Goal: Task Accomplishment & Management: Manage account settings

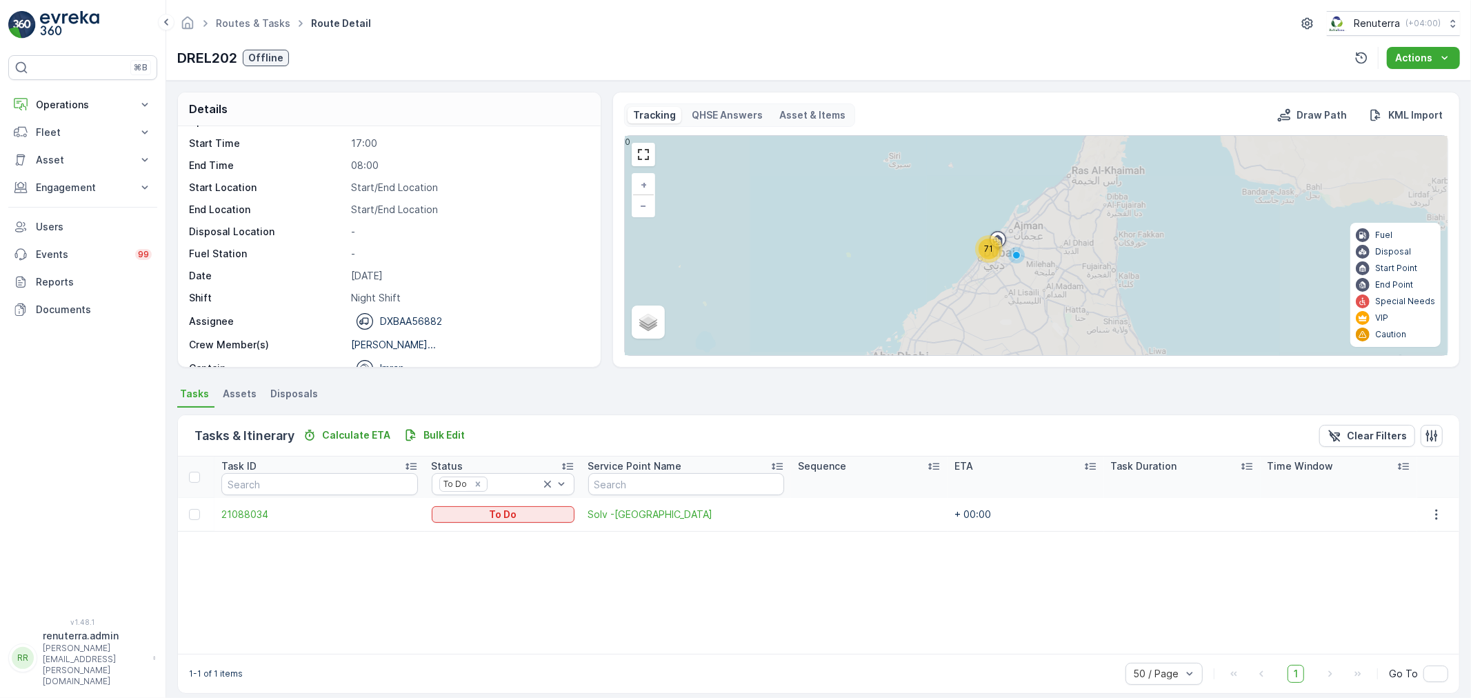
scroll to position [43, 0]
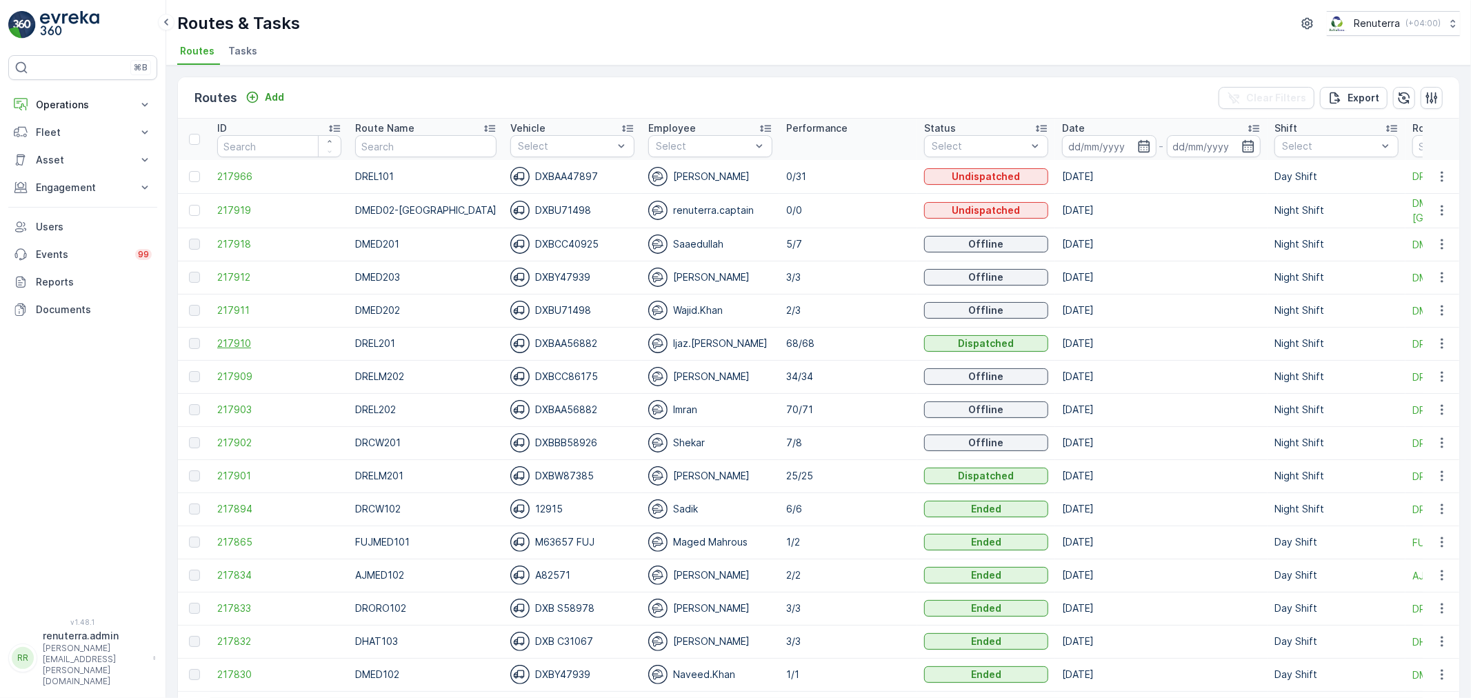
click at [230, 339] on span "217910" at bounding box center [279, 344] width 124 height 14
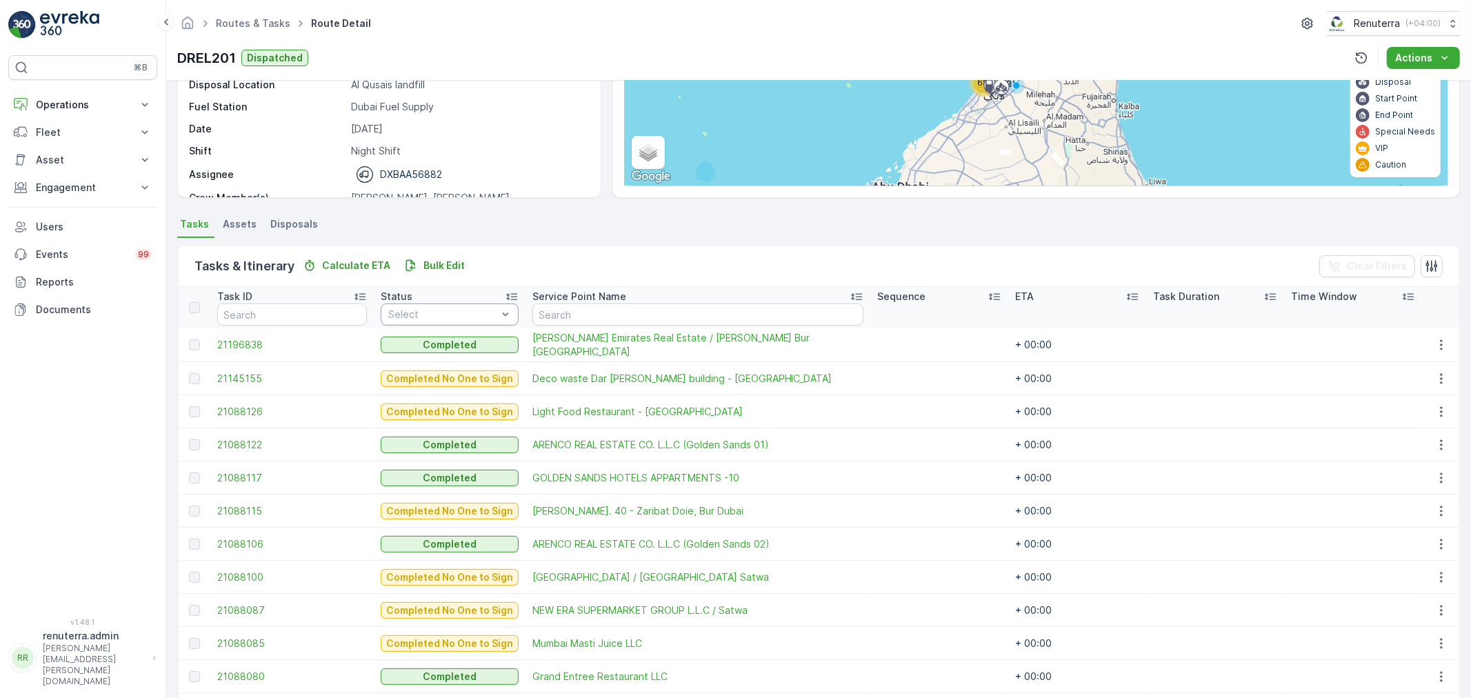
scroll to position [153, 0]
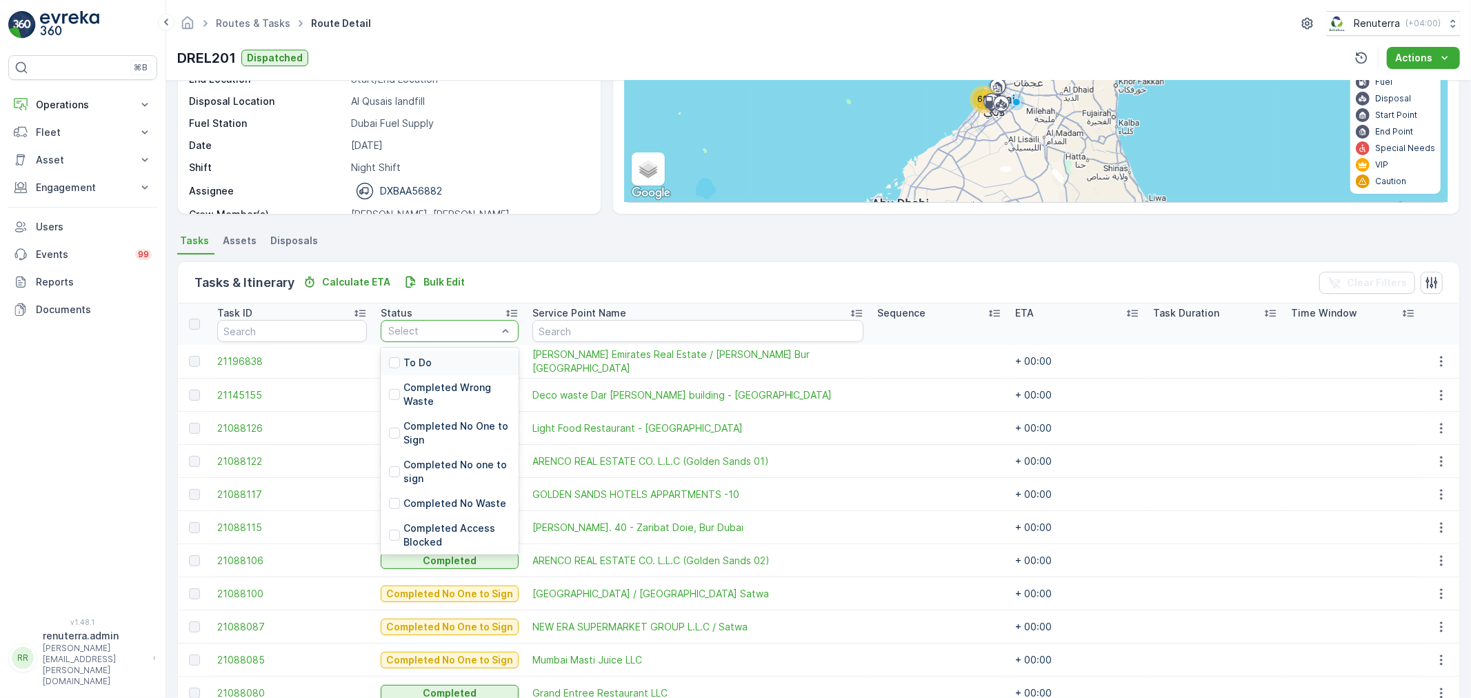
click at [417, 332] on div at bounding box center [443, 331] width 112 height 11
click at [415, 350] on div "To Do" at bounding box center [450, 362] width 138 height 25
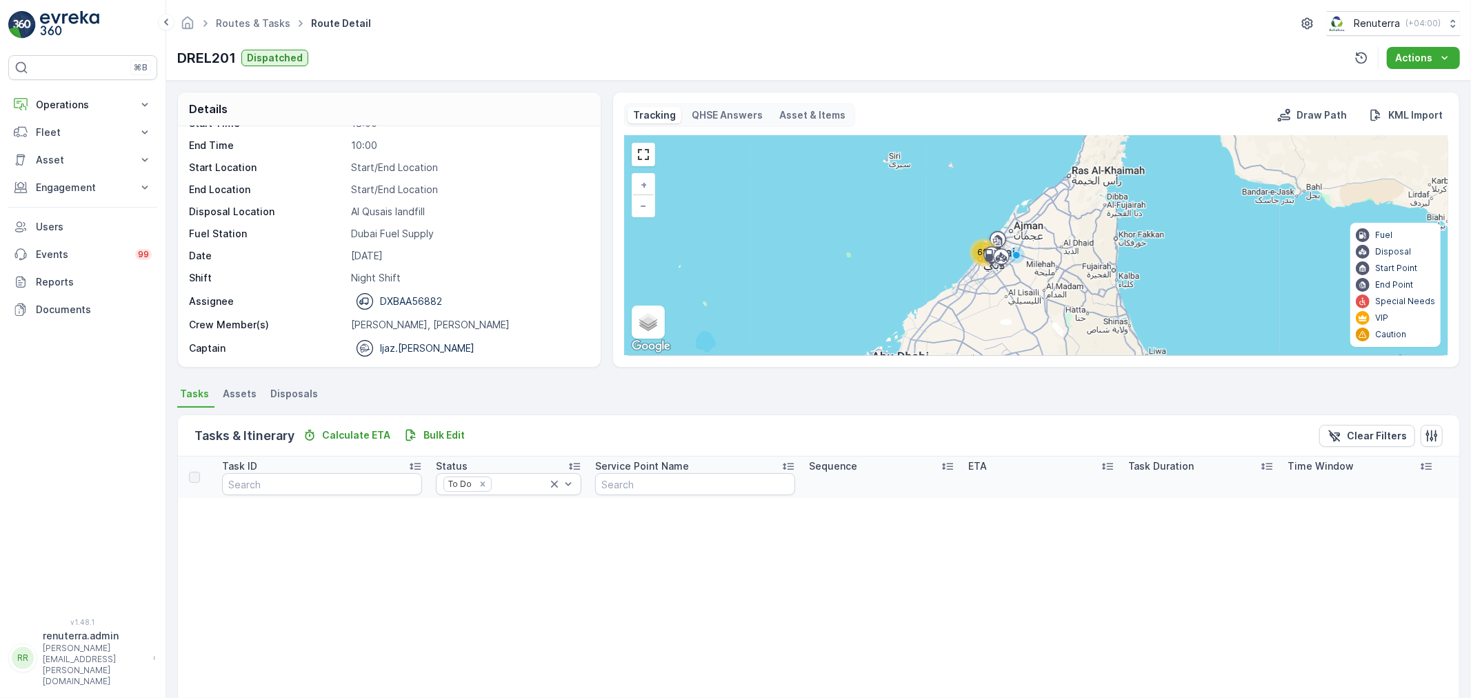
scroll to position [43, 0]
click at [478, 484] on icon "Remove To Do" at bounding box center [483, 484] width 10 height 10
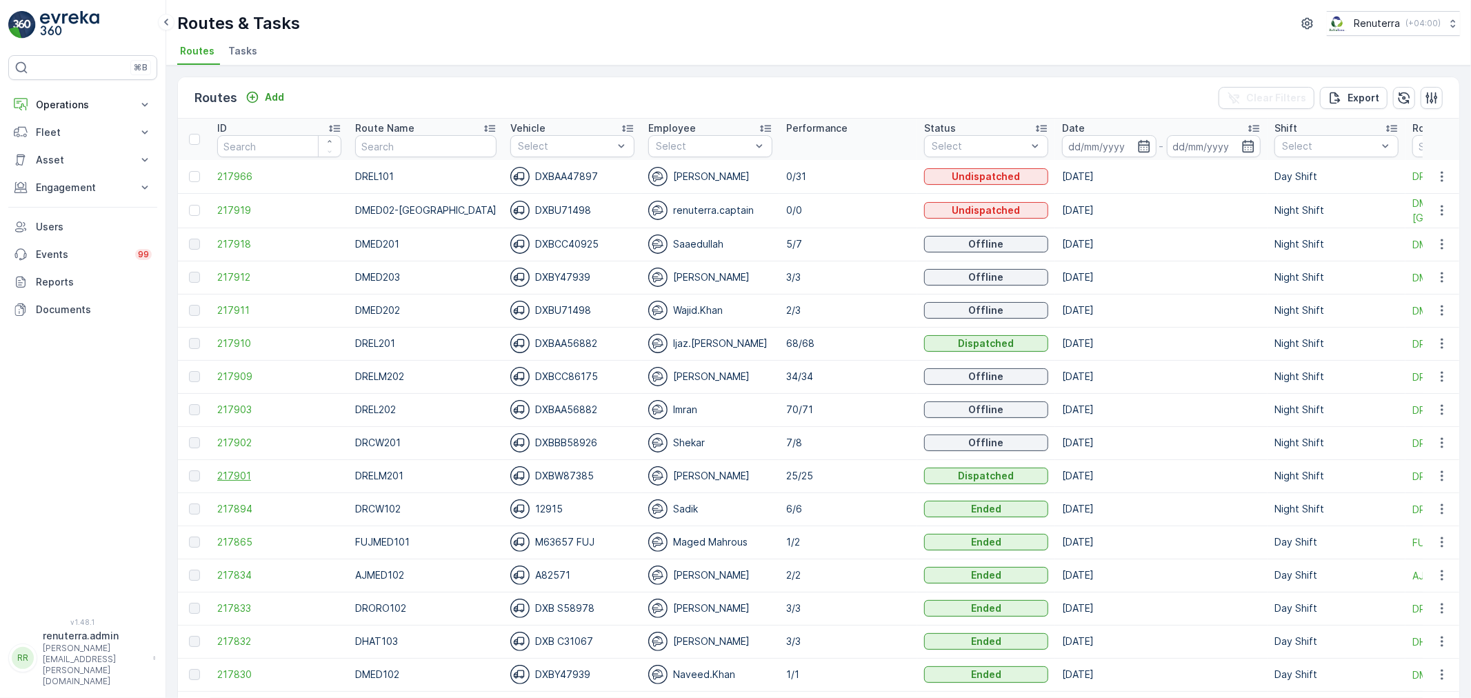
click at [244, 478] on span "217901" at bounding box center [279, 476] width 124 height 14
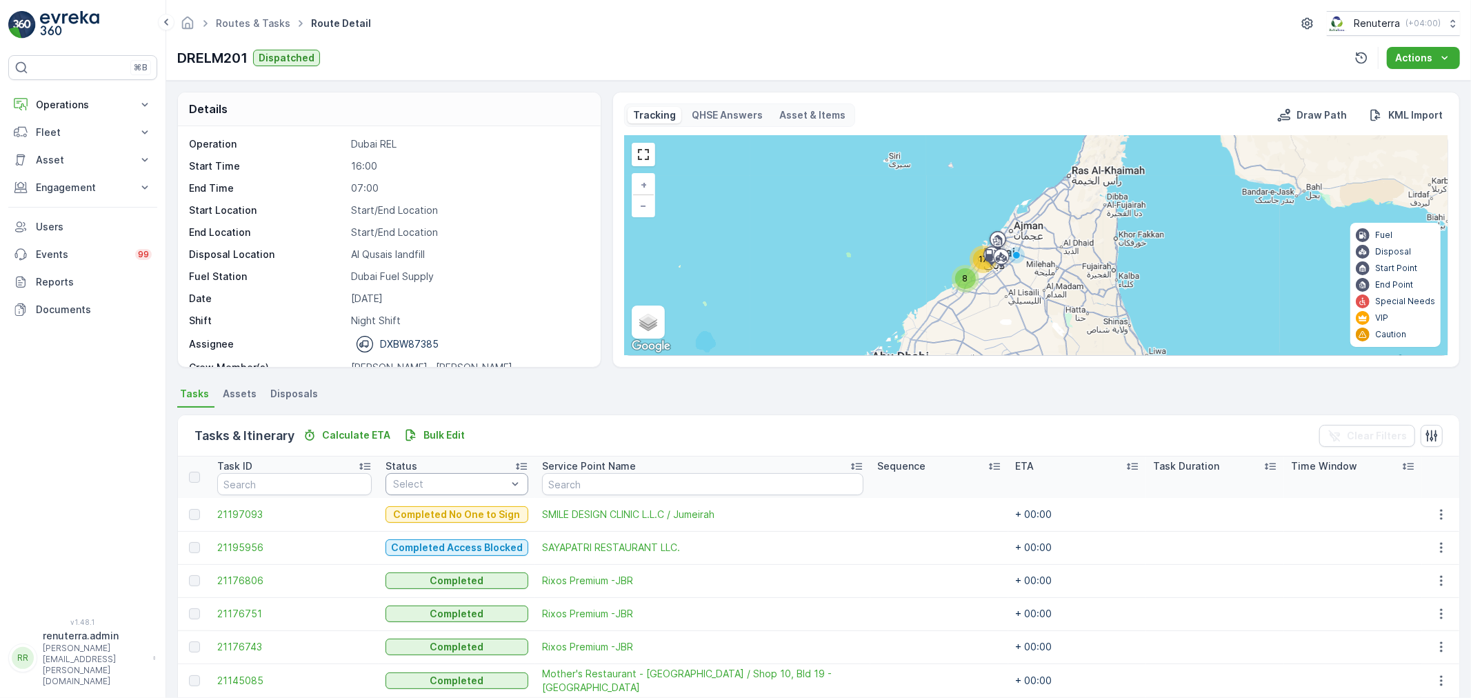
click at [465, 488] on div at bounding box center [450, 484] width 117 height 11
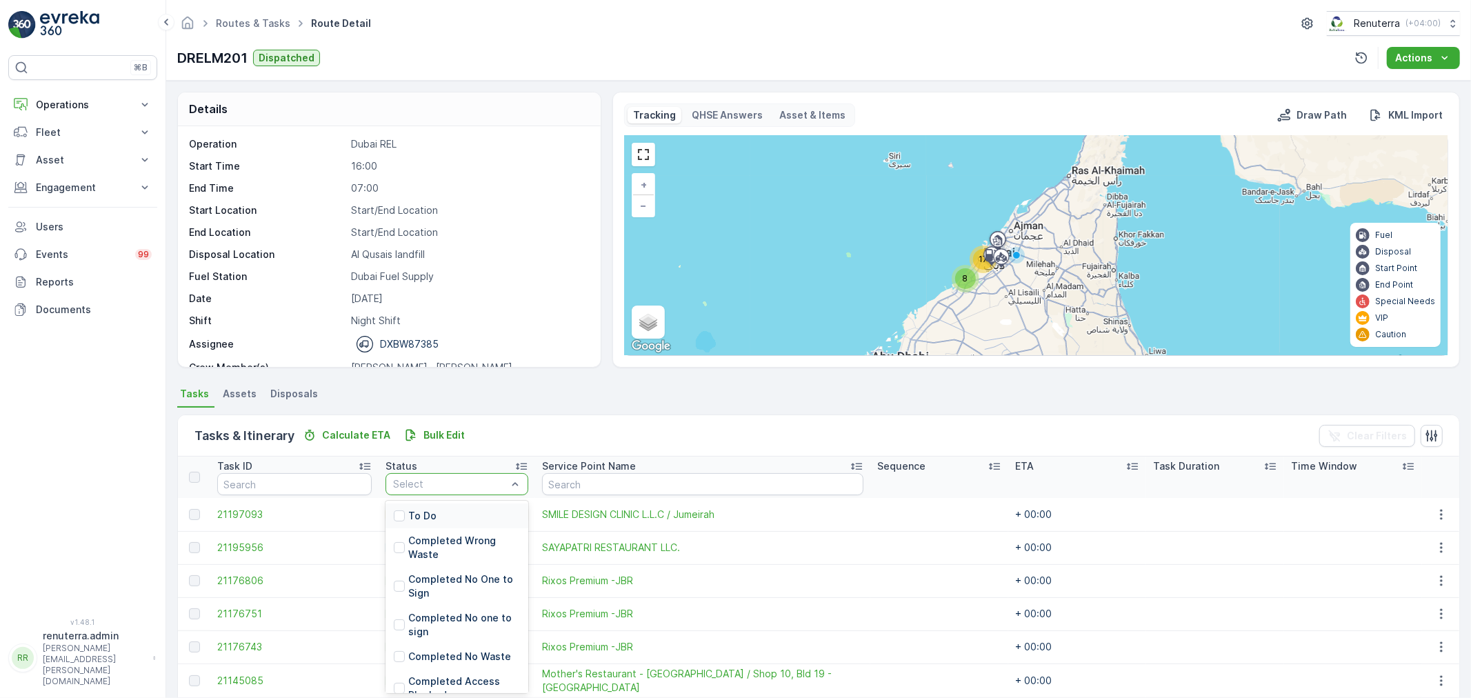
click at [437, 509] on div "To Do" at bounding box center [457, 516] width 143 height 25
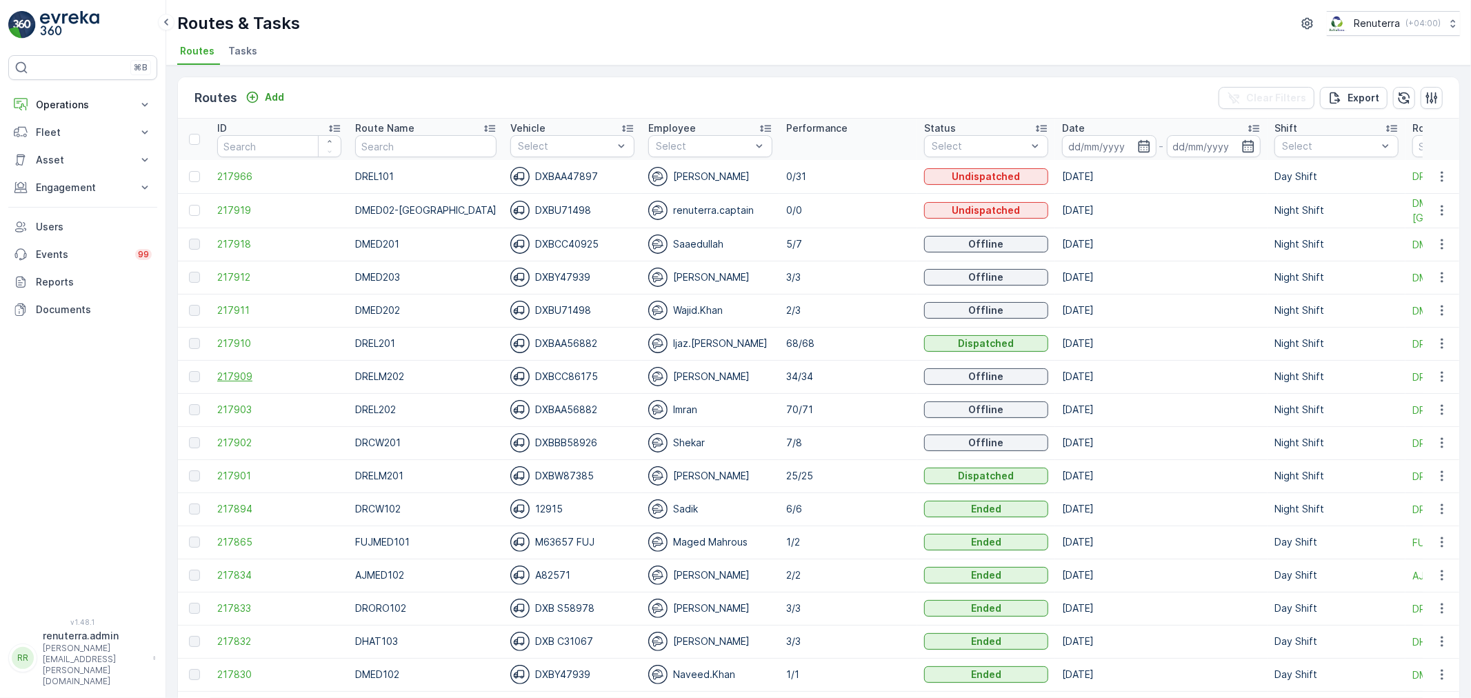
click at [224, 370] on span "217909" at bounding box center [279, 377] width 124 height 14
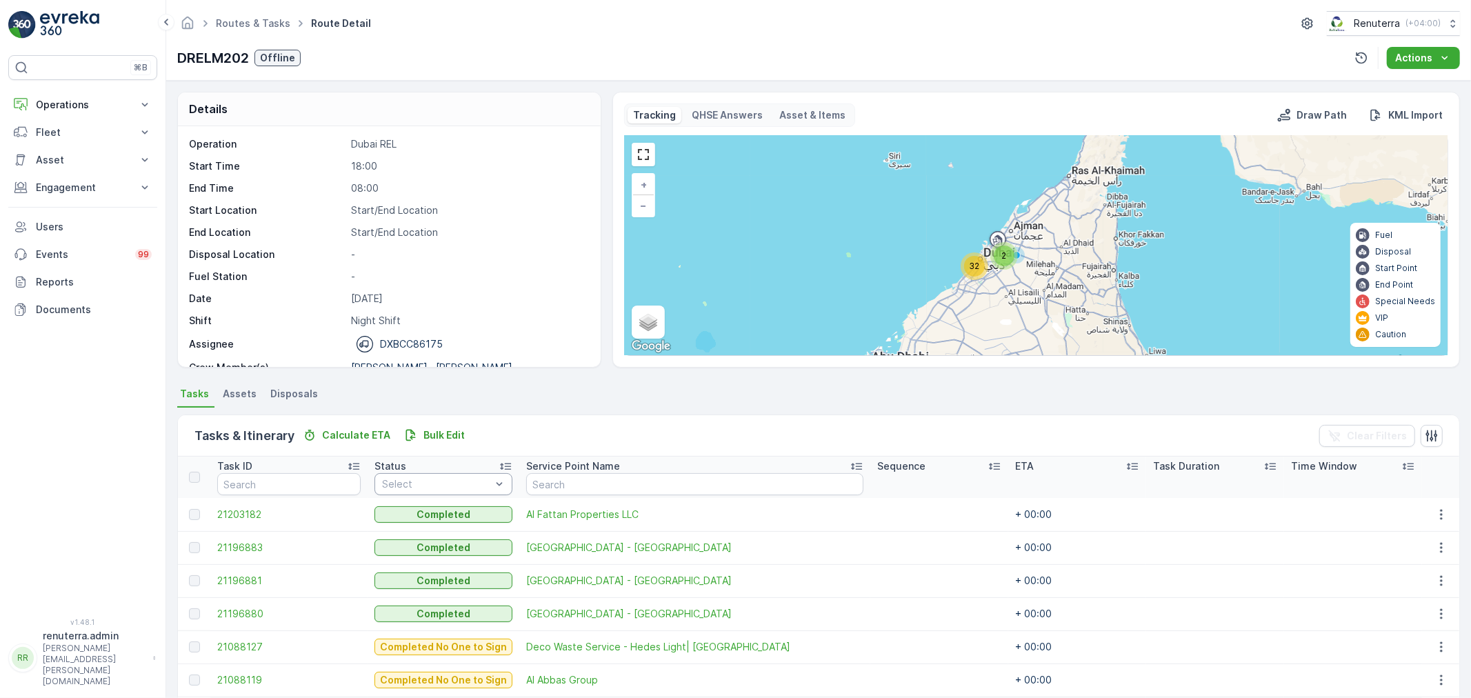
click at [459, 480] on div at bounding box center [437, 484] width 112 height 11
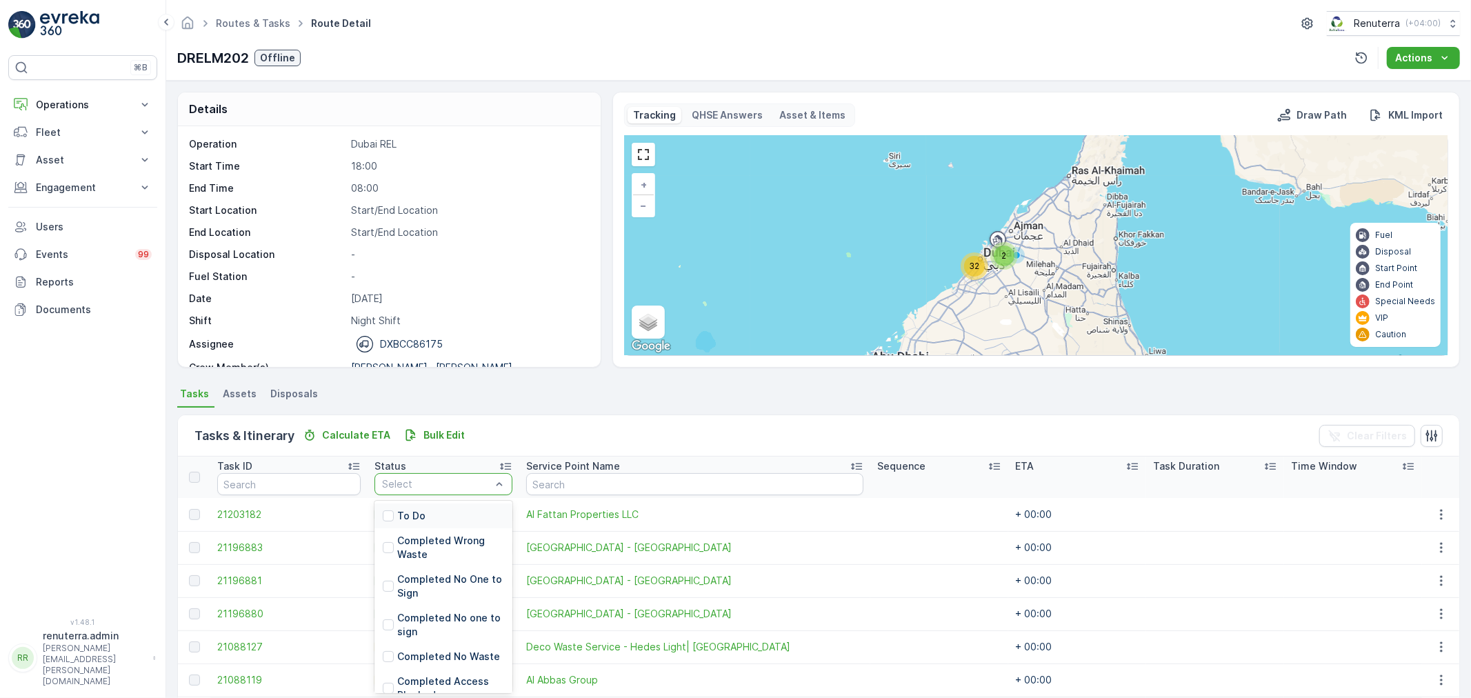
click at [433, 504] on div "To Do" at bounding box center [444, 516] width 138 height 25
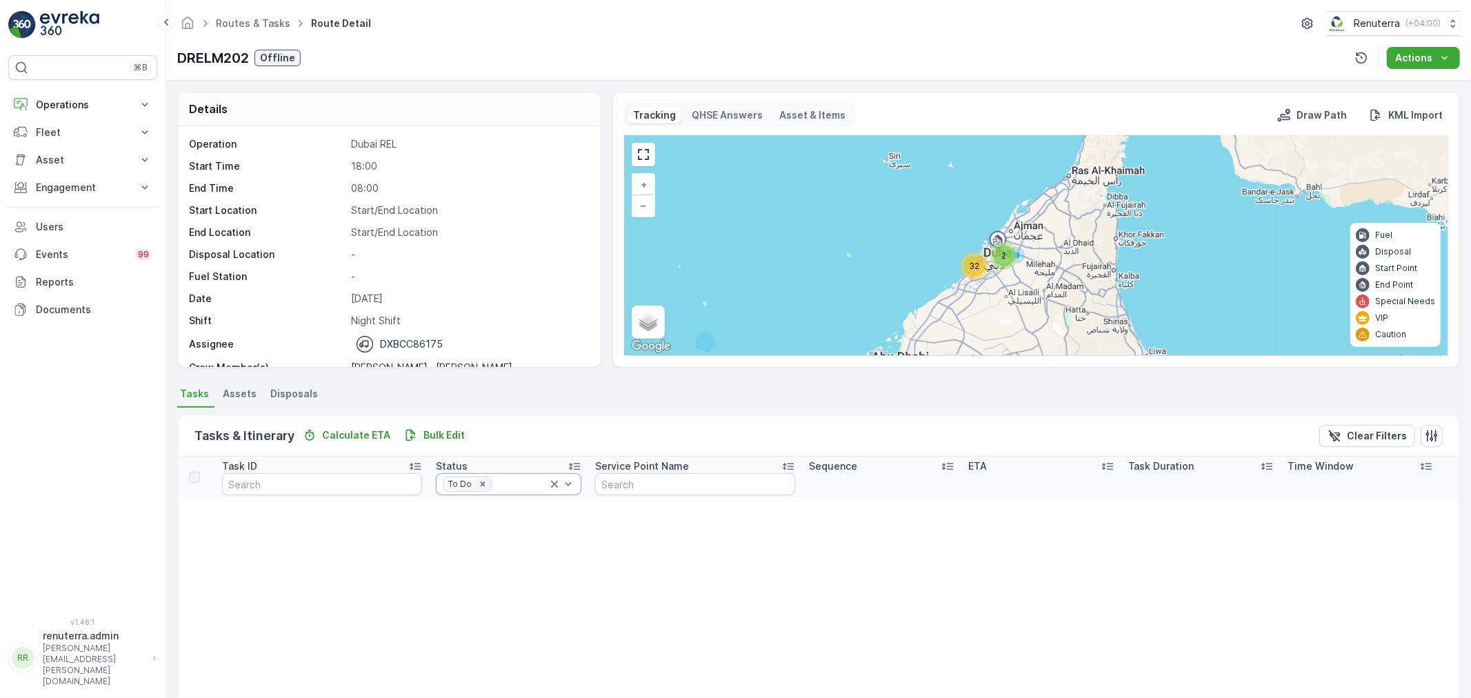
click at [478, 483] on icon "Remove To Do" at bounding box center [483, 484] width 10 height 10
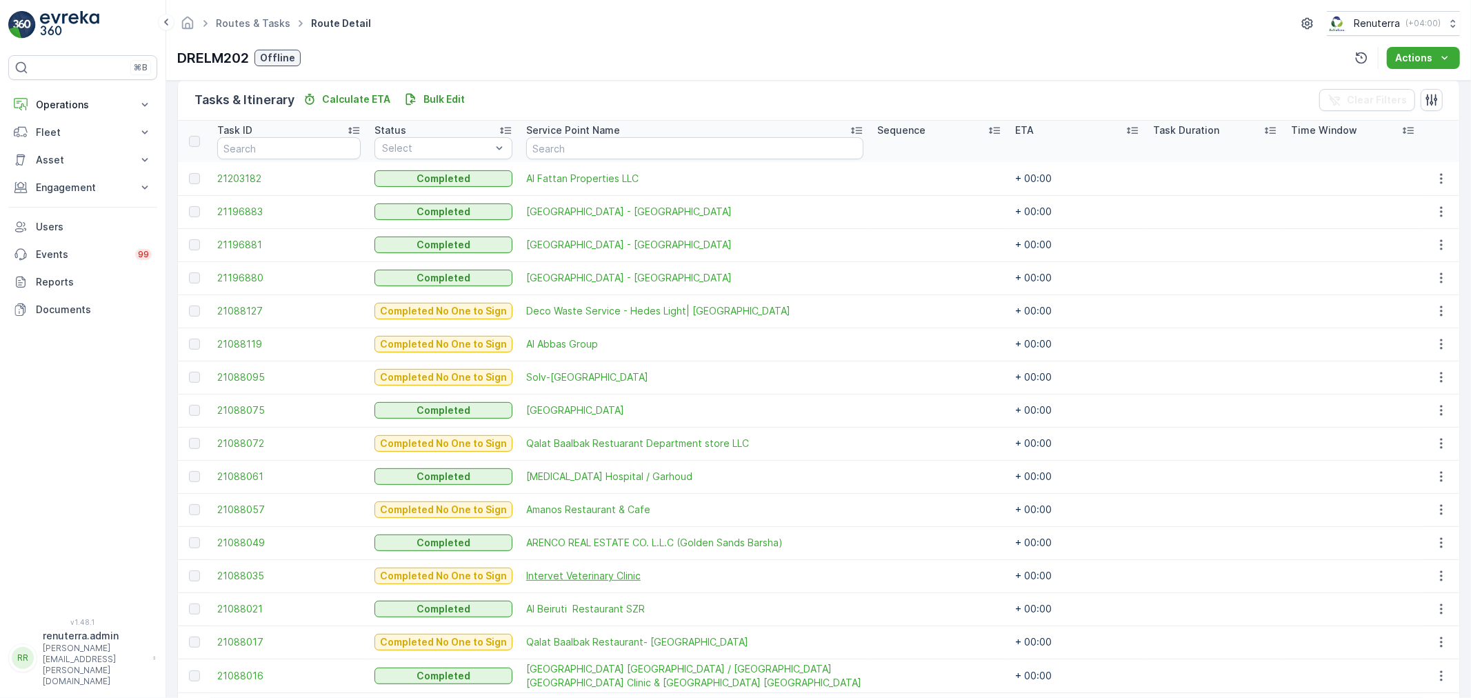
scroll to position [297, 0]
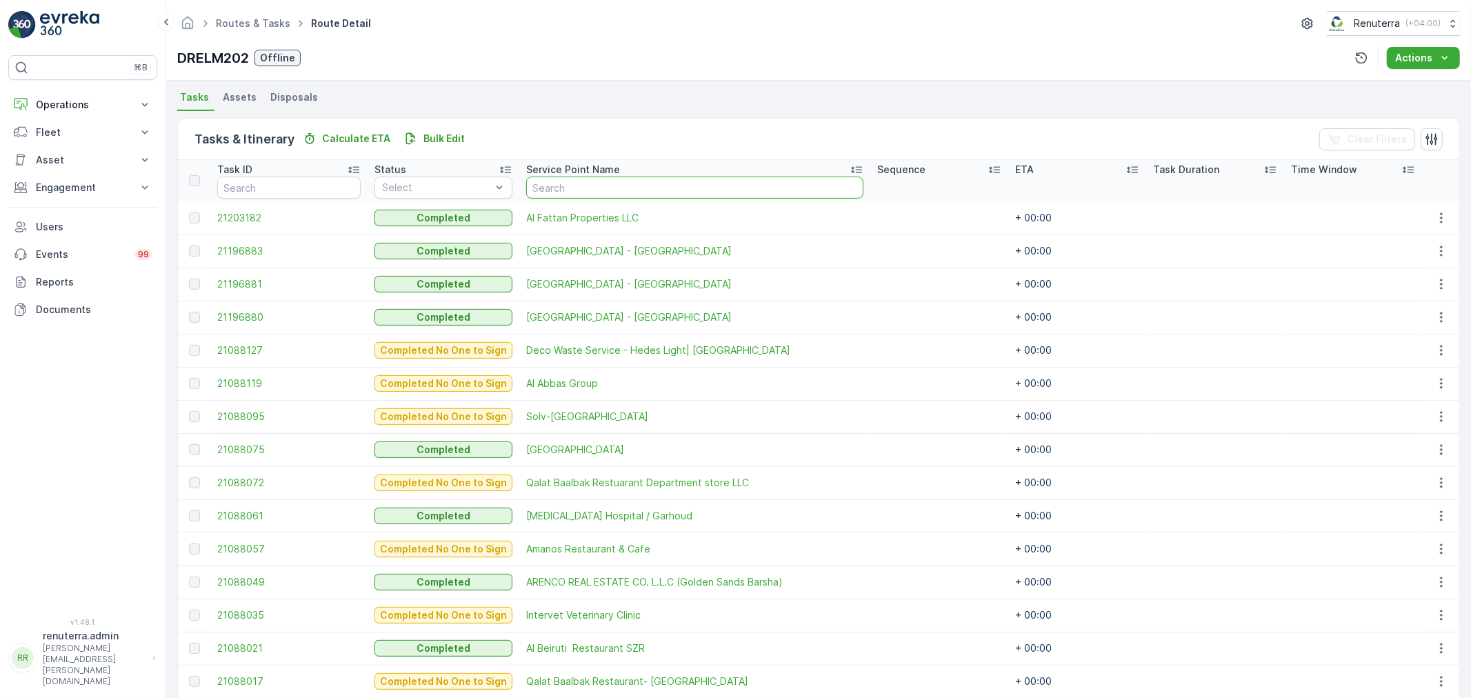
click at [607, 188] on input "text" at bounding box center [694, 188] width 337 height 22
type input "cmc"
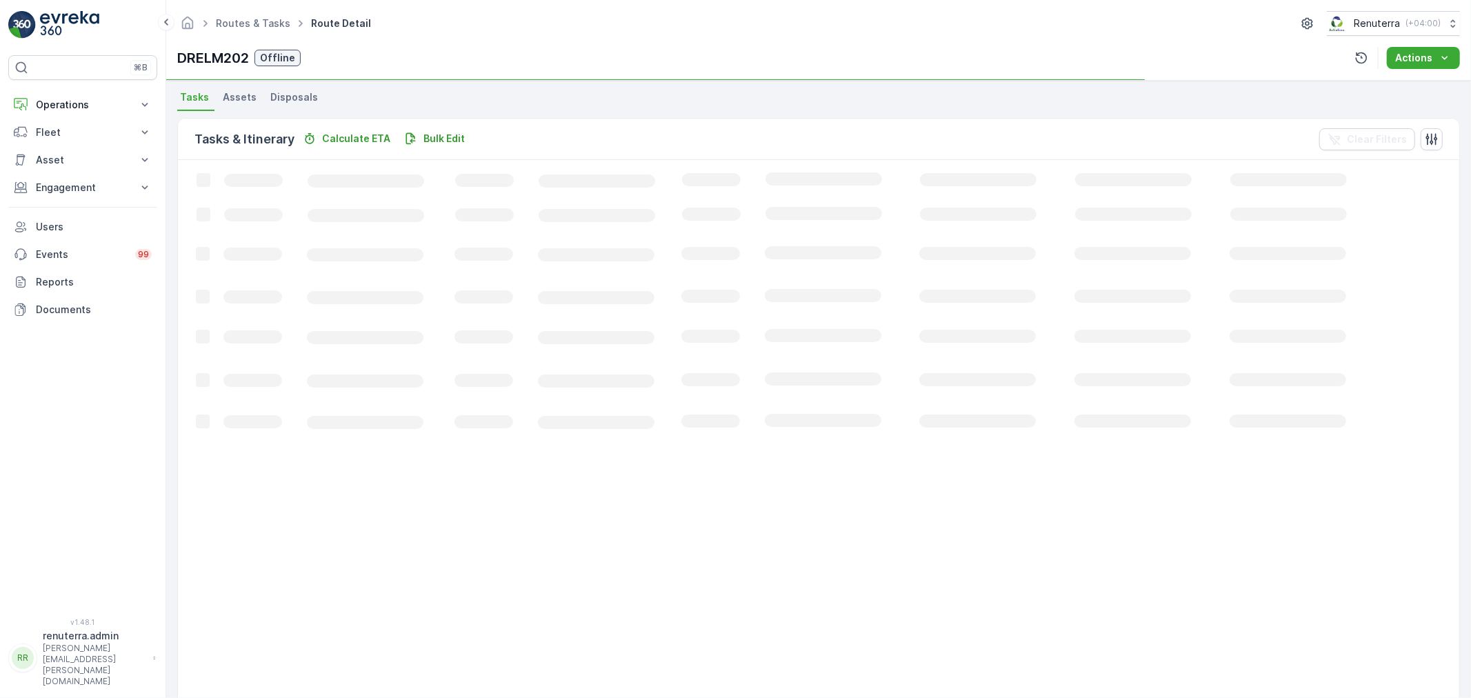
scroll to position [14, 0]
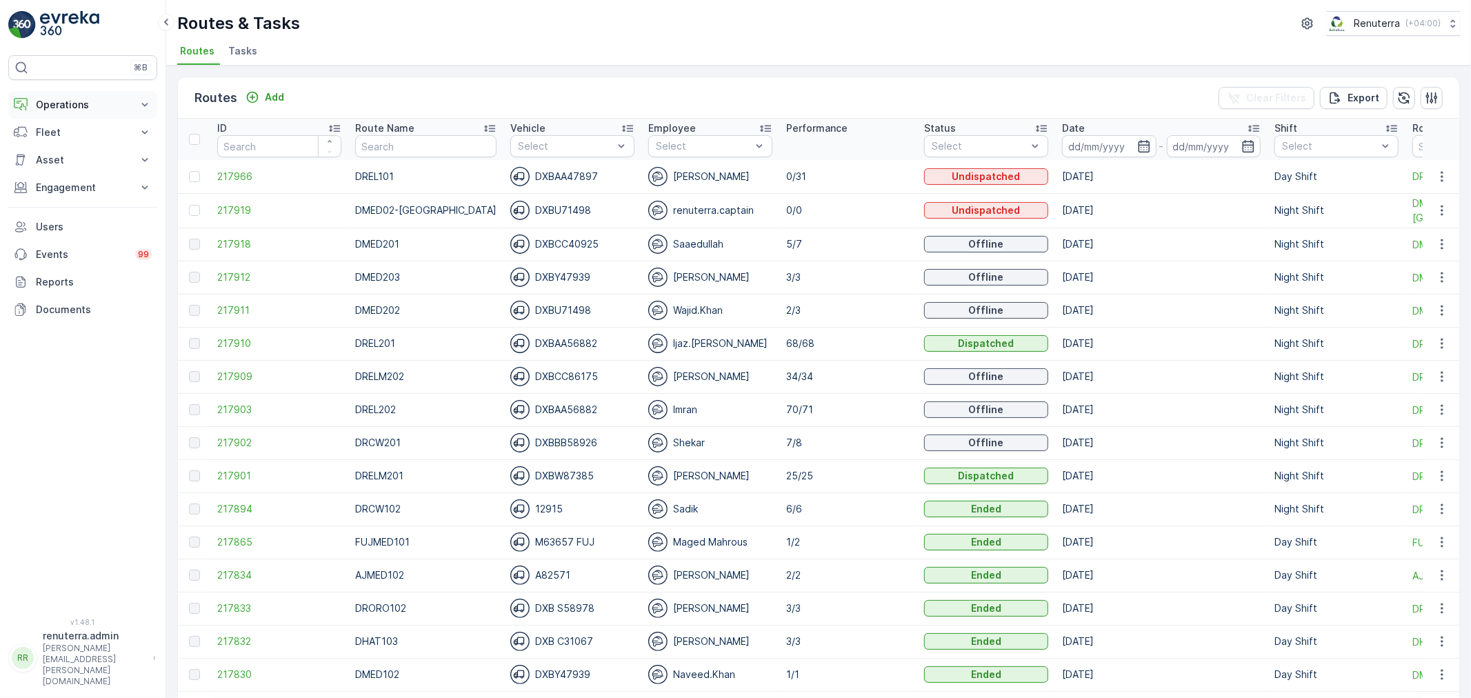
click at [53, 103] on p "Operations" at bounding box center [83, 105] width 94 height 14
click at [411, 59] on ul "Routes Tasks" at bounding box center [813, 52] width 1272 height 23
click at [266, 88] on div "Routes Add" at bounding box center [242, 97] width 95 height 19
click at [266, 92] on p "Add" at bounding box center [274, 97] width 19 height 14
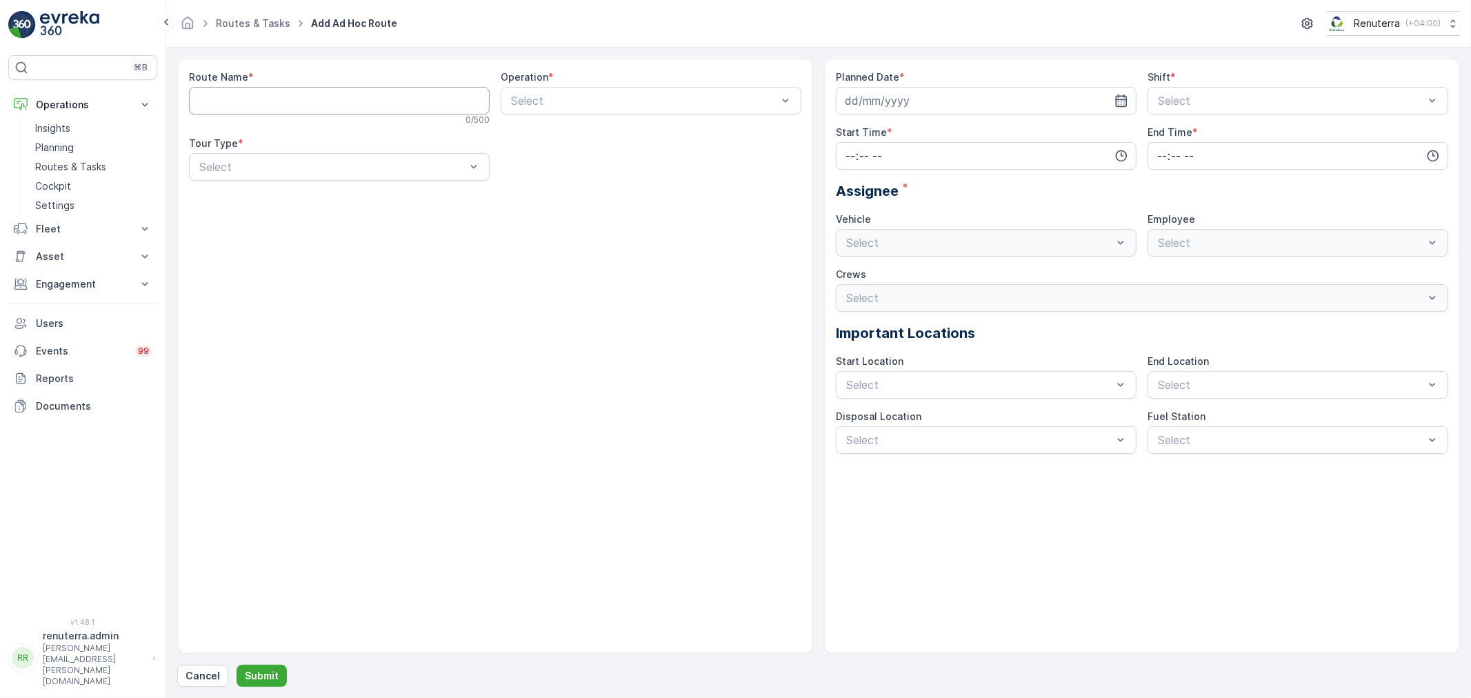
click at [264, 92] on Name "Route Name" at bounding box center [339, 101] width 301 height 28
type Name "DMED104"
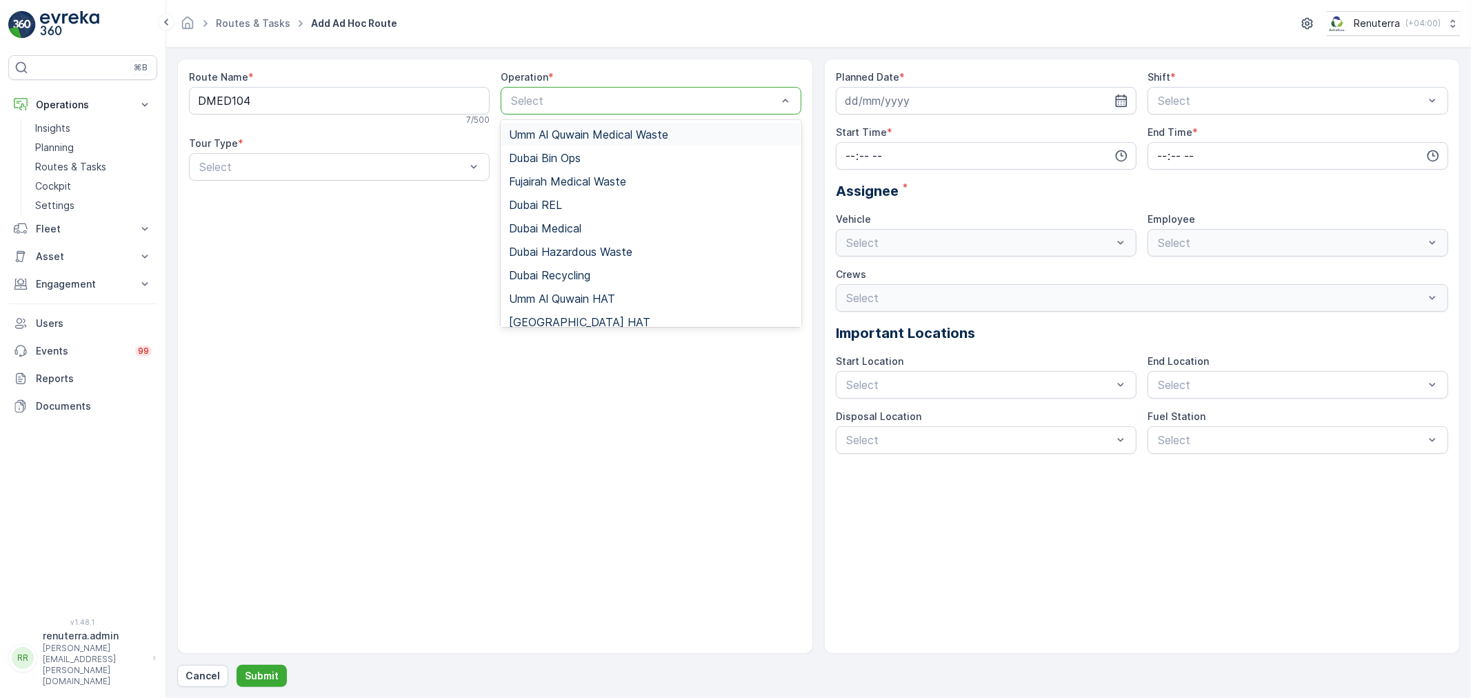
click at [626, 95] on div at bounding box center [644, 101] width 269 height 12
click at [614, 232] on div "Dubai Medical" at bounding box center [651, 228] width 284 height 12
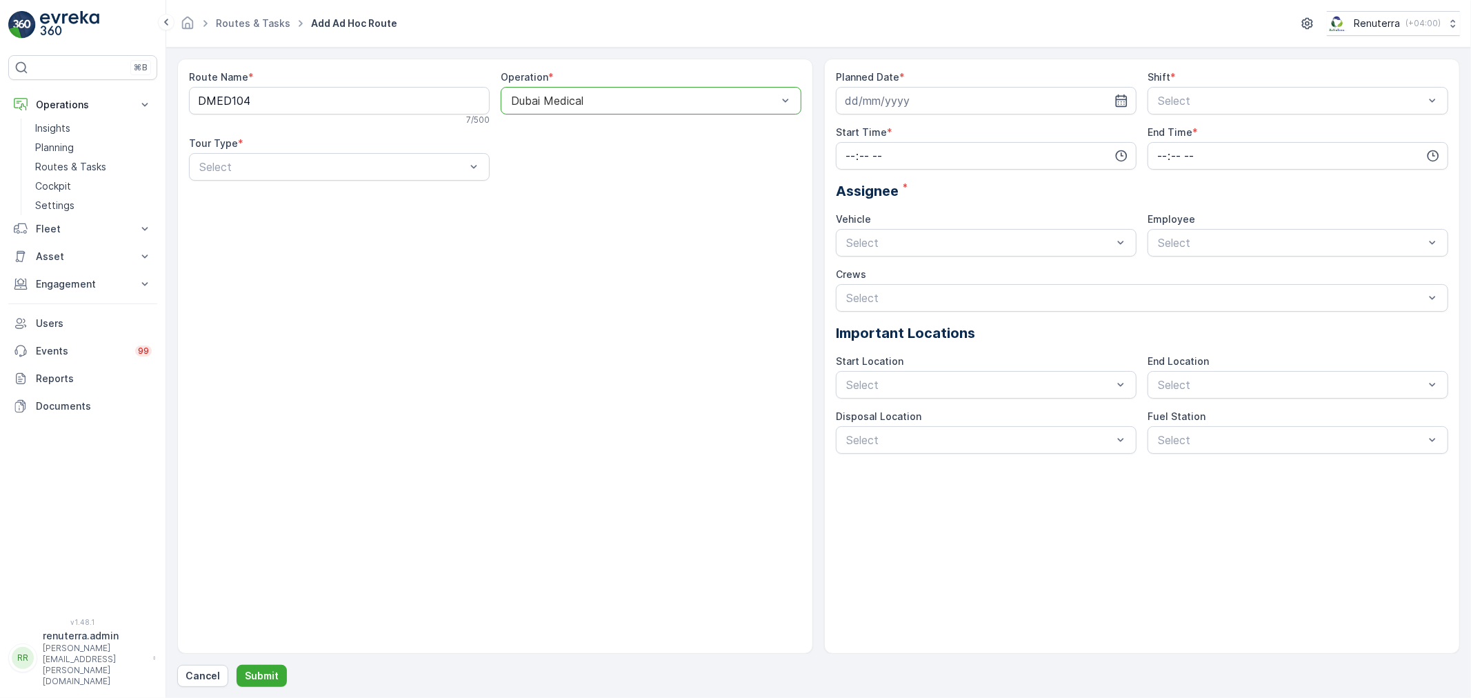
drag, startPoint x: 373, startPoint y: 171, endPoint x: 364, endPoint y: 184, distance: 15.5
click at [368, 179] on div "Select" at bounding box center [339, 167] width 301 height 28
click at [301, 221] on div "Dynamic" at bounding box center [339, 224] width 284 height 12
click at [1121, 92] on input at bounding box center [986, 101] width 301 height 28
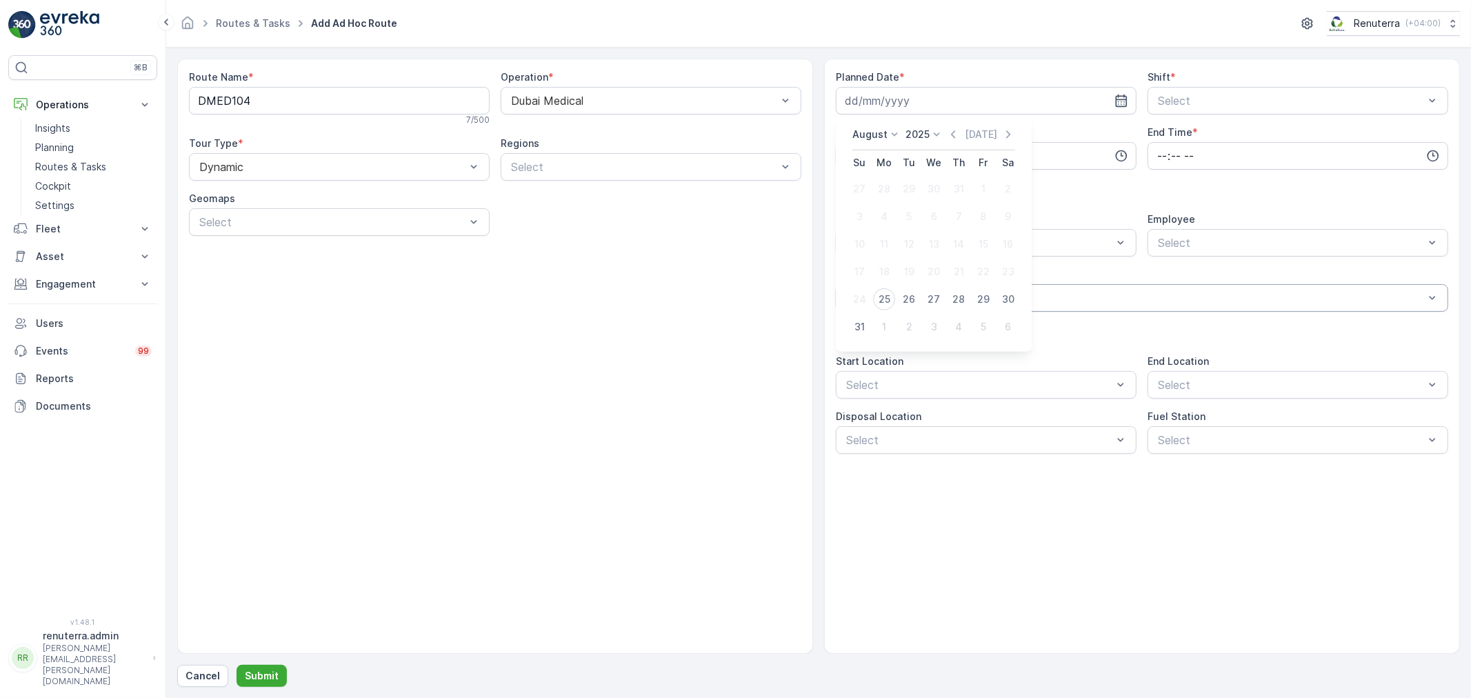
drag, startPoint x: 878, startPoint y: 297, endPoint x: 895, endPoint y: 293, distance: 18.6
click at [884, 294] on div "25" at bounding box center [884, 299] width 22 height 22
type input "[DATE]"
click at [1216, 106] on div at bounding box center [1291, 101] width 269 height 12
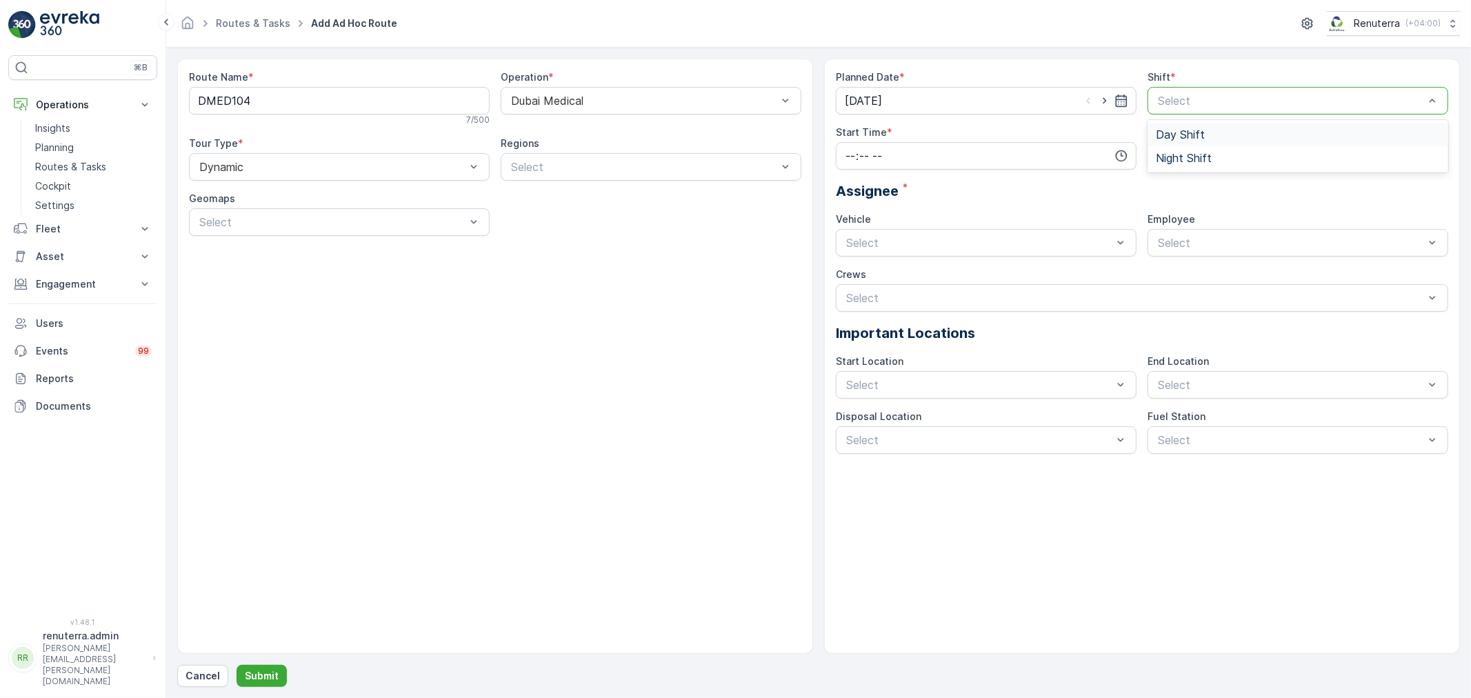
click at [1209, 139] on div "Day Shift" at bounding box center [1298, 134] width 284 height 12
click at [964, 152] on input "time" at bounding box center [986, 156] width 301 height 28
click at [851, 273] on span "06" at bounding box center [850, 276] width 12 height 14
type input "06:00"
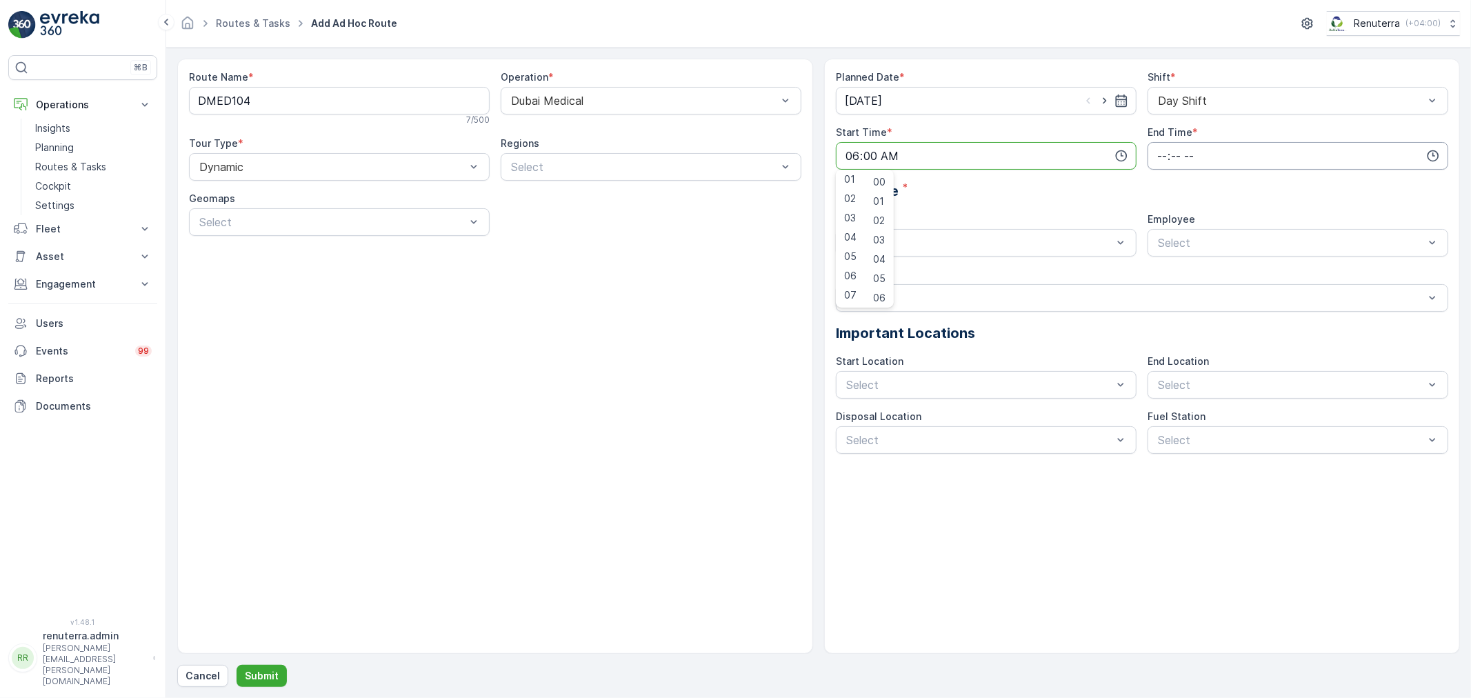
click at [1322, 163] on input "time" at bounding box center [1298, 156] width 301 height 28
click at [1167, 264] on span "20" at bounding box center [1162, 262] width 12 height 14
type input "20:00"
click at [1349, 190] on div "Assignee *" at bounding box center [1142, 191] width 613 height 21
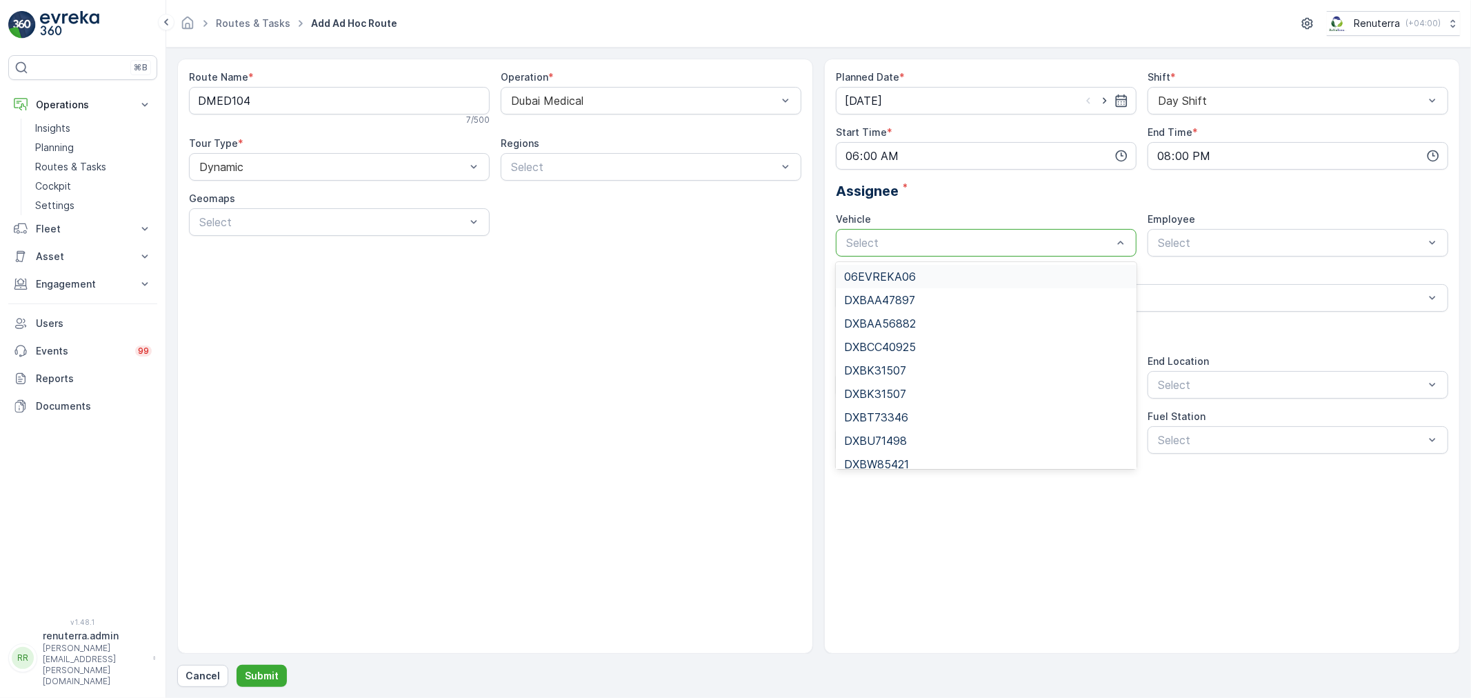
click at [1011, 251] on div "Select" at bounding box center [986, 243] width 301 height 28
click at [920, 444] on div "DXBU71498" at bounding box center [986, 441] width 284 height 12
click at [1244, 241] on div at bounding box center [1291, 243] width 269 height 12
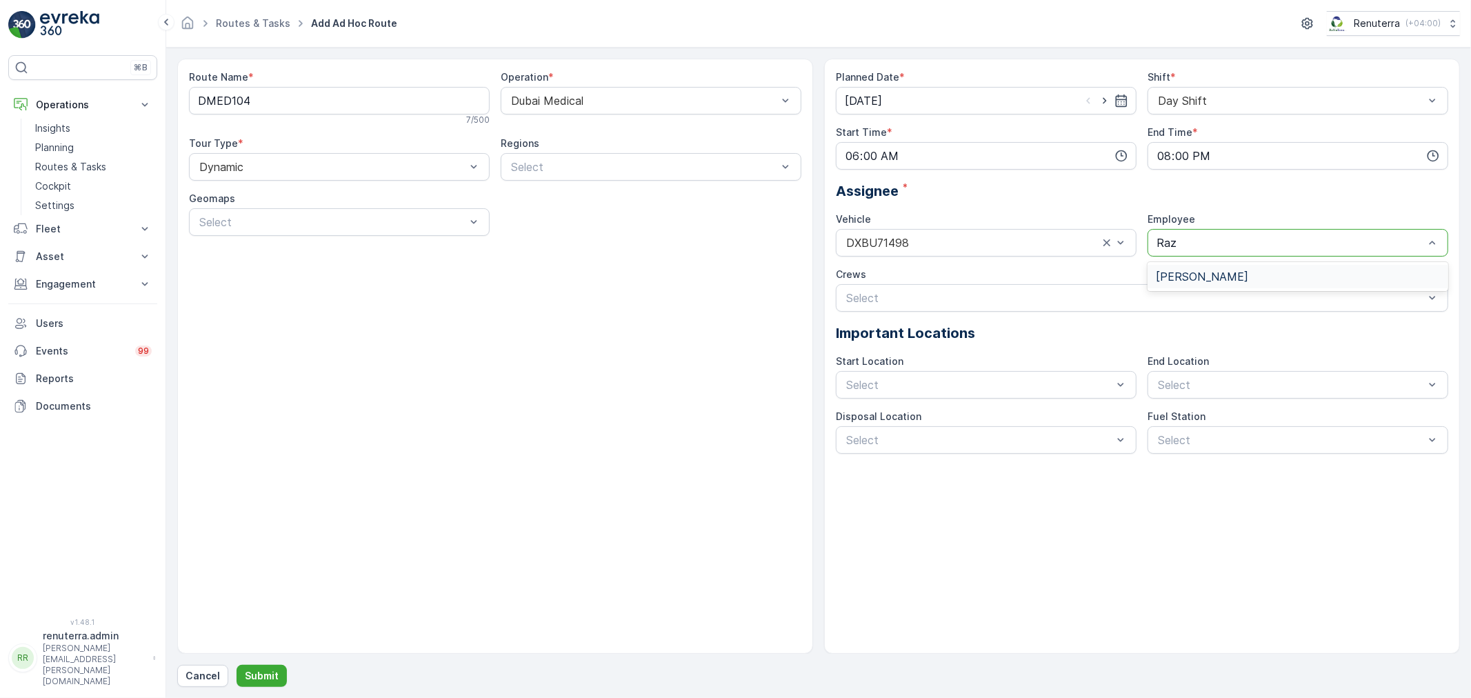
type input "[PERSON_NAME]"
click at [1263, 268] on div "[PERSON_NAME]" at bounding box center [1298, 276] width 301 height 23
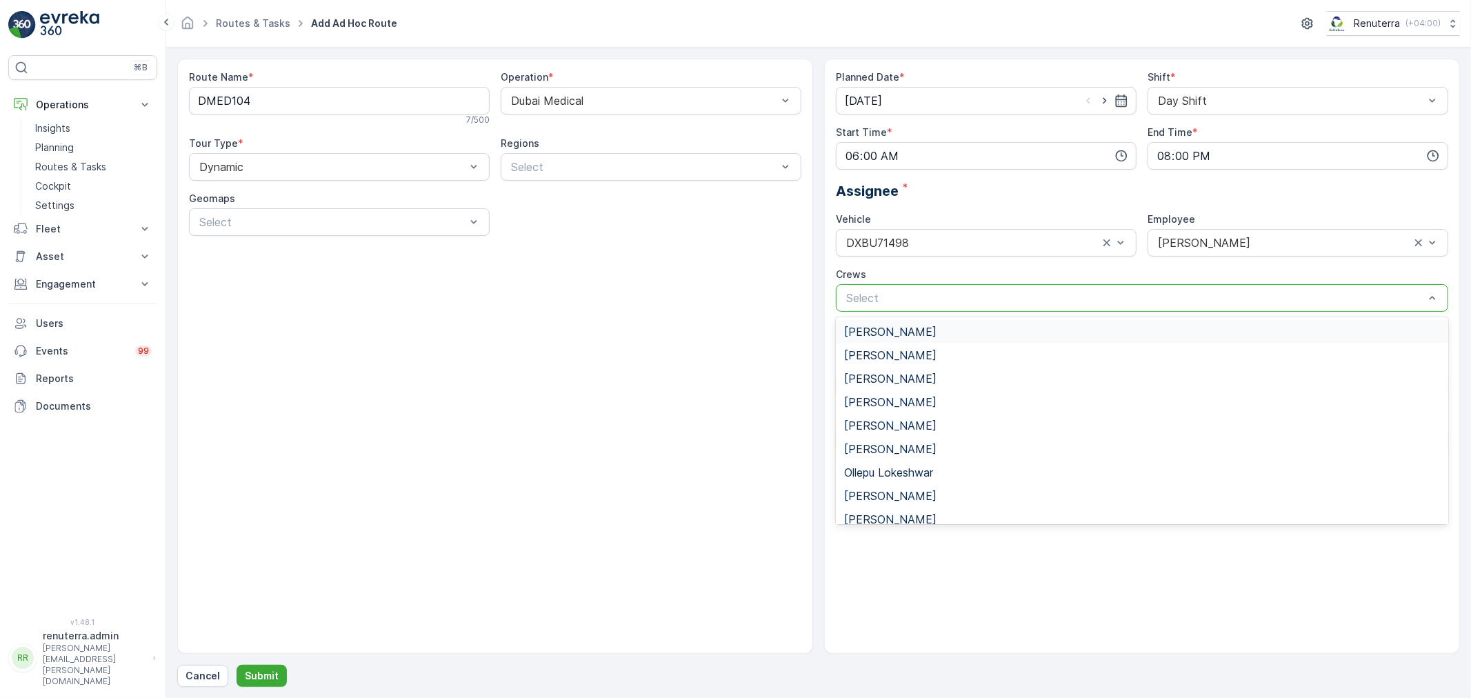
click at [990, 307] on div "Select" at bounding box center [1142, 298] width 613 height 28
click at [746, 357] on div "Route Name * DMED104 7 / 500 Operation * Dubai Medical Tour Type * Dynamic Regi…" at bounding box center [495, 356] width 636 height 595
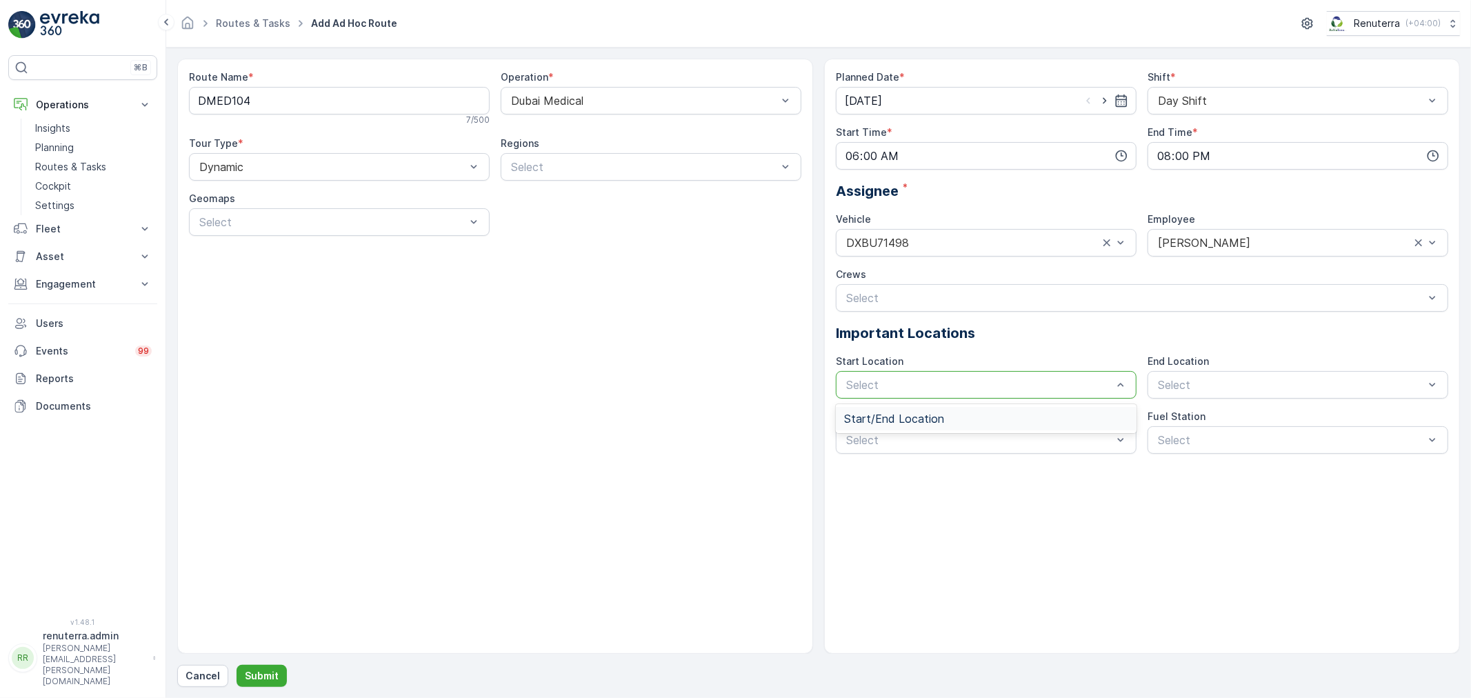
click at [971, 389] on div at bounding box center [979, 385] width 269 height 12
drag, startPoint x: 966, startPoint y: 412, endPoint x: 1029, endPoint y: 407, distance: 63.7
click at [969, 413] on div "Start/End Location" at bounding box center [986, 419] width 284 height 12
click at [1180, 387] on div at bounding box center [1291, 385] width 269 height 12
click at [1180, 413] on span "Start/End Location" at bounding box center [1206, 419] width 100 height 12
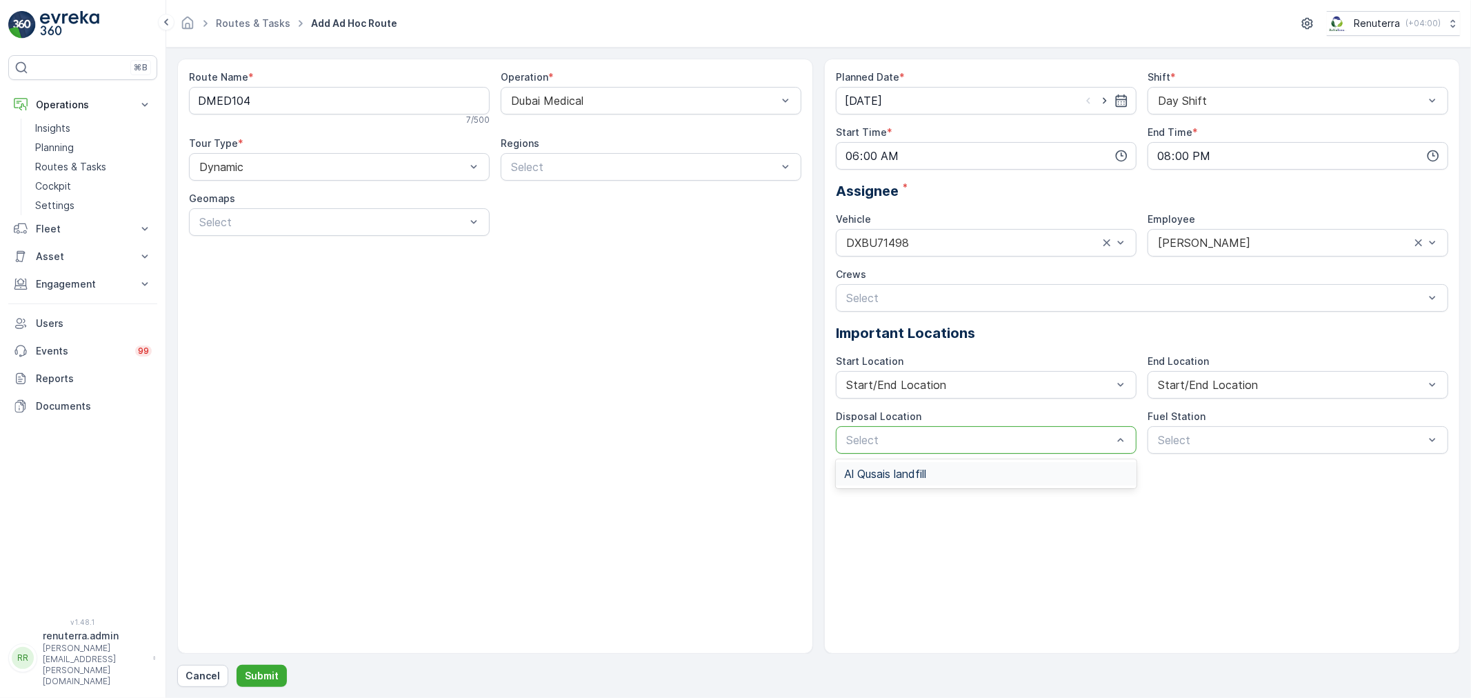
click at [949, 484] on div "Al Qusais landfill" at bounding box center [986, 473] width 301 height 23
click at [1211, 429] on div "Select" at bounding box center [1298, 440] width 301 height 28
drag, startPoint x: 1191, startPoint y: 470, endPoint x: 1092, endPoint y: 470, distance: 99.3
click at [1190, 470] on span "Dubai Fuel Supply" at bounding box center [1200, 474] width 89 height 12
click at [257, 670] on p "Submit" at bounding box center [262, 676] width 34 height 14
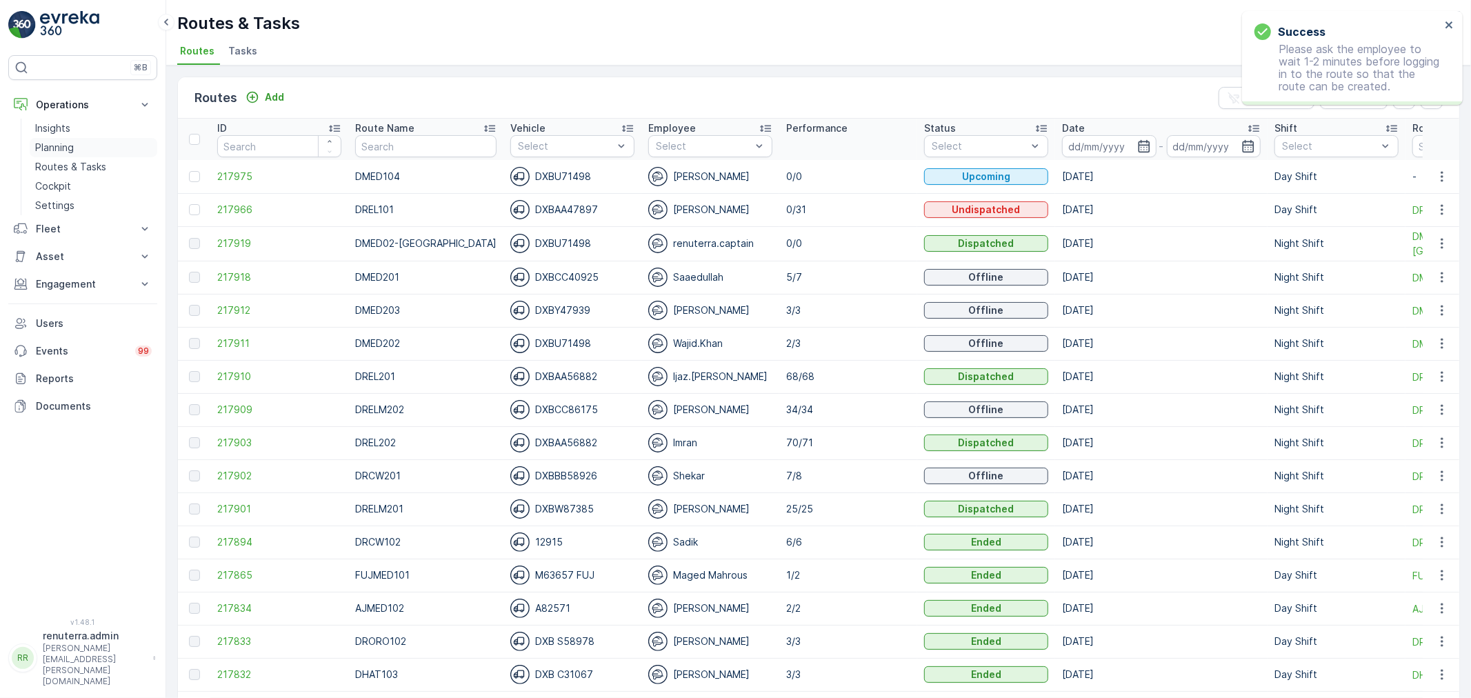
click at [67, 143] on p "Planning" at bounding box center [54, 148] width 39 height 14
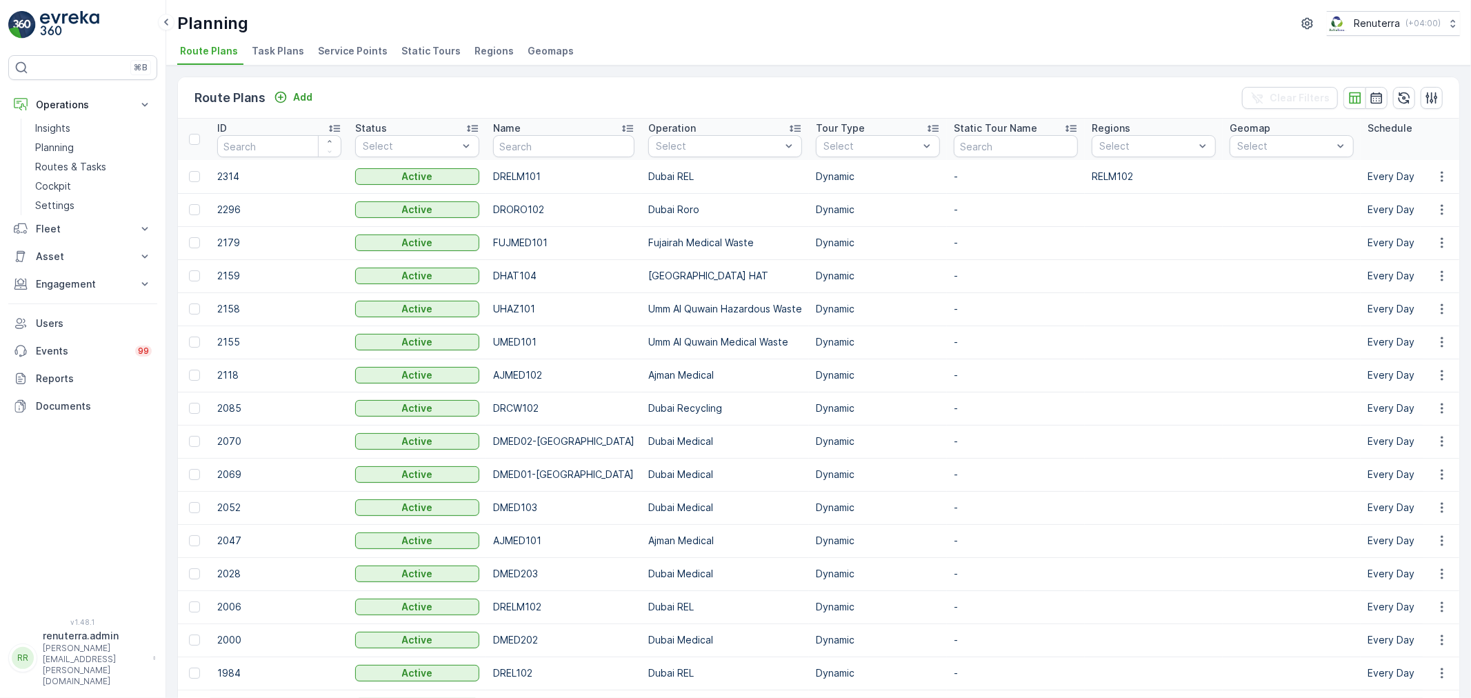
click at [341, 54] on span "Service Points" at bounding box center [353, 51] width 70 height 14
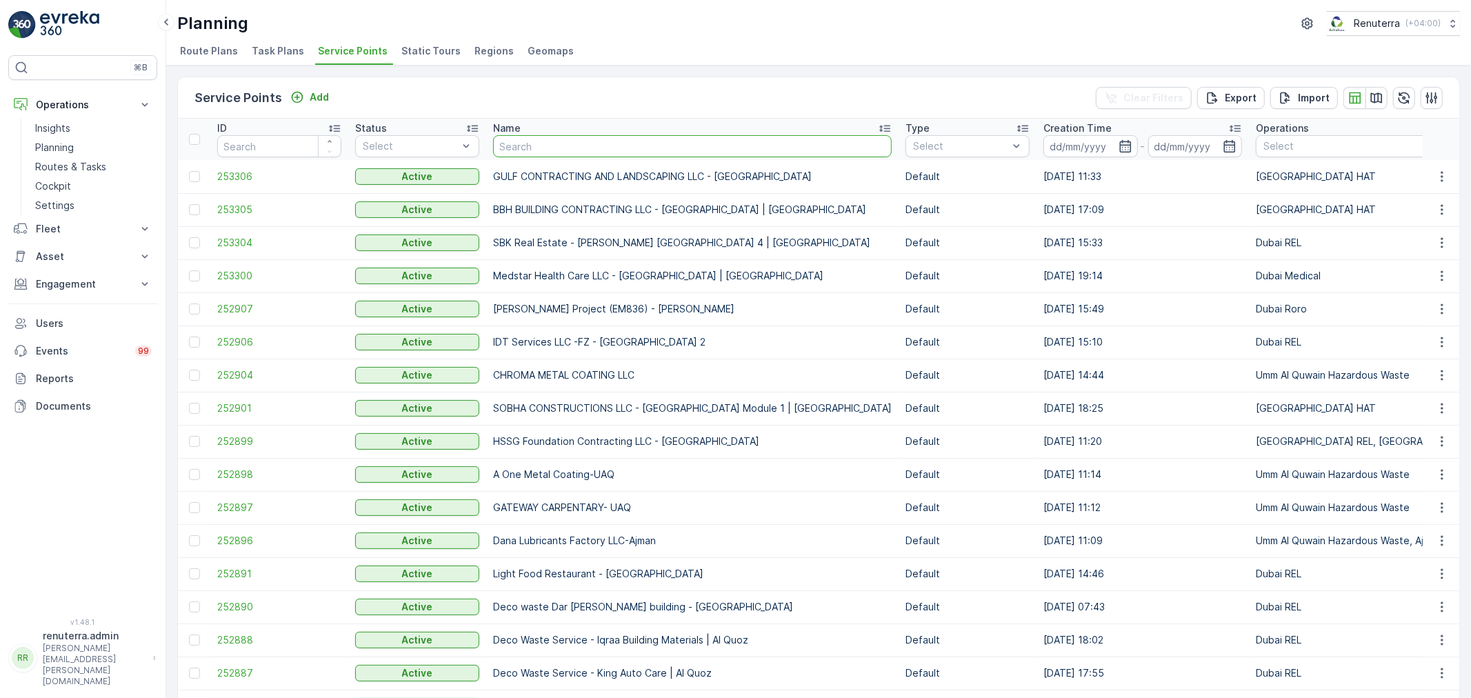
click at [544, 147] on input "text" at bounding box center [692, 146] width 399 height 22
type input "Saudi"
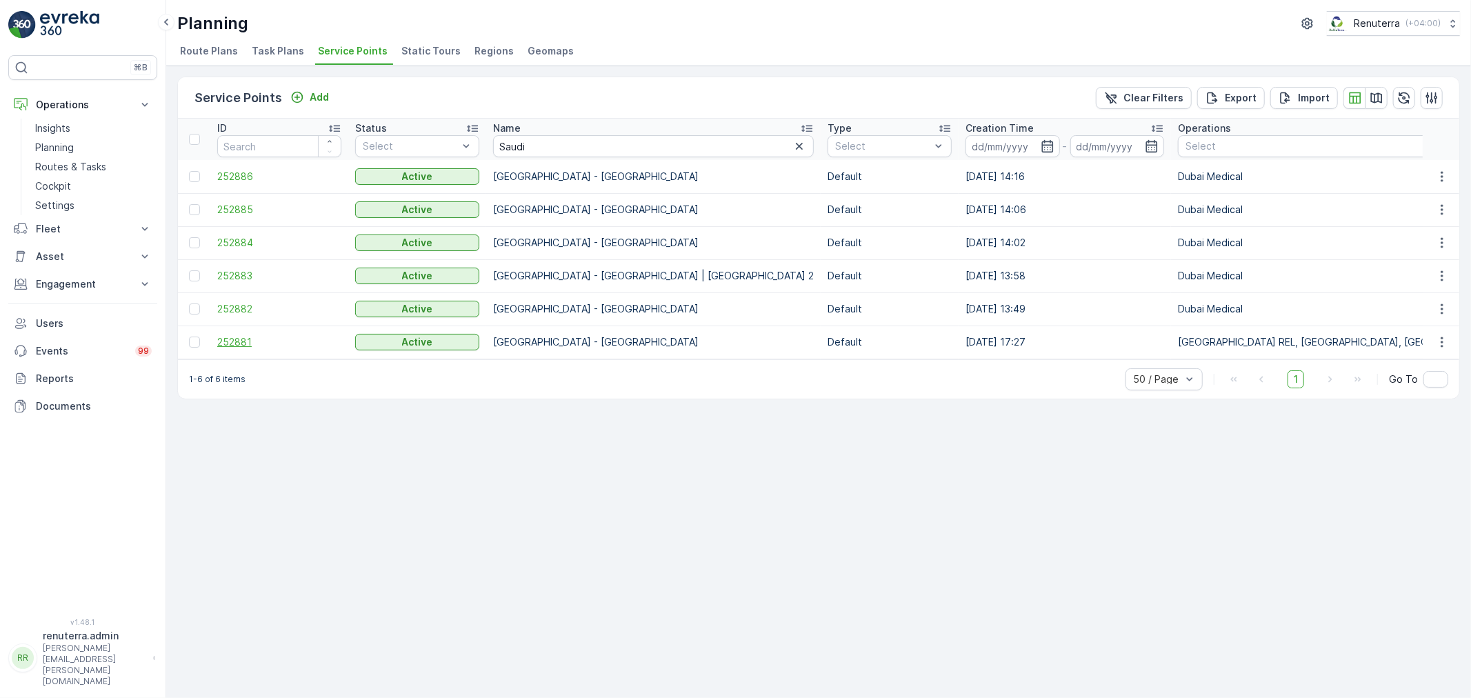
click at [250, 342] on span "252881" at bounding box center [279, 342] width 124 height 14
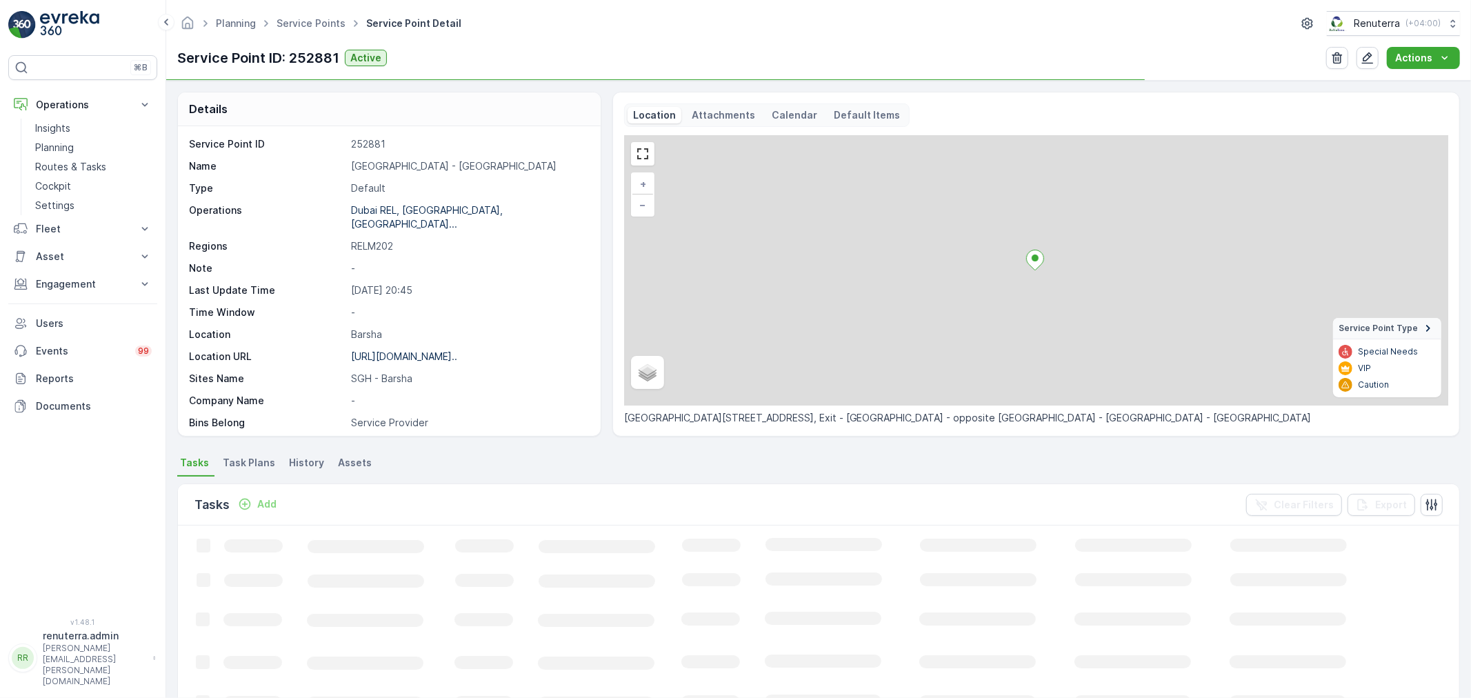
scroll to position [77, 0]
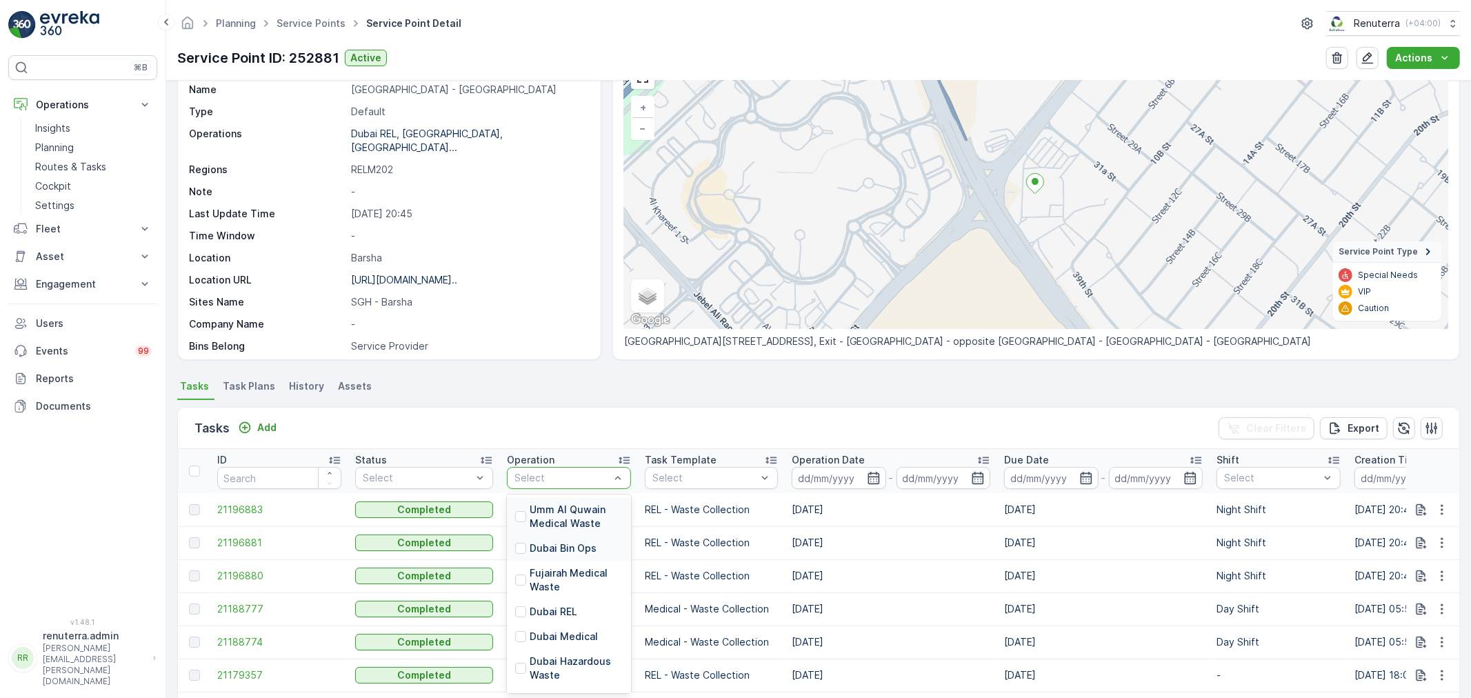
drag, startPoint x: 541, startPoint y: 473, endPoint x: 557, endPoint y: 555, distance: 83.1
click at [545, 473] on div at bounding box center [562, 478] width 98 height 11
click at [557, 635] on p "Dubai Medical" at bounding box center [564, 637] width 68 height 14
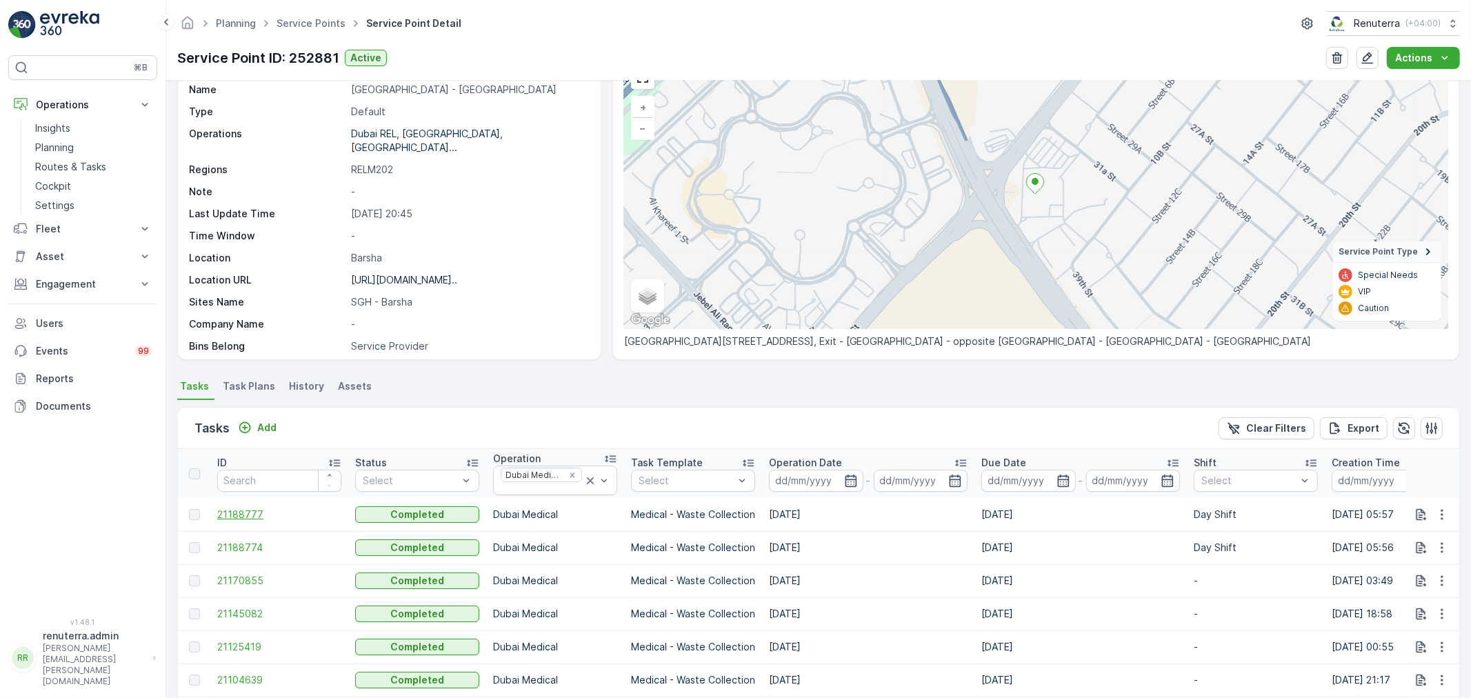
click at [236, 513] on span "21188777" at bounding box center [279, 515] width 124 height 14
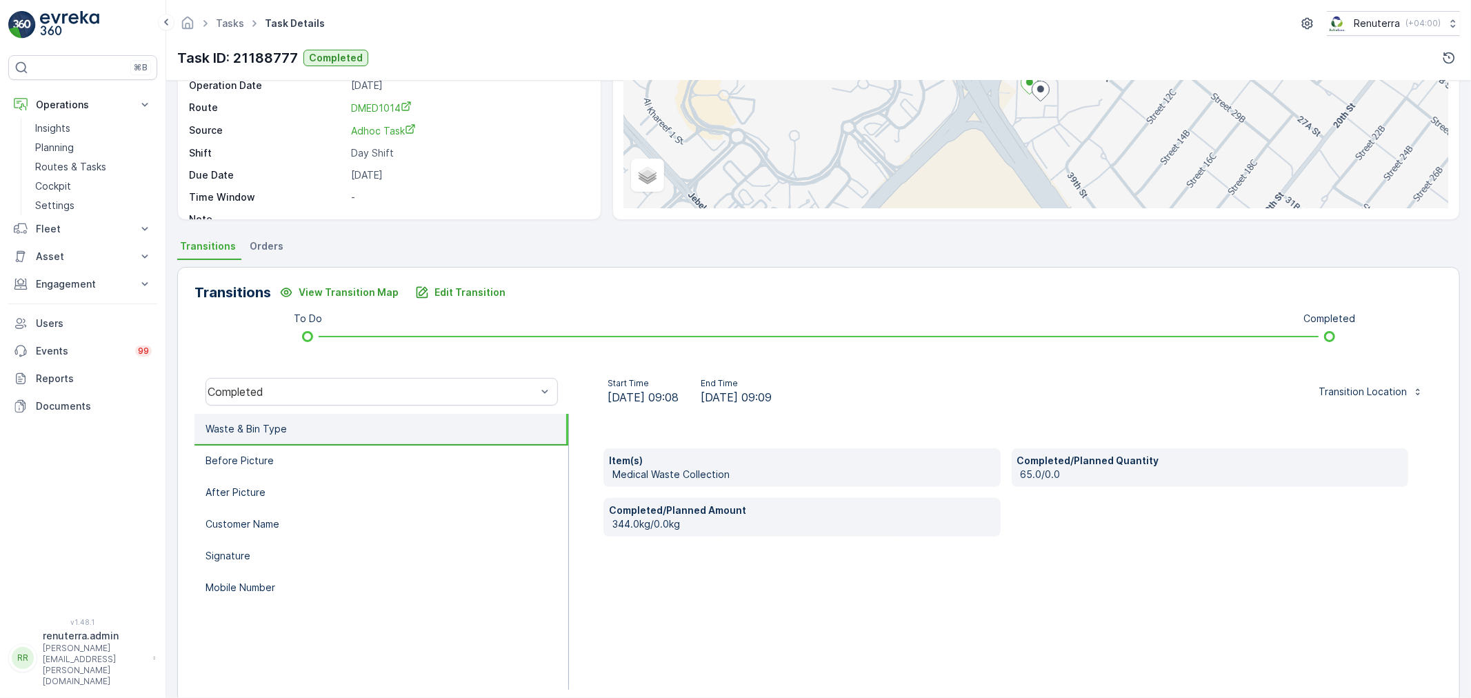
scroll to position [153, 0]
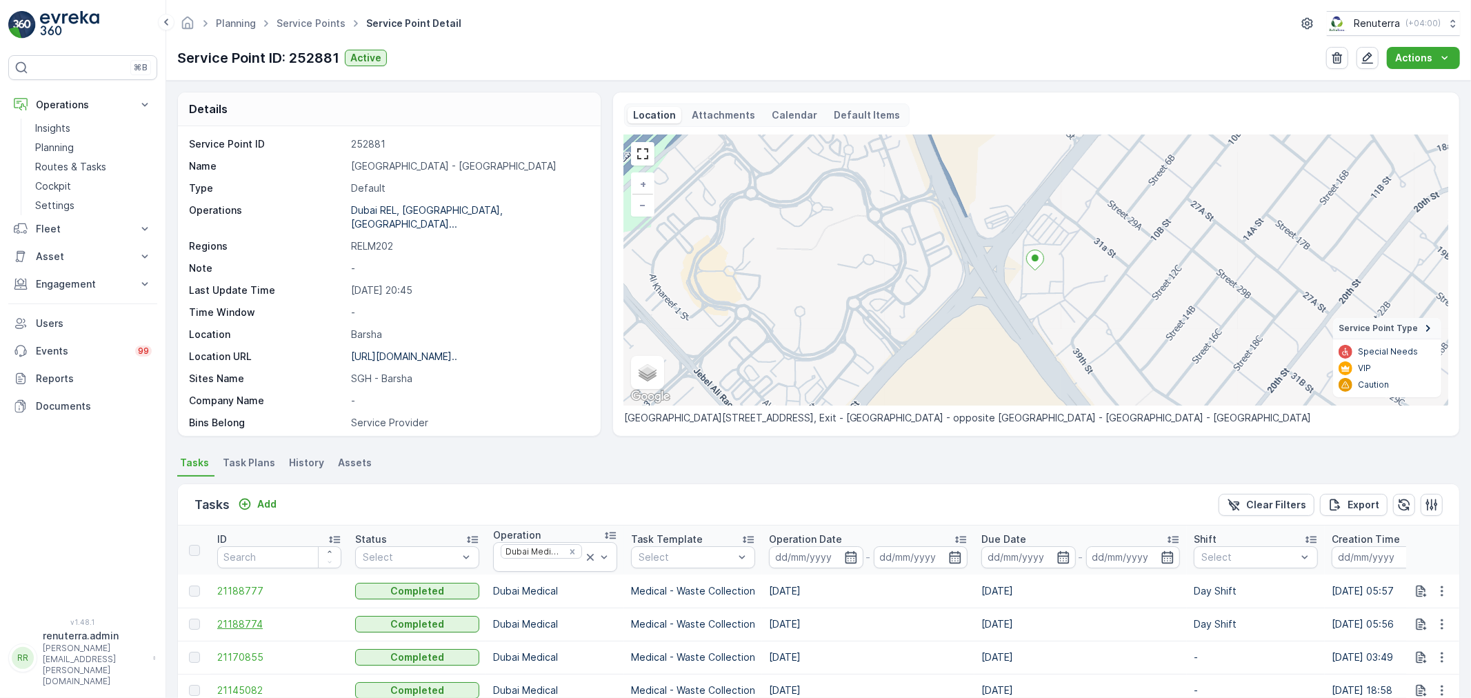
click at [241, 619] on span "21188774" at bounding box center [279, 624] width 124 height 14
click at [261, 502] on p "Add" at bounding box center [266, 504] width 19 height 14
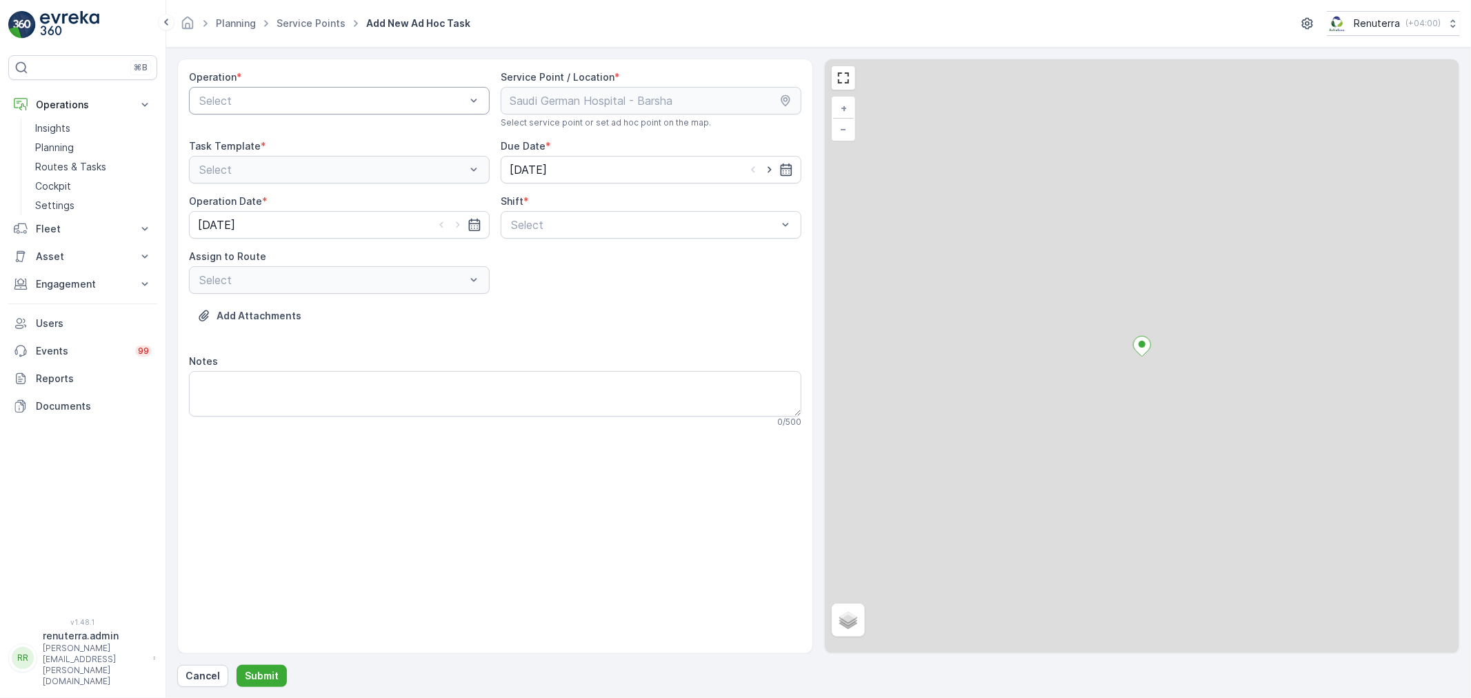
click at [268, 104] on div at bounding box center [332, 101] width 269 height 12
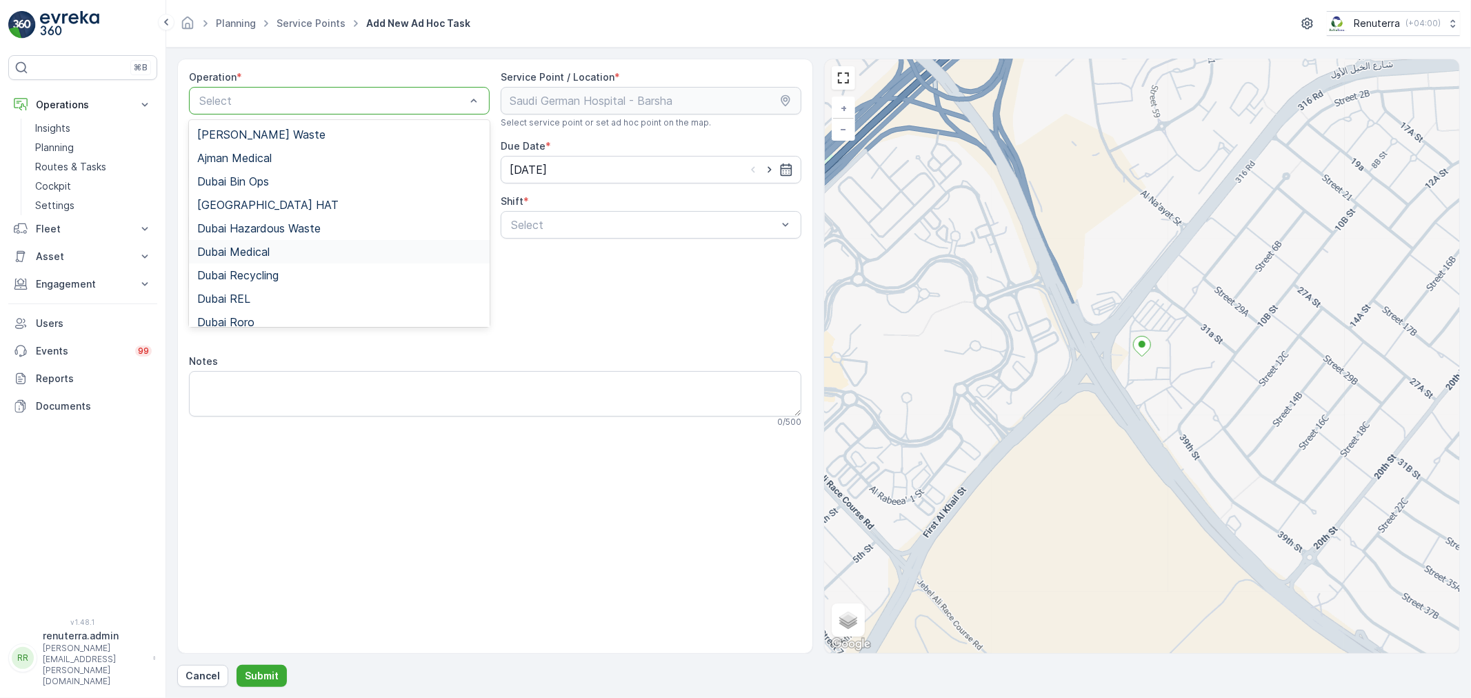
click at [290, 253] on div "Dubai Medical" at bounding box center [339, 252] width 284 height 12
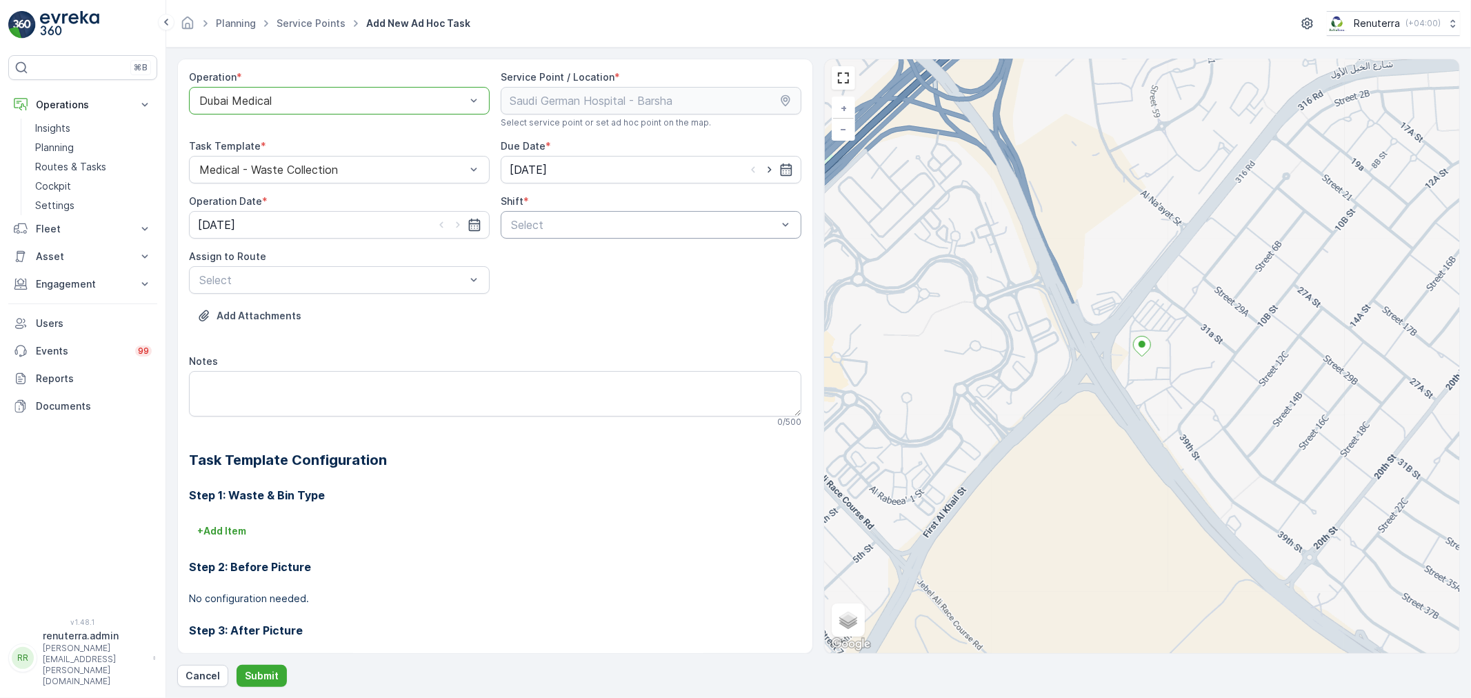
click at [562, 228] on div at bounding box center [644, 225] width 269 height 12
click at [547, 280] on span "Night Shift" at bounding box center [537, 282] width 56 height 12
click at [557, 228] on div at bounding box center [644, 225] width 269 height 12
click at [548, 266] on div "Day Shift" at bounding box center [651, 258] width 301 height 23
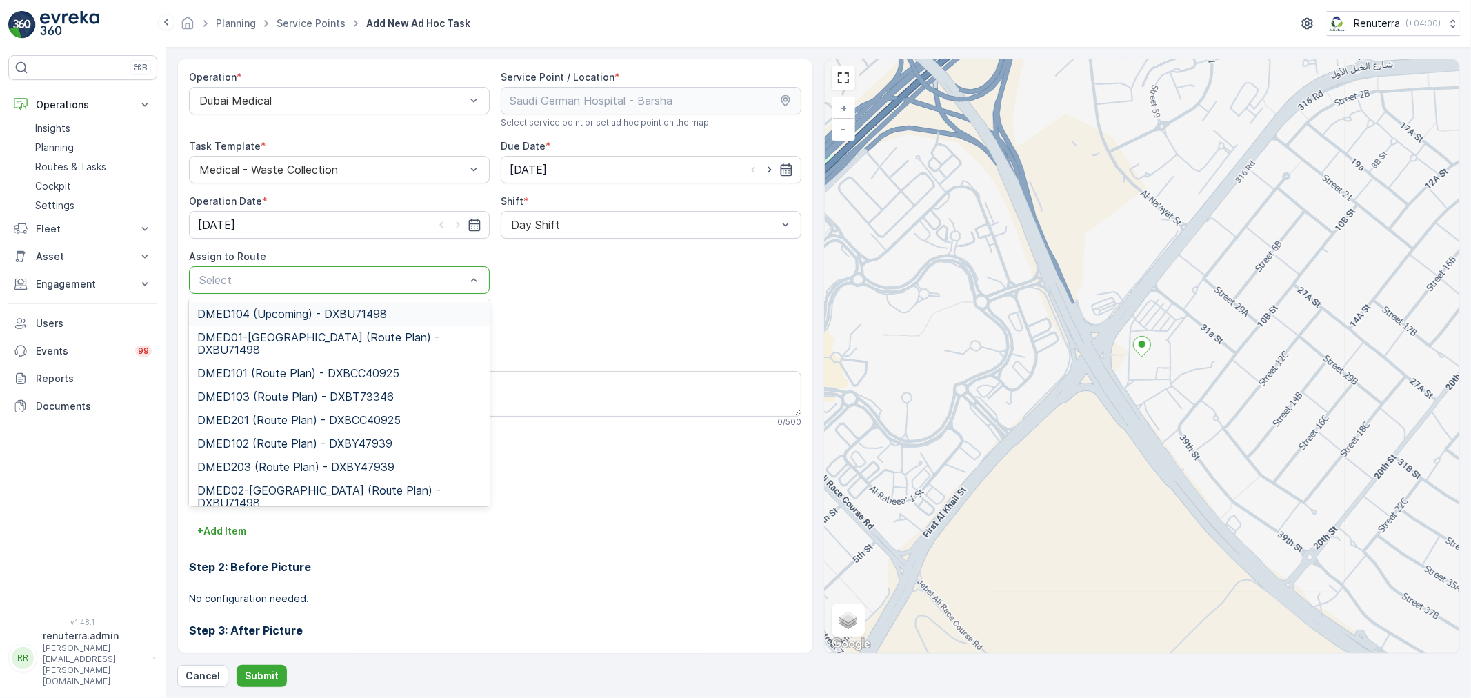
click at [313, 275] on div at bounding box center [332, 280] width 269 height 12
click at [314, 310] on span "DMED104 (Upcoming) - DXBU71498" at bounding box center [292, 314] width 190 height 12
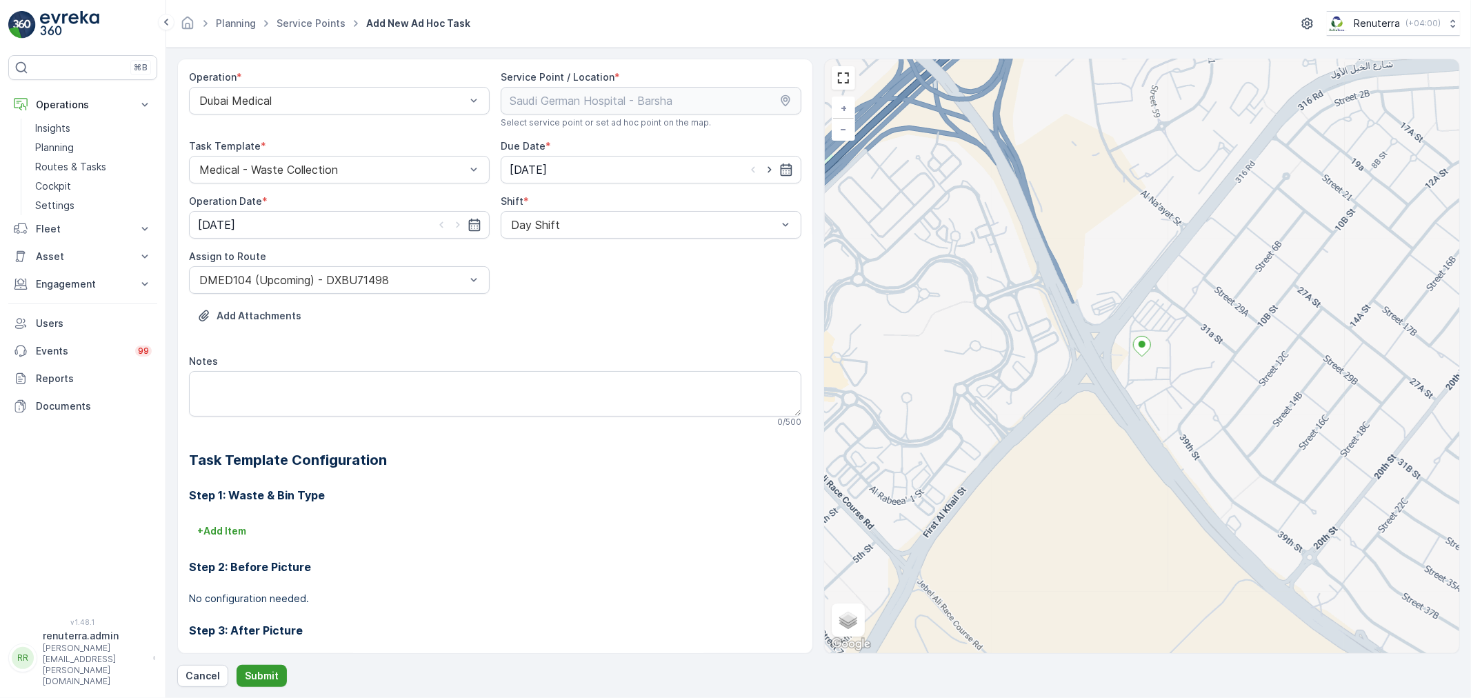
click at [261, 674] on p "Submit" at bounding box center [262, 676] width 34 height 14
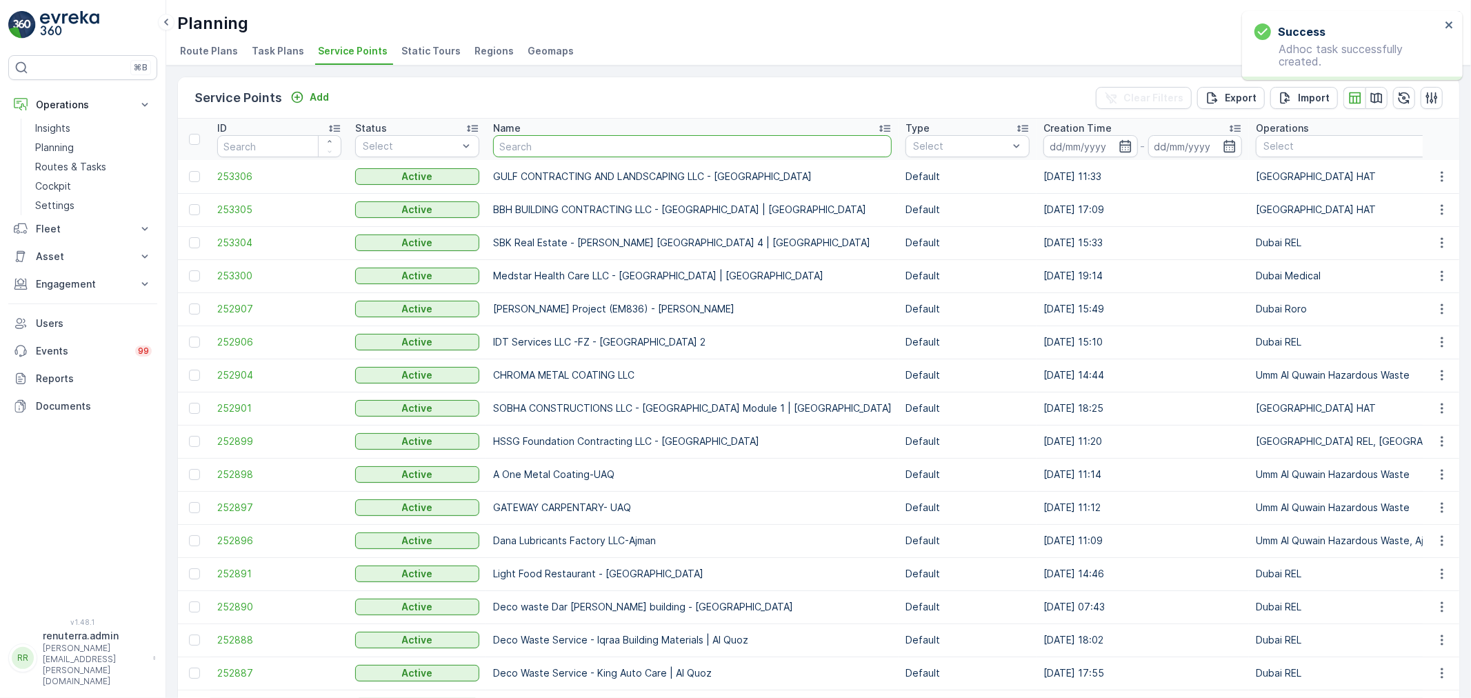
click at [559, 152] on input "text" at bounding box center [692, 146] width 399 height 22
type input "sauid"
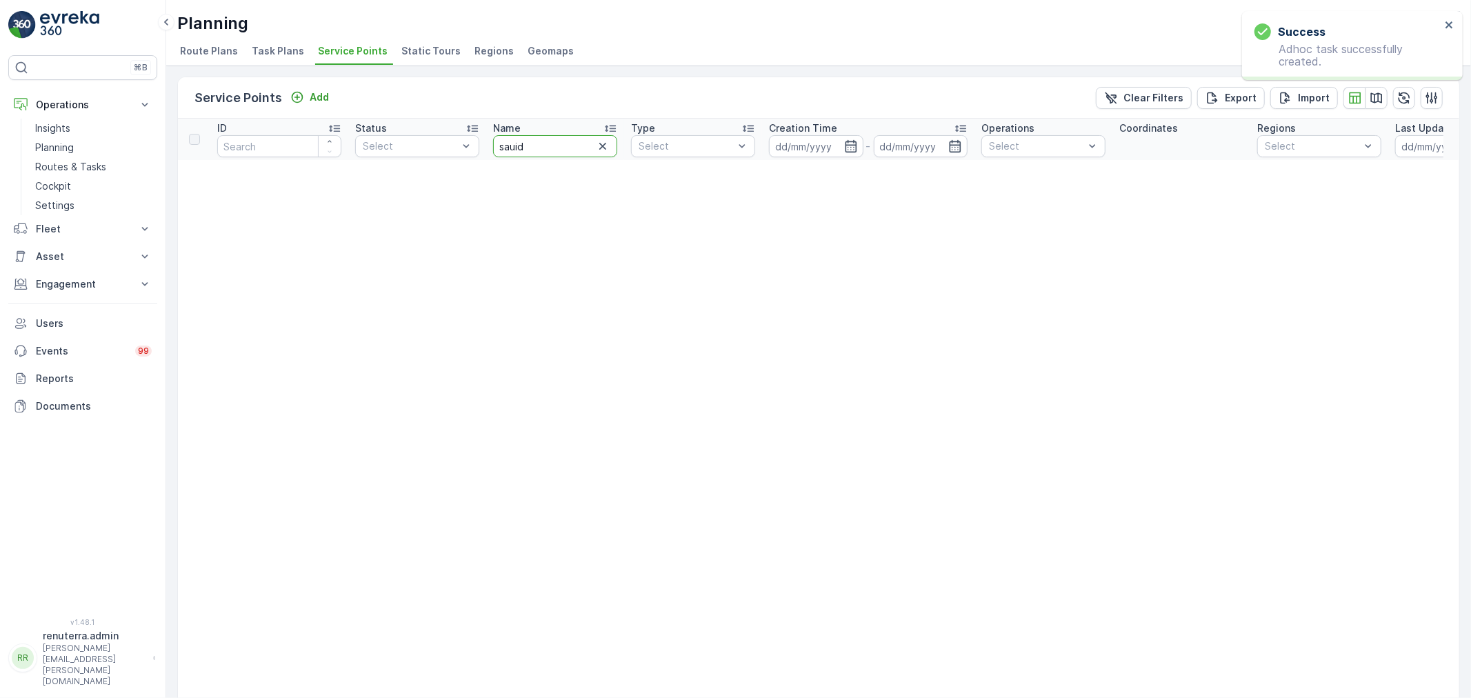
click at [559, 152] on input "sauid" at bounding box center [555, 146] width 124 height 22
type input "saudi"
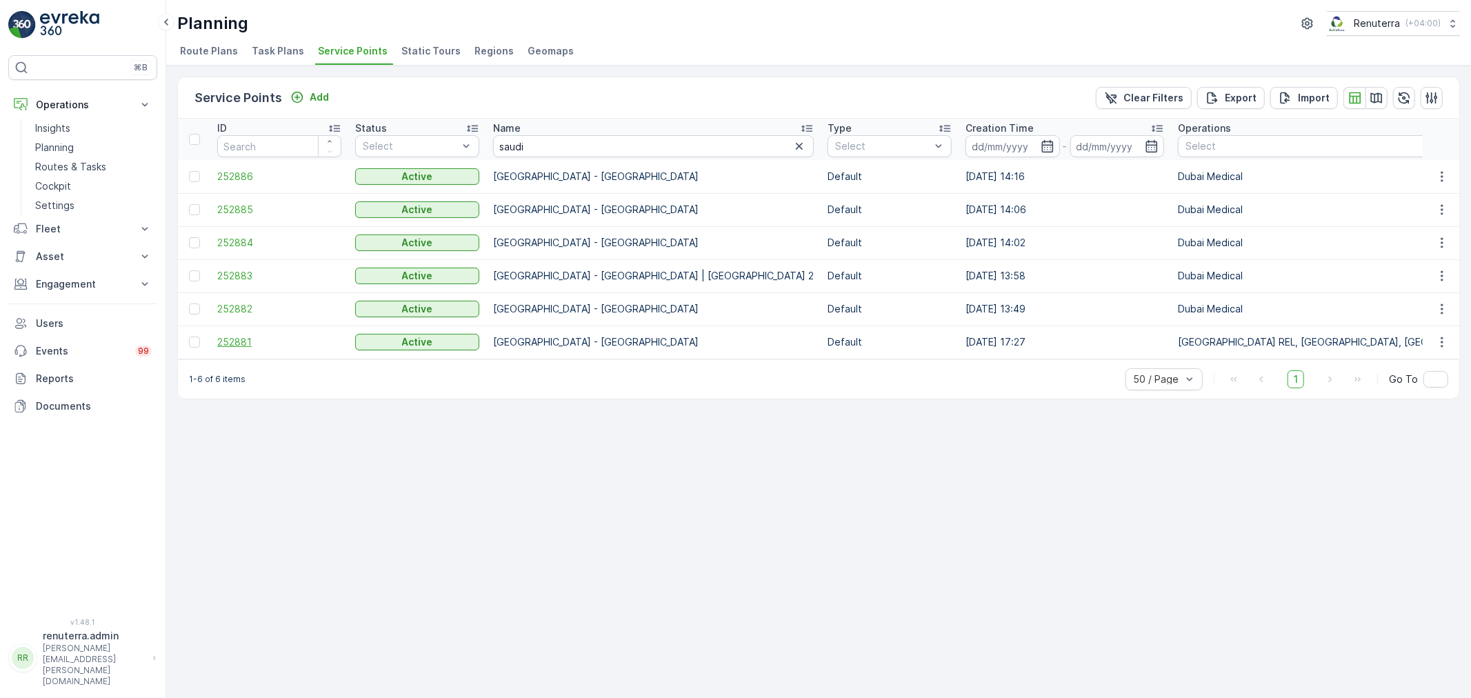
click at [243, 336] on span "252881" at bounding box center [279, 342] width 124 height 14
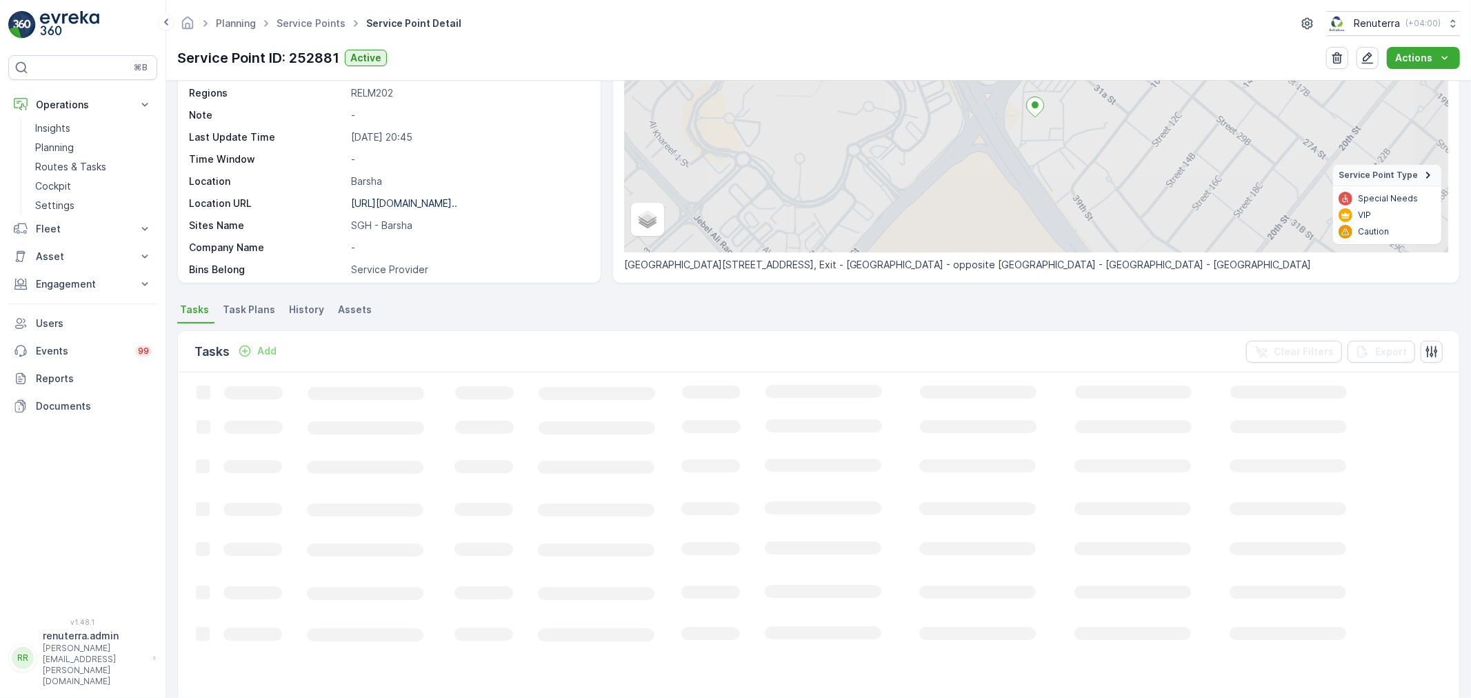
scroll to position [153, 0]
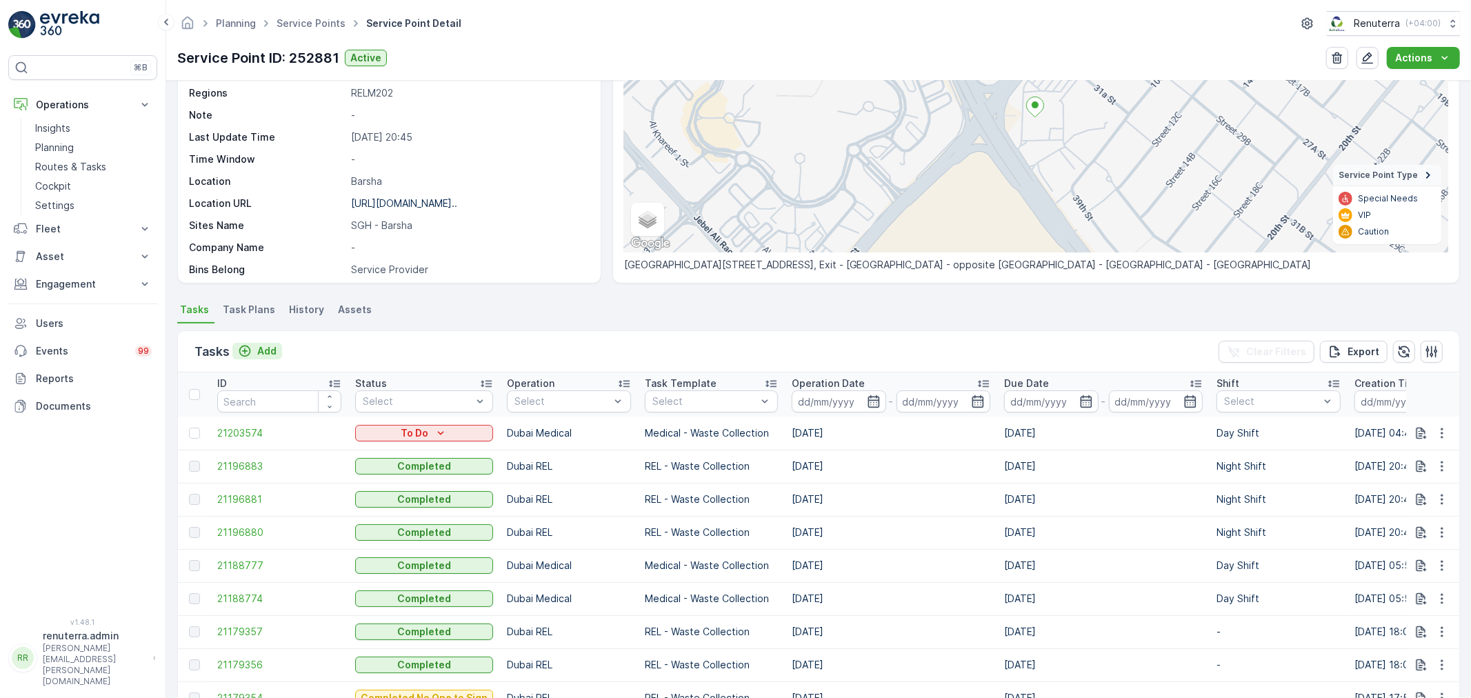
click at [266, 348] on p "Add" at bounding box center [266, 351] width 19 height 14
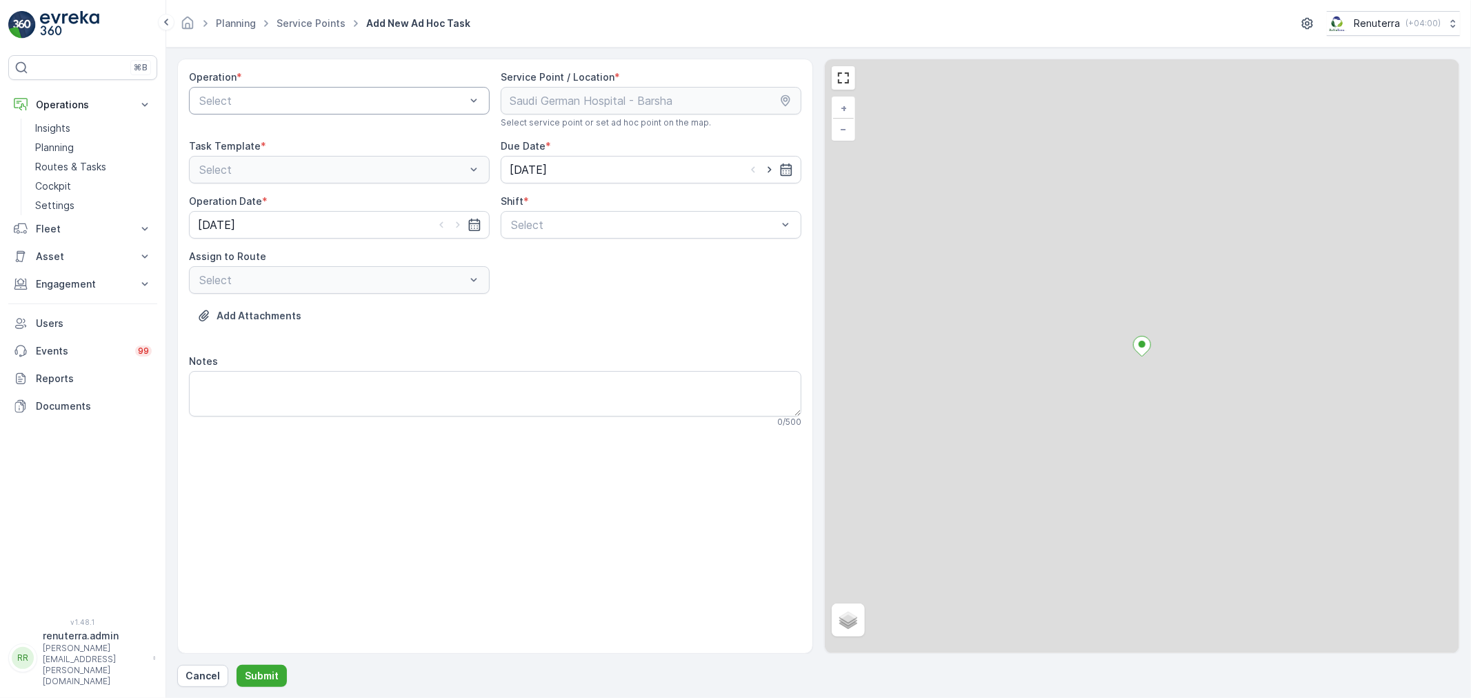
click at [319, 95] on div at bounding box center [332, 101] width 269 height 12
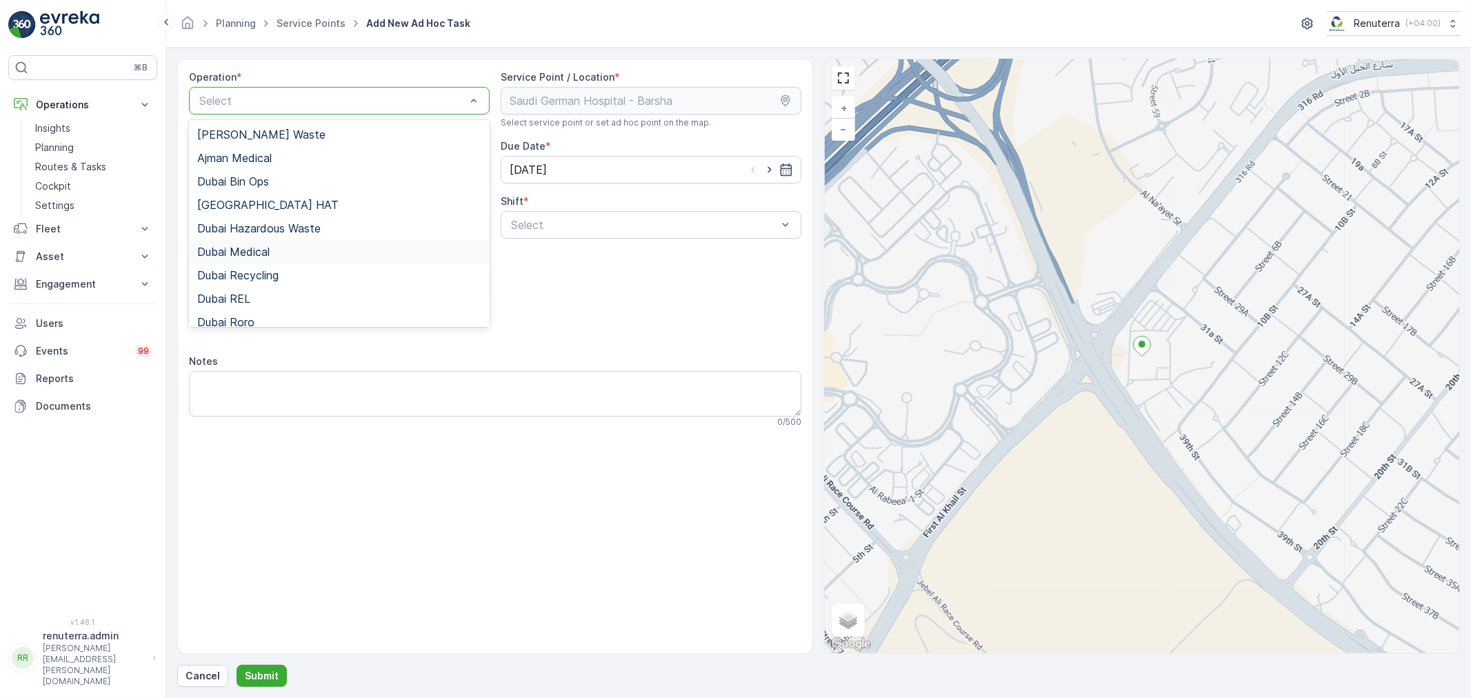
drag, startPoint x: 267, startPoint y: 245, endPoint x: 432, endPoint y: 242, distance: 164.9
click at [279, 242] on div "Dubai Medical" at bounding box center [339, 251] width 301 height 23
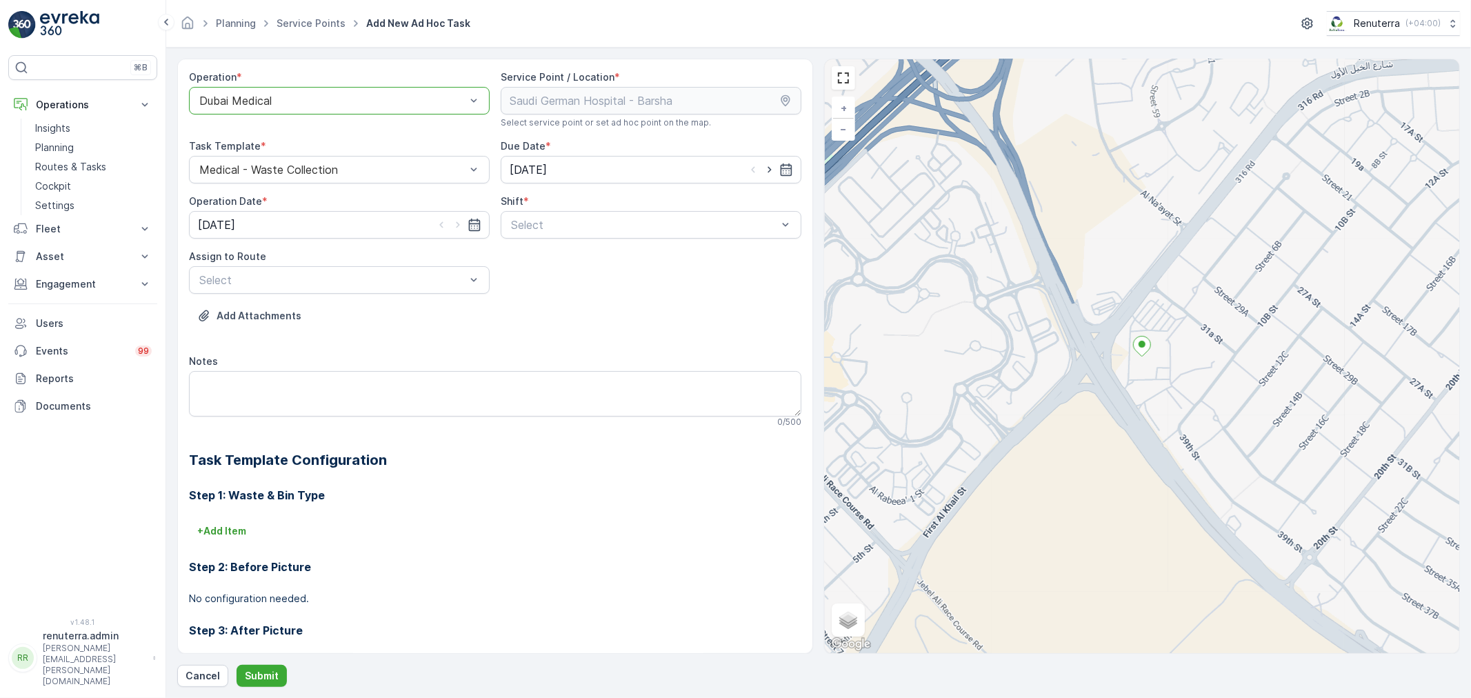
drag, startPoint x: 622, startPoint y: 228, endPoint x: 607, endPoint y: 242, distance: 21.0
click at [619, 230] on div at bounding box center [644, 225] width 269 height 12
click at [579, 266] on div "Day Shift" at bounding box center [651, 258] width 301 height 23
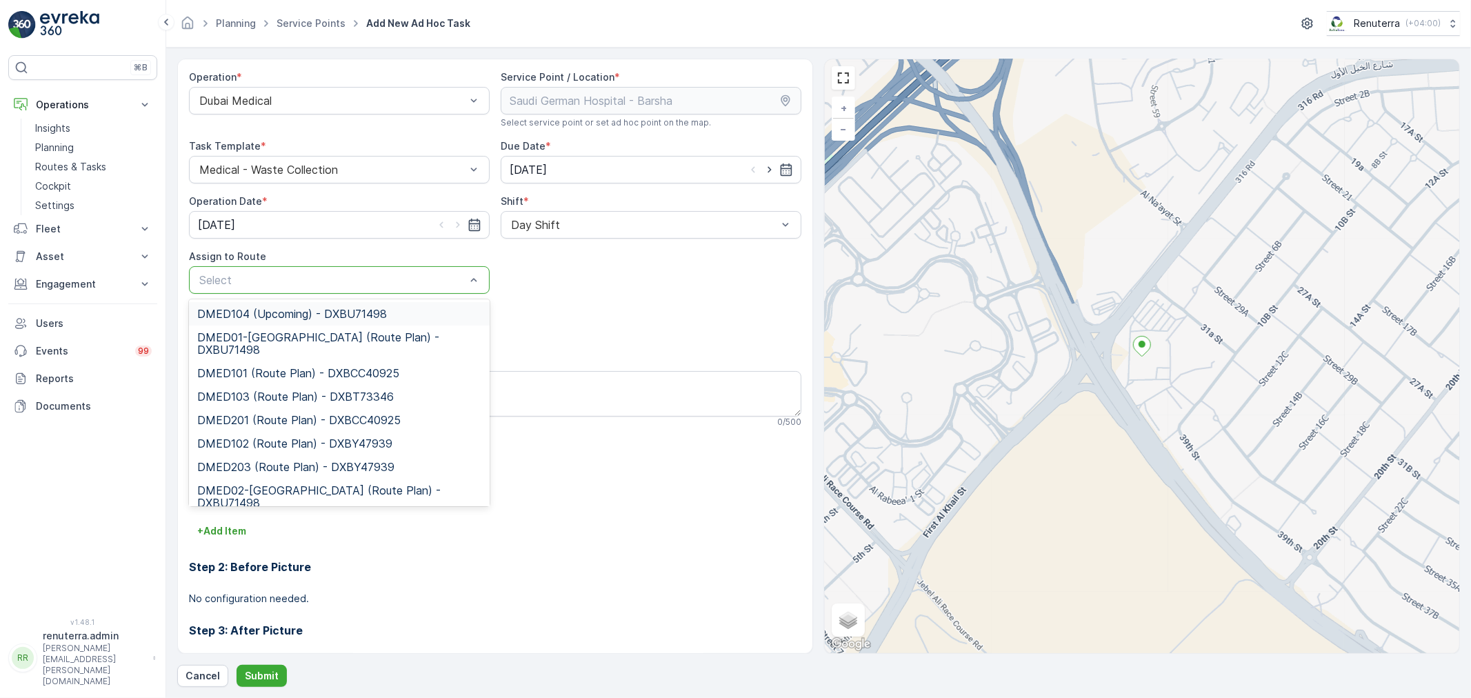
drag, startPoint x: 378, startPoint y: 288, endPoint x: 362, endPoint y: 315, distance: 31.8
drag, startPoint x: 362, startPoint y: 315, endPoint x: 355, endPoint y: 333, distance: 19.2
click at [361, 315] on span "DMED104 (Upcoming) - DXBU71498" at bounding box center [292, 314] width 190 height 12
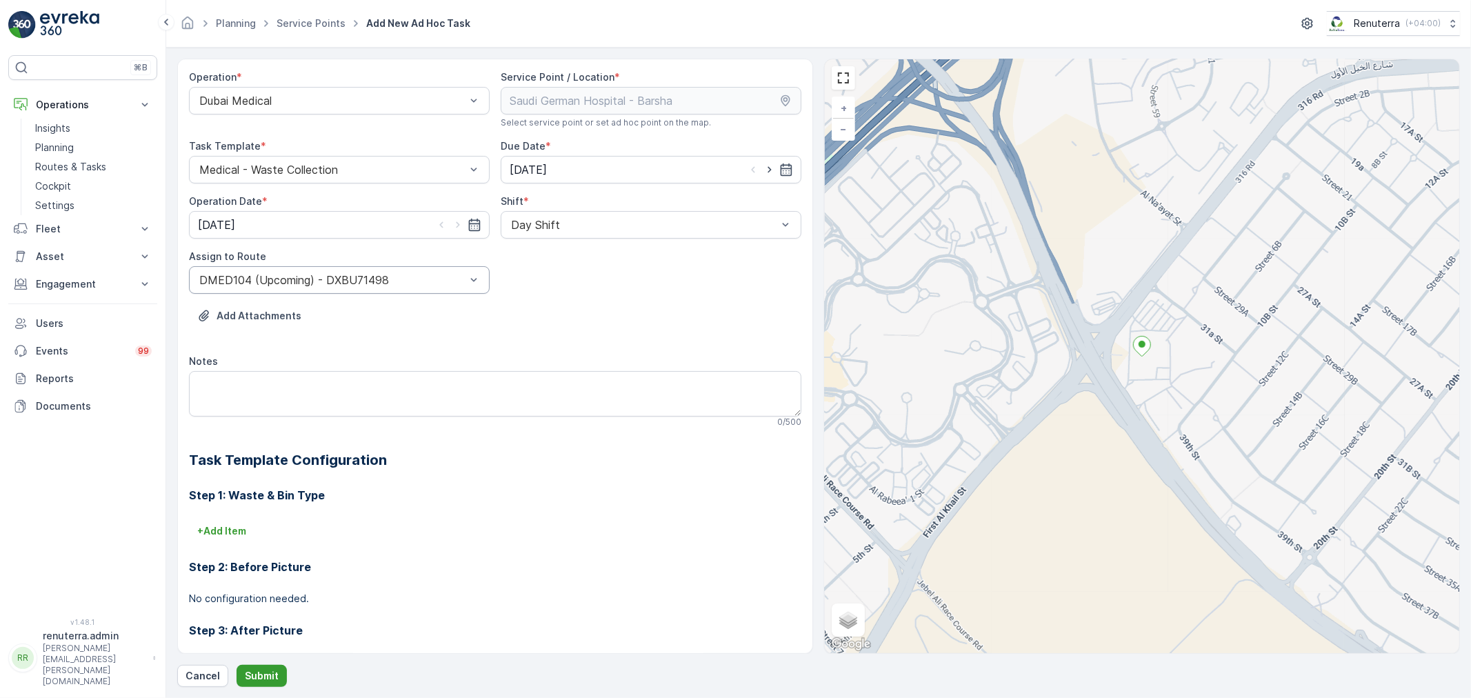
click at [246, 671] on p "Submit" at bounding box center [262, 676] width 34 height 14
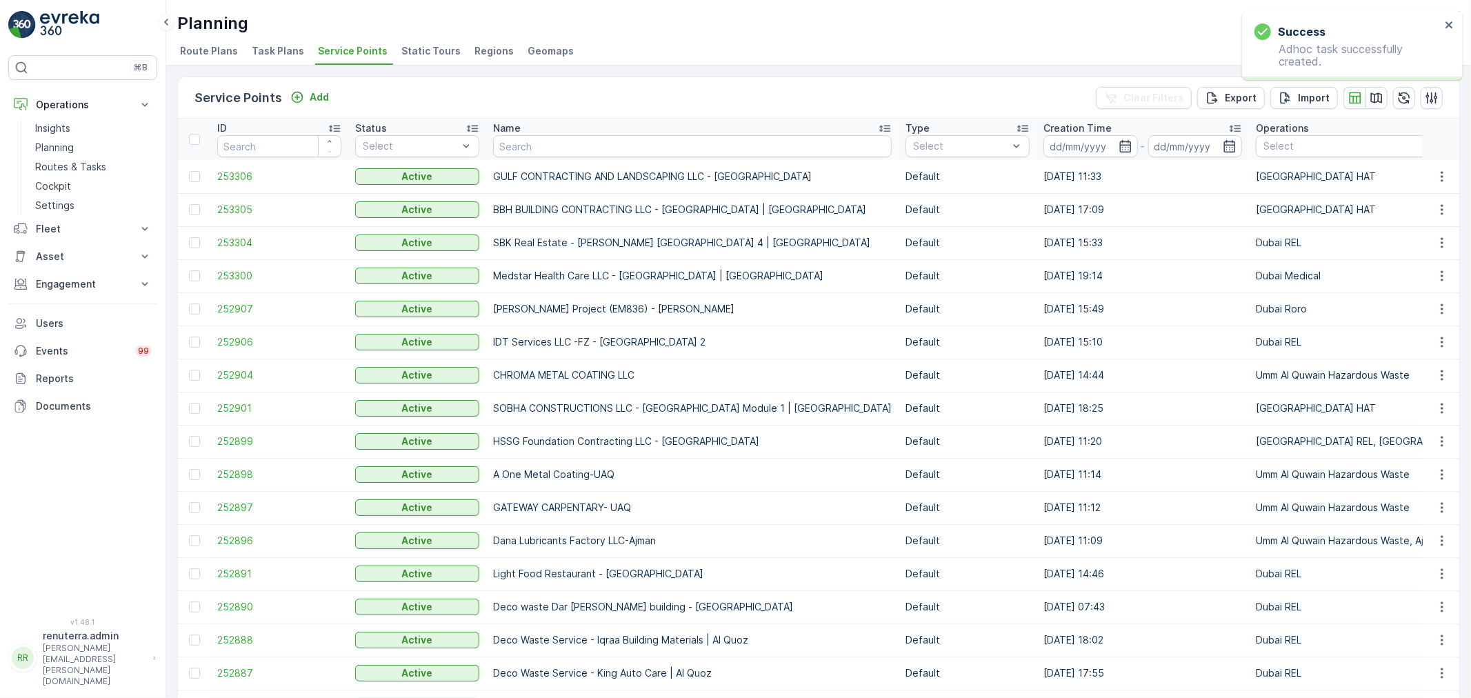
click at [552, 160] on td "GULF CONTRACTING AND LANDSCAPING LLC - [GEOGRAPHIC_DATA]" at bounding box center [692, 176] width 413 height 33
click at [561, 152] on input "text" at bounding box center [692, 146] width 399 height 22
type input "nmc"
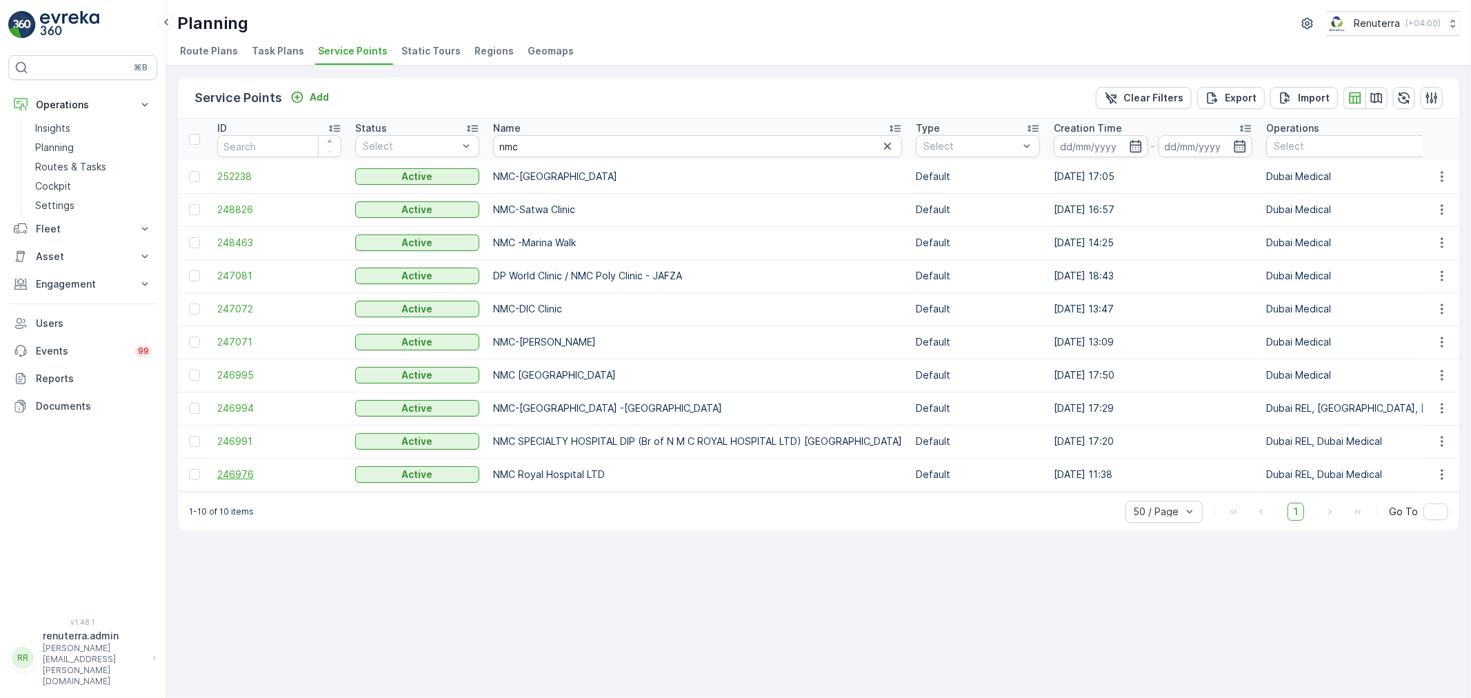
click at [247, 476] on span "246976" at bounding box center [279, 475] width 124 height 14
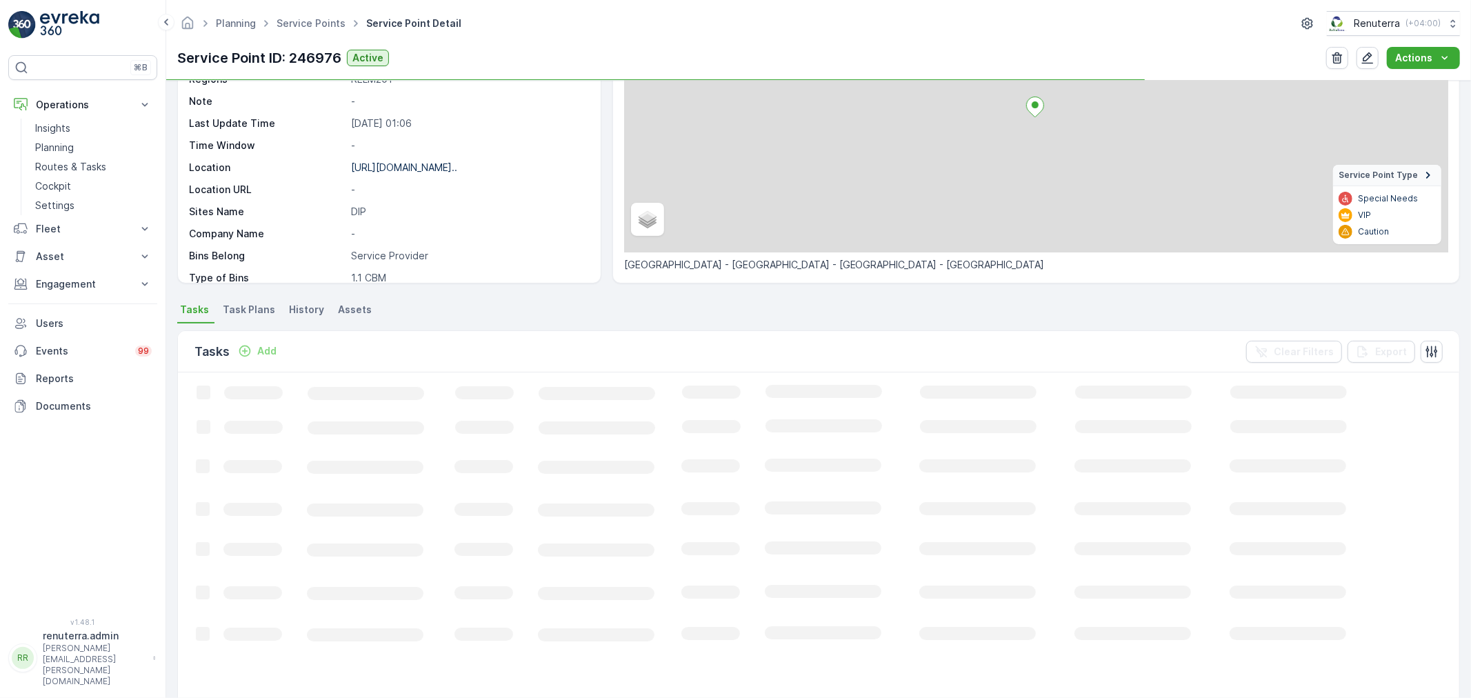
scroll to position [153, 0]
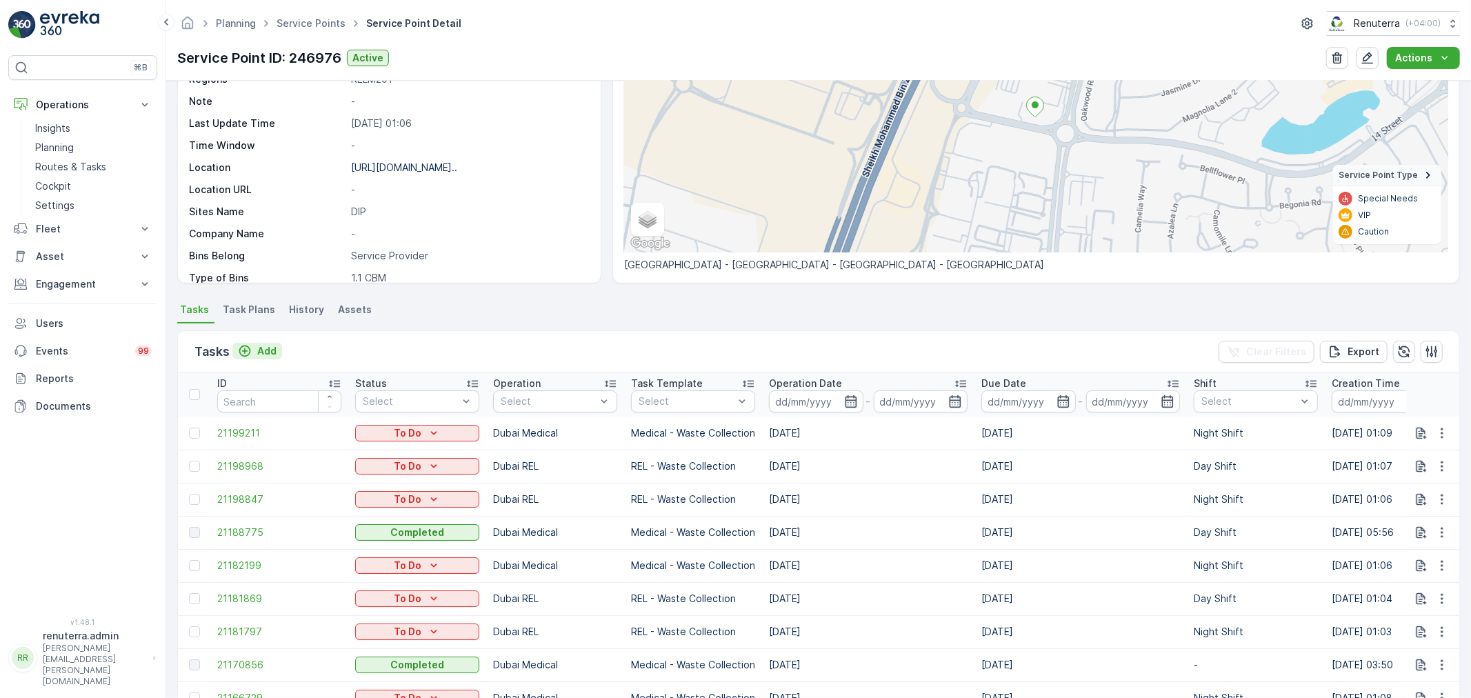
click at [272, 344] on p "Add" at bounding box center [266, 351] width 19 height 14
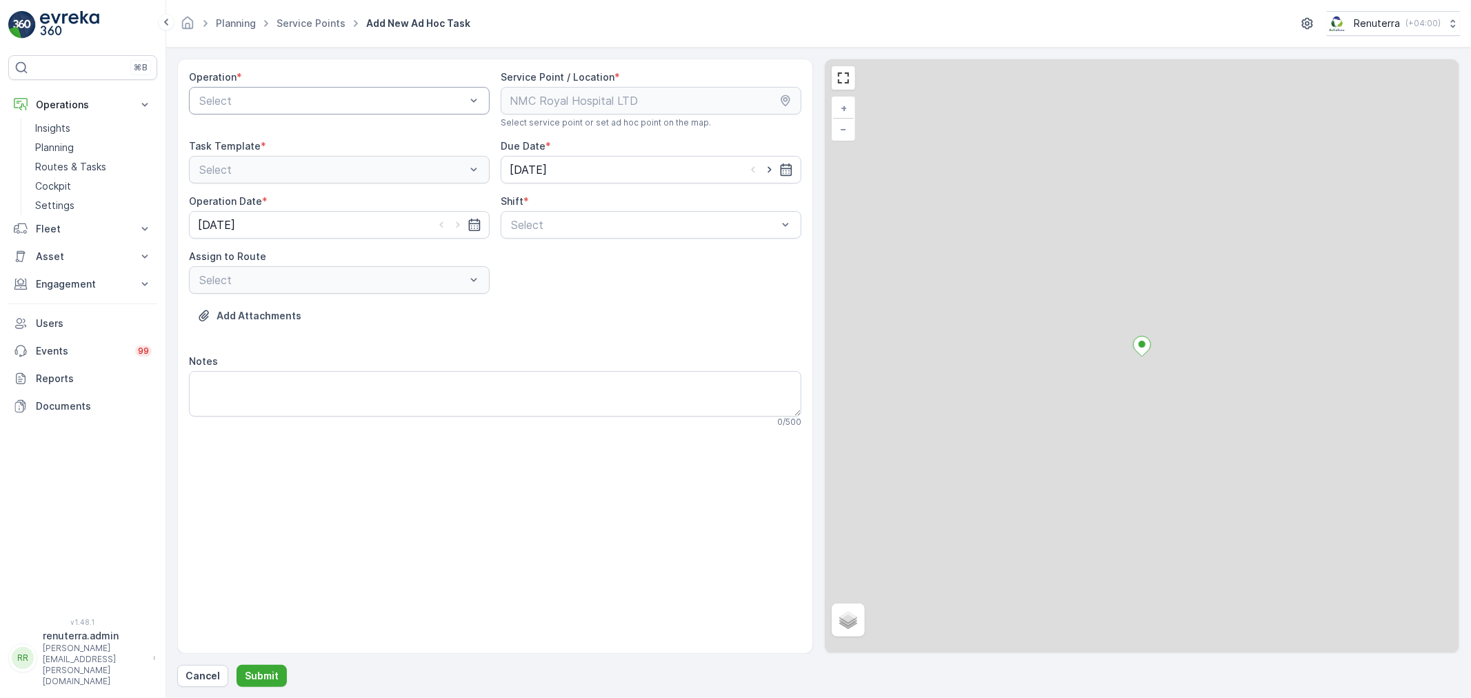
click at [300, 88] on div "Select" at bounding box center [339, 101] width 301 height 28
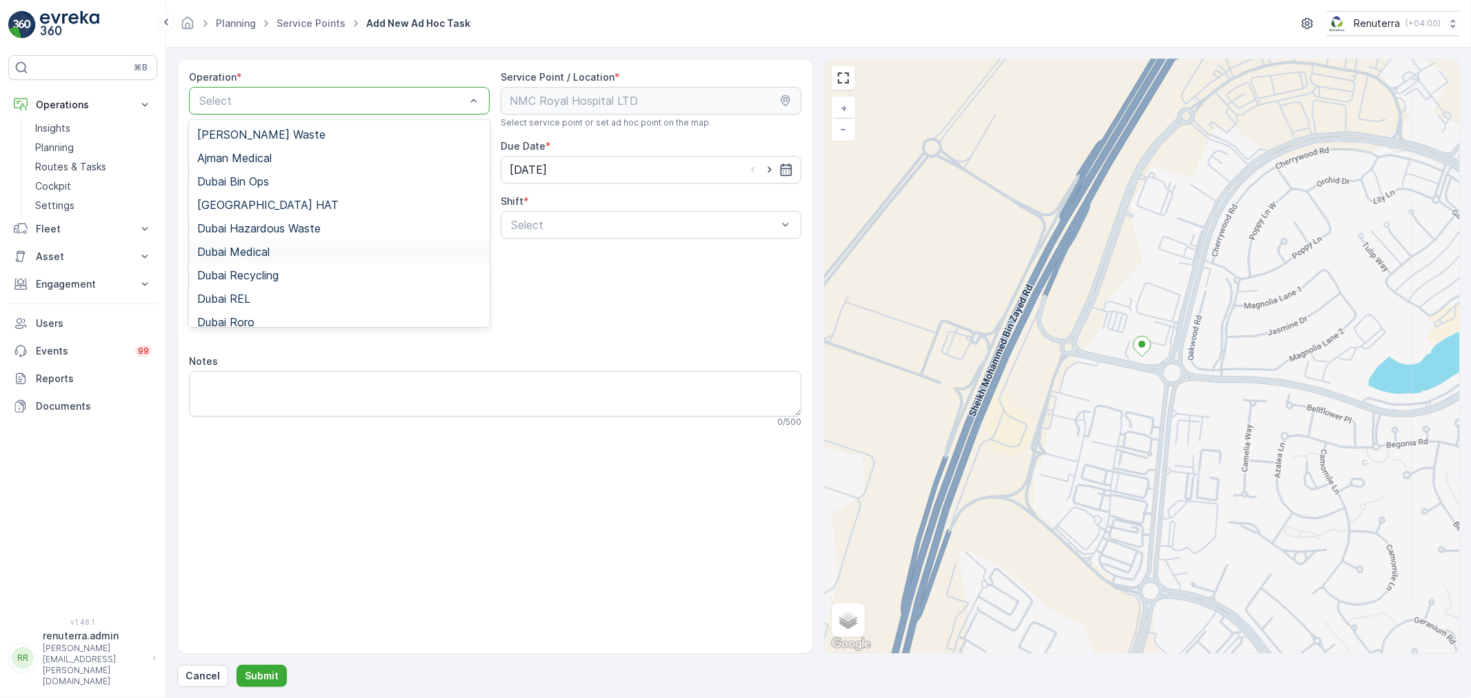
click at [284, 252] on div "Dubai Medical" at bounding box center [339, 252] width 284 height 12
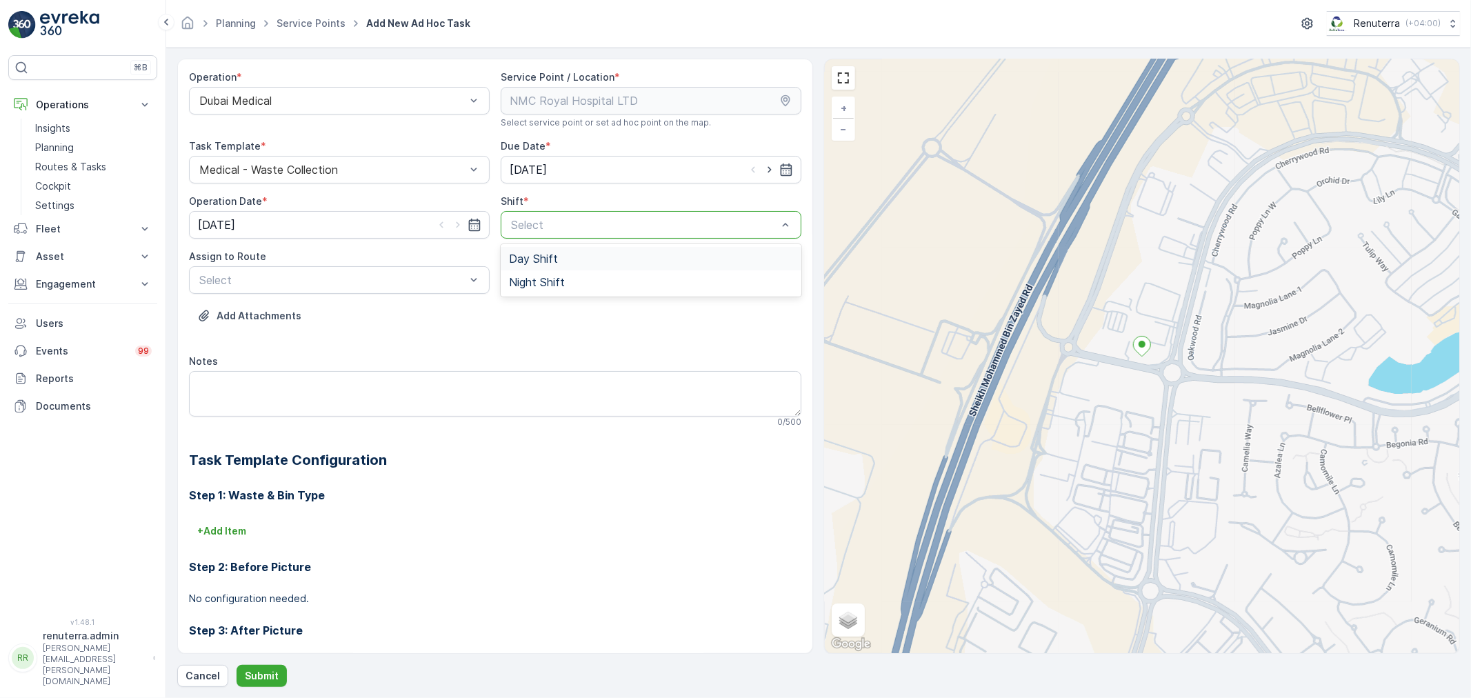
drag, startPoint x: 640, startPoint y: 229, endPoint x: 621, endPoint y: 240, distance: 22.2
click at [639, 229] on div at bounding box center [644, 225] width 269 height 12
click at [607, 255] on div "Day Shift" at bounding box center [651, 258] width 284 height 12
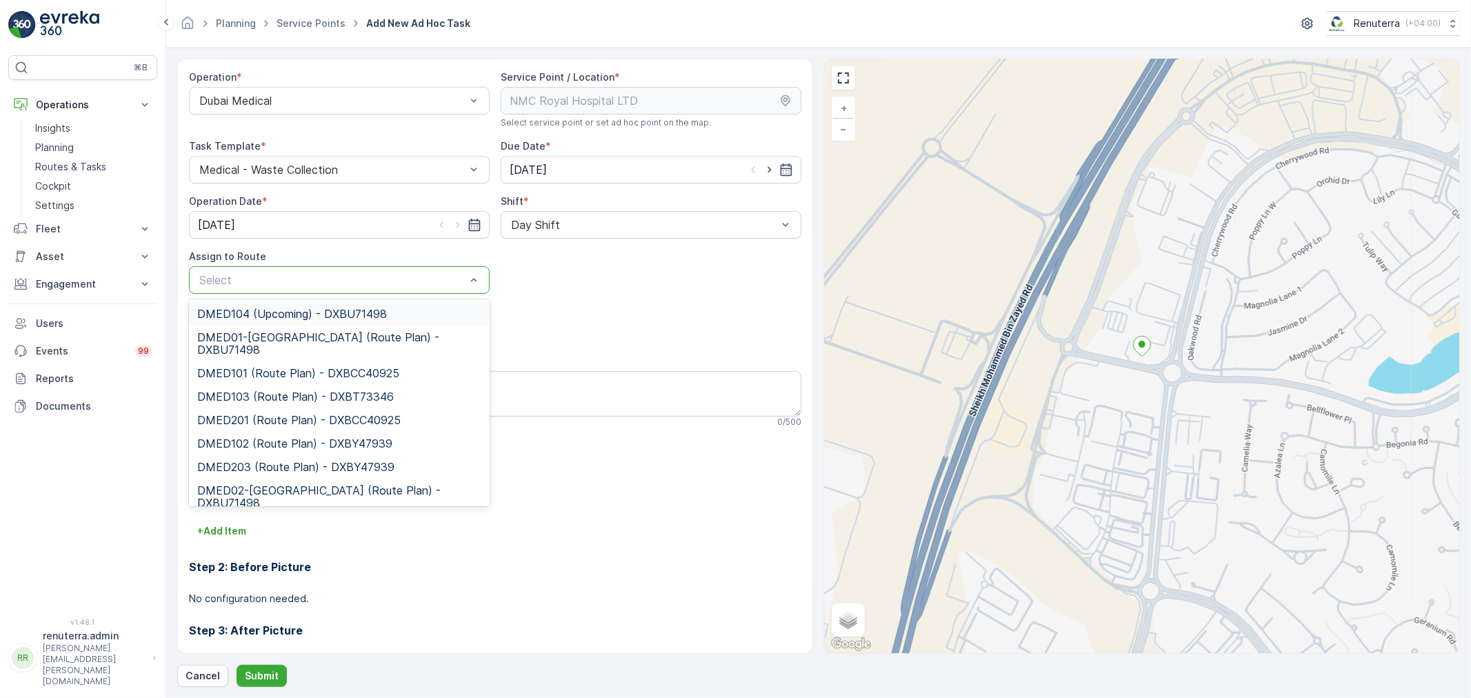
click at [352, 284] on div at bounding box center [332, 280] width 269 height 12
click at [331, 313] on span "DMED104 (Upcoming) - DXBU71498" at bounding box center [292, 314] width 190 height 12
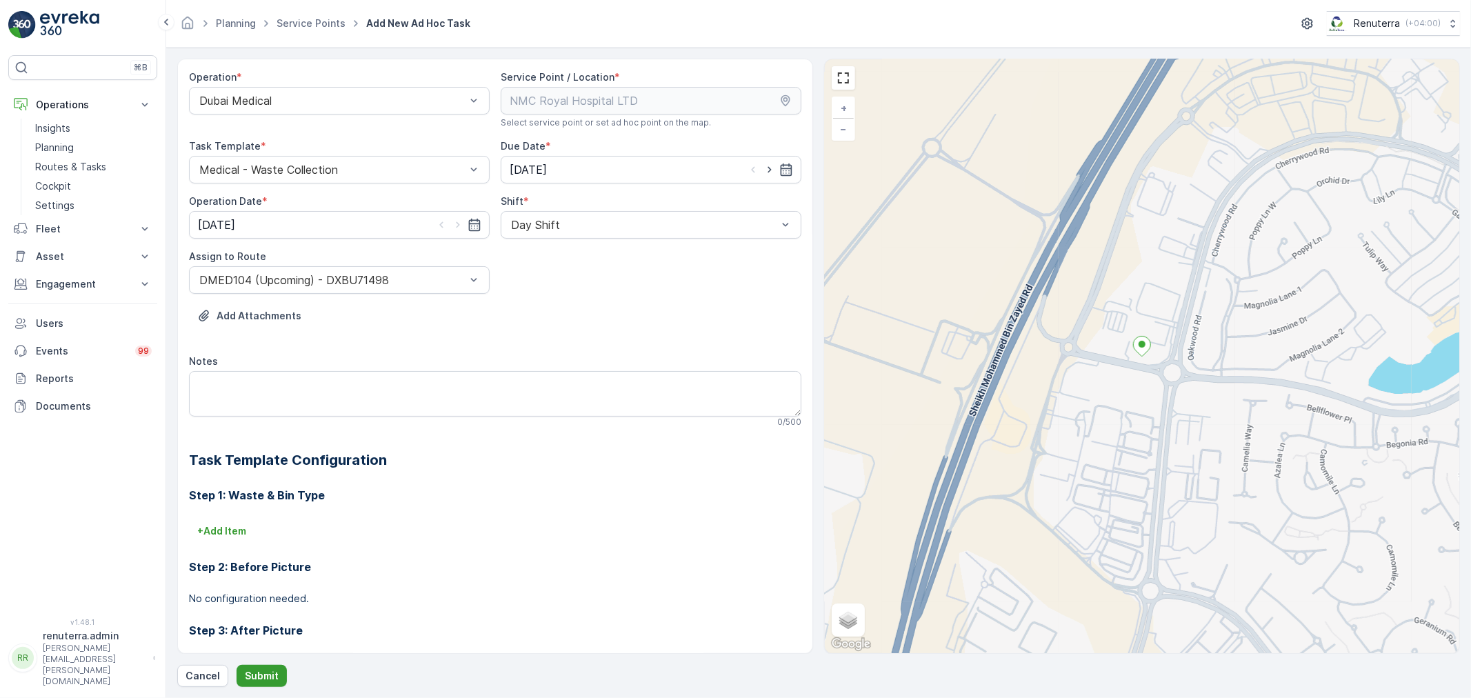
click at [252, 667] on button "Submit" at bounding box center [262, 676] width 50 height 22
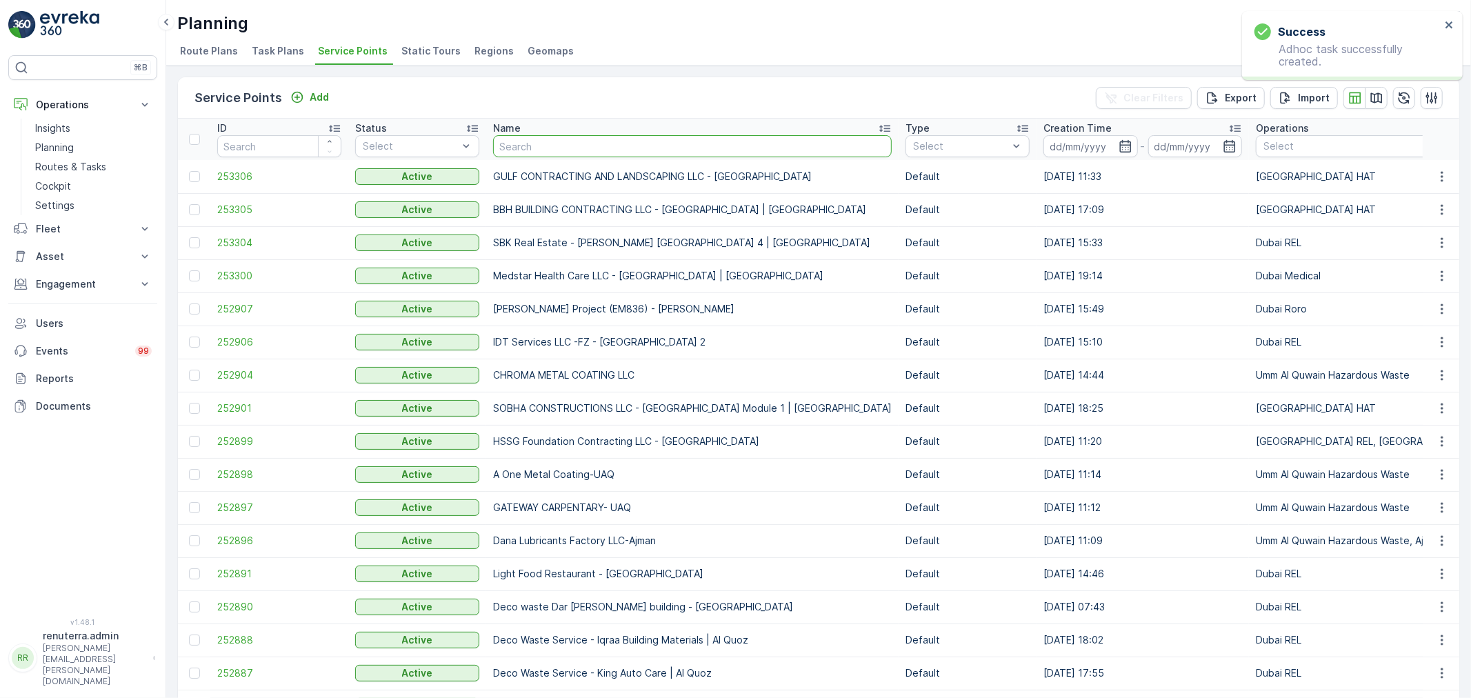
click at [591, 148] on input "text" at bounding box center [692, 146] width 399 height 22
type input "nmc"
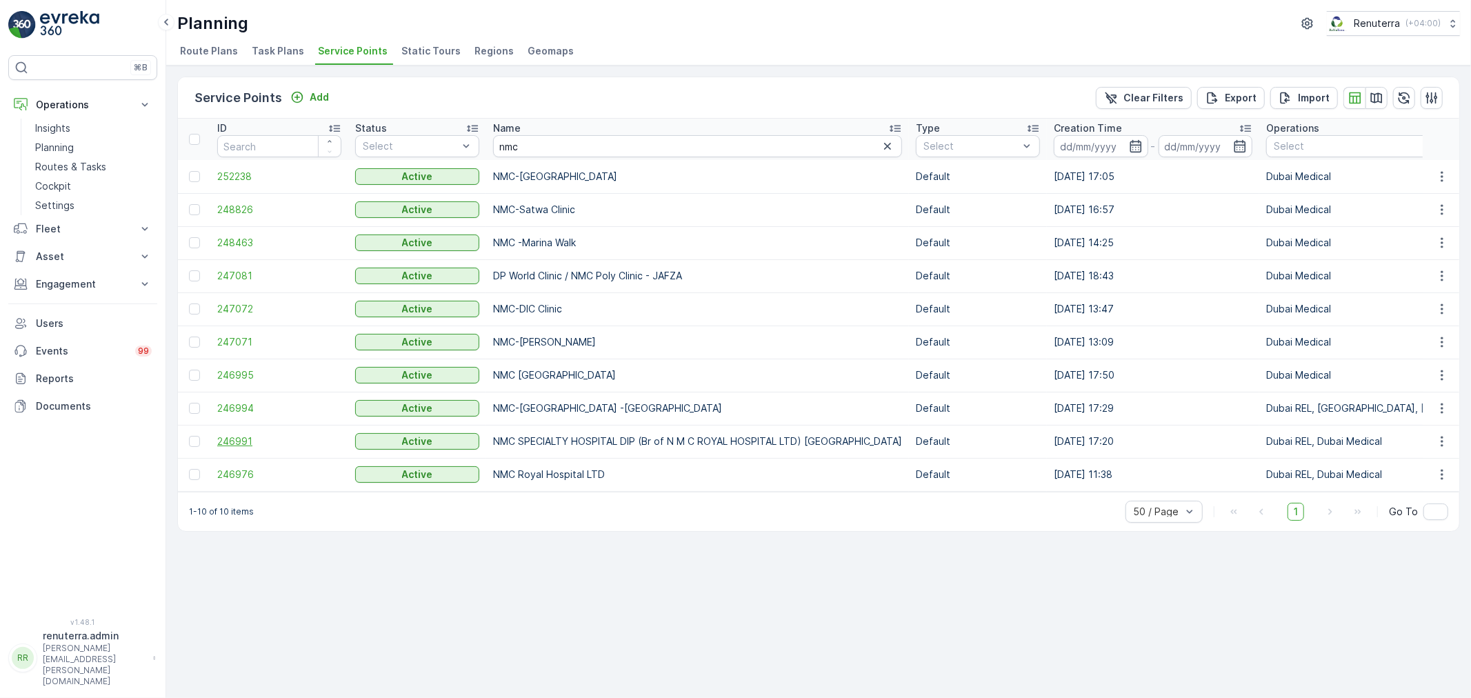
click at [245, 440] on span "246991" at bounding box center [279, 442] width 124 height 14
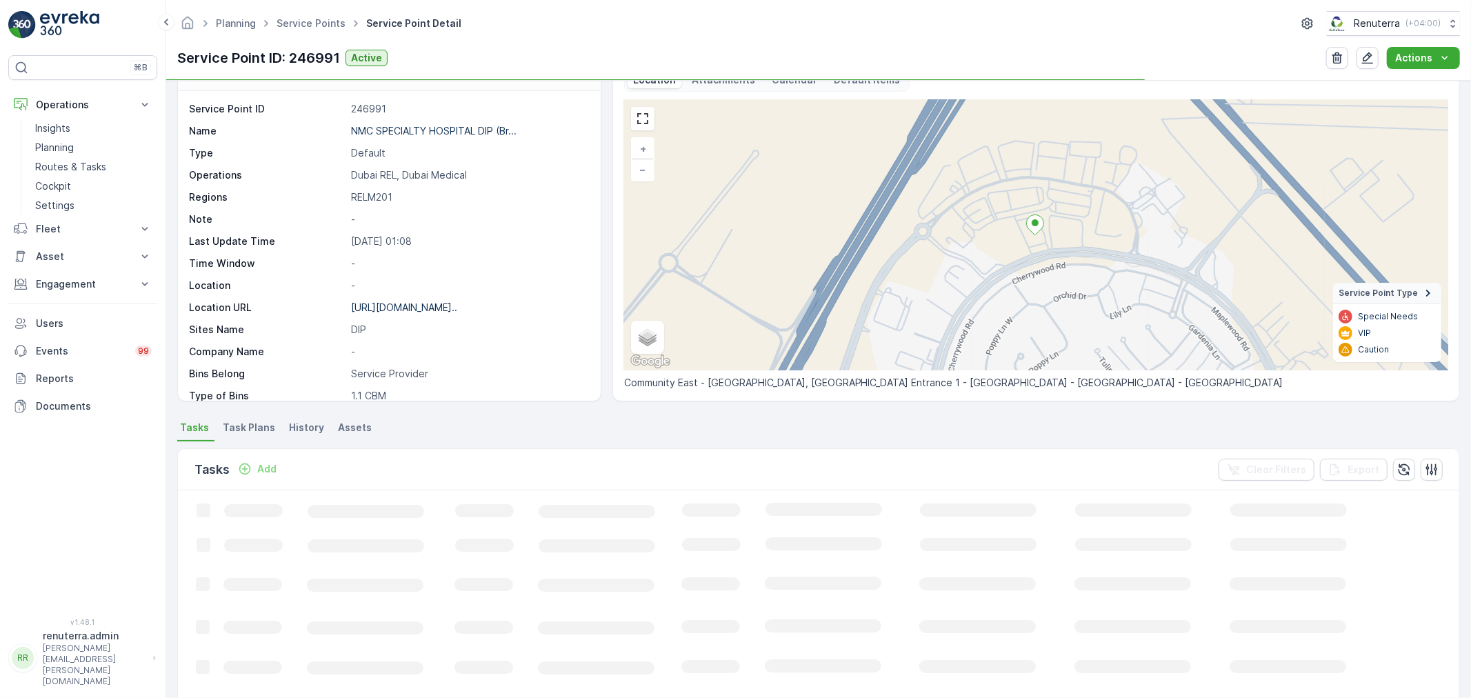
scroll to position [153, 0]
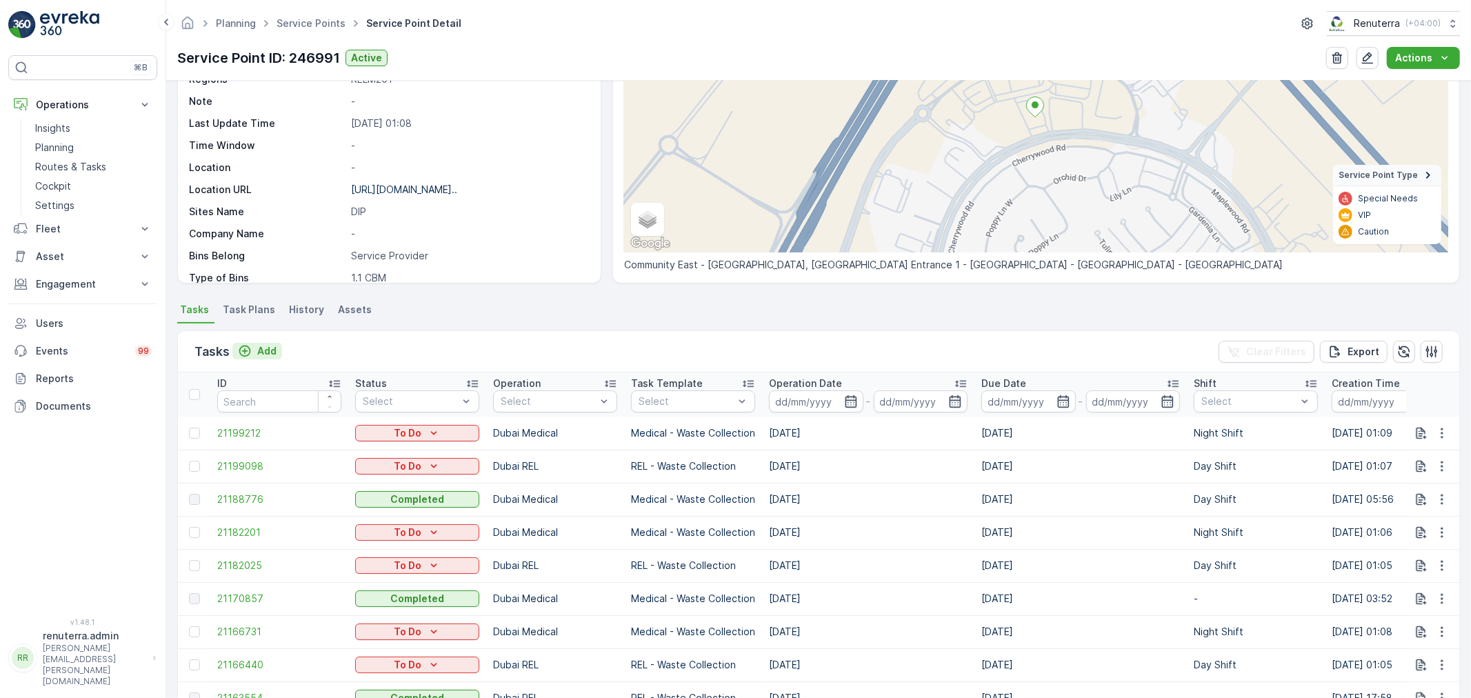
click at [277, 353] on button "Add" at bounding box center [257, 351] width 50 height 17
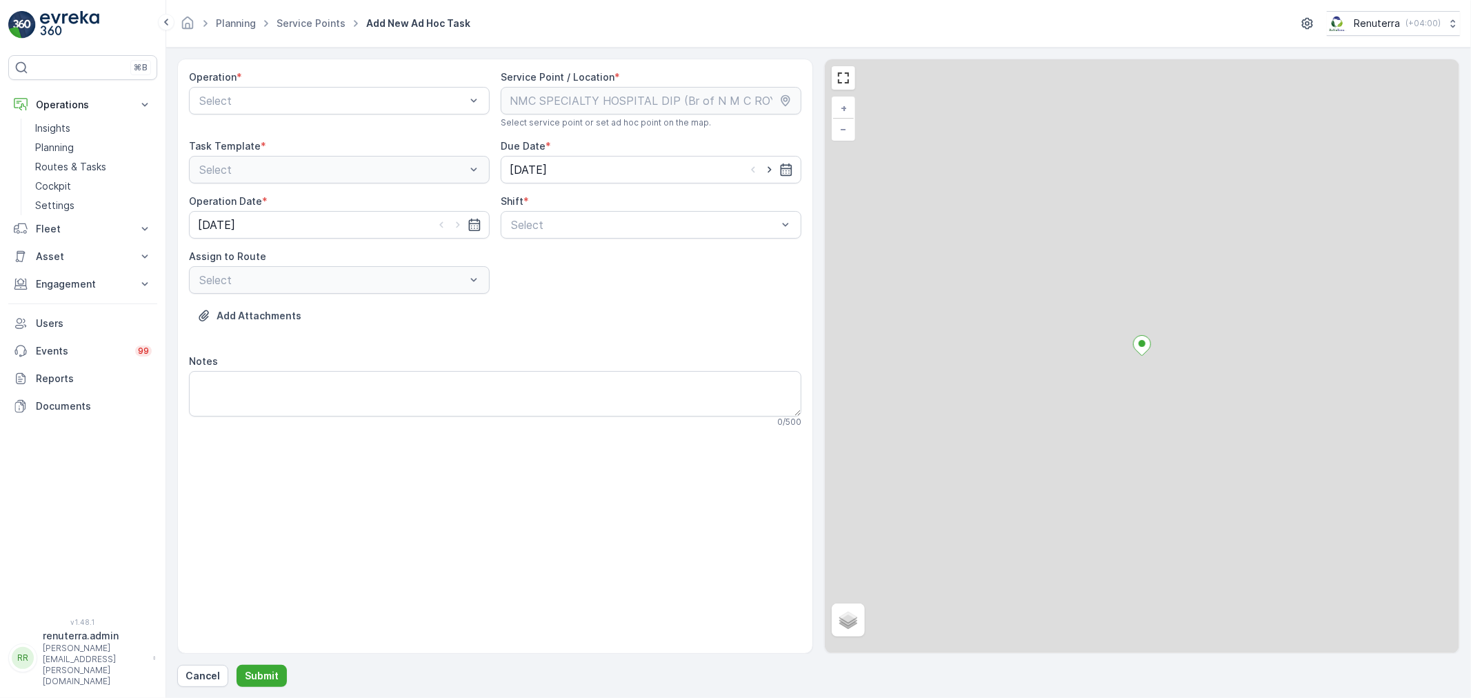
click at [308, 115] on div "Operation * Select" at bounding box center [339, 99] width 301 height 58
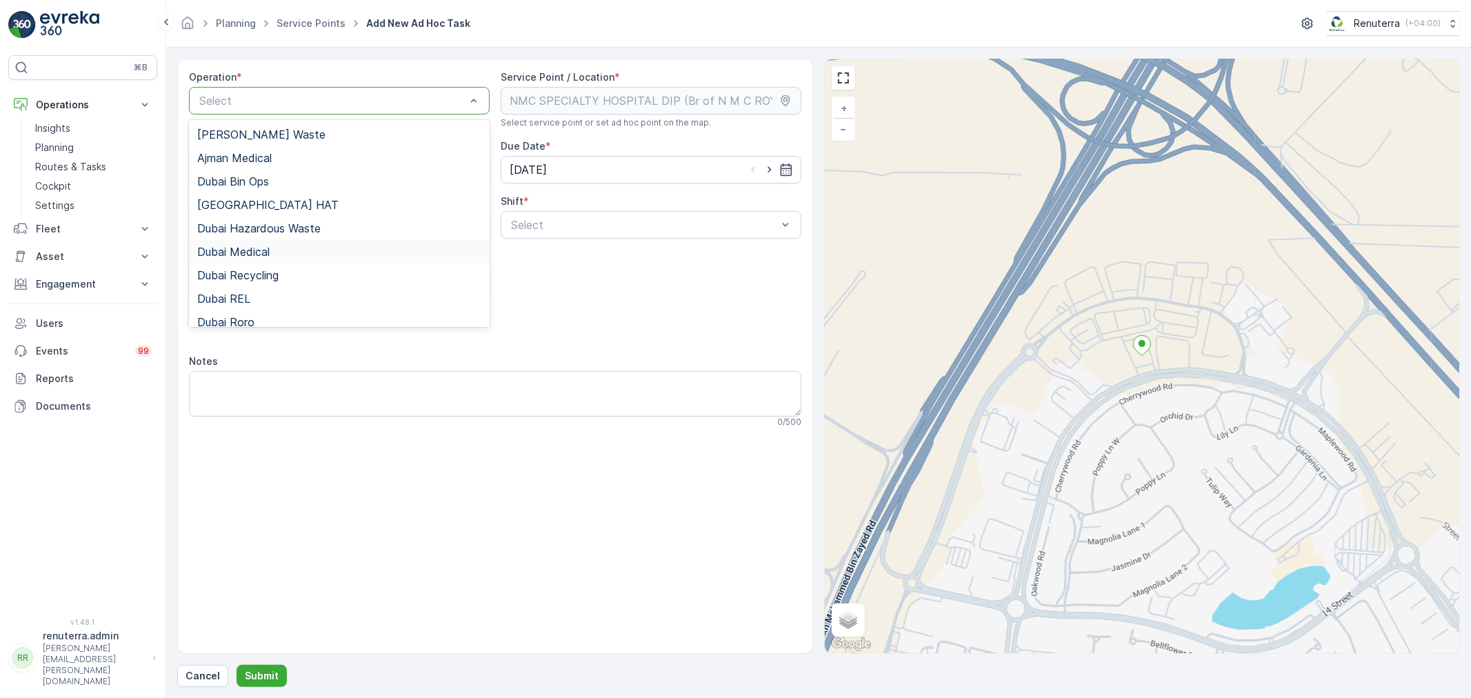
click at [295, 254] on div "Dubai Medical" at bounding box center [339, 252] width 284 height 12
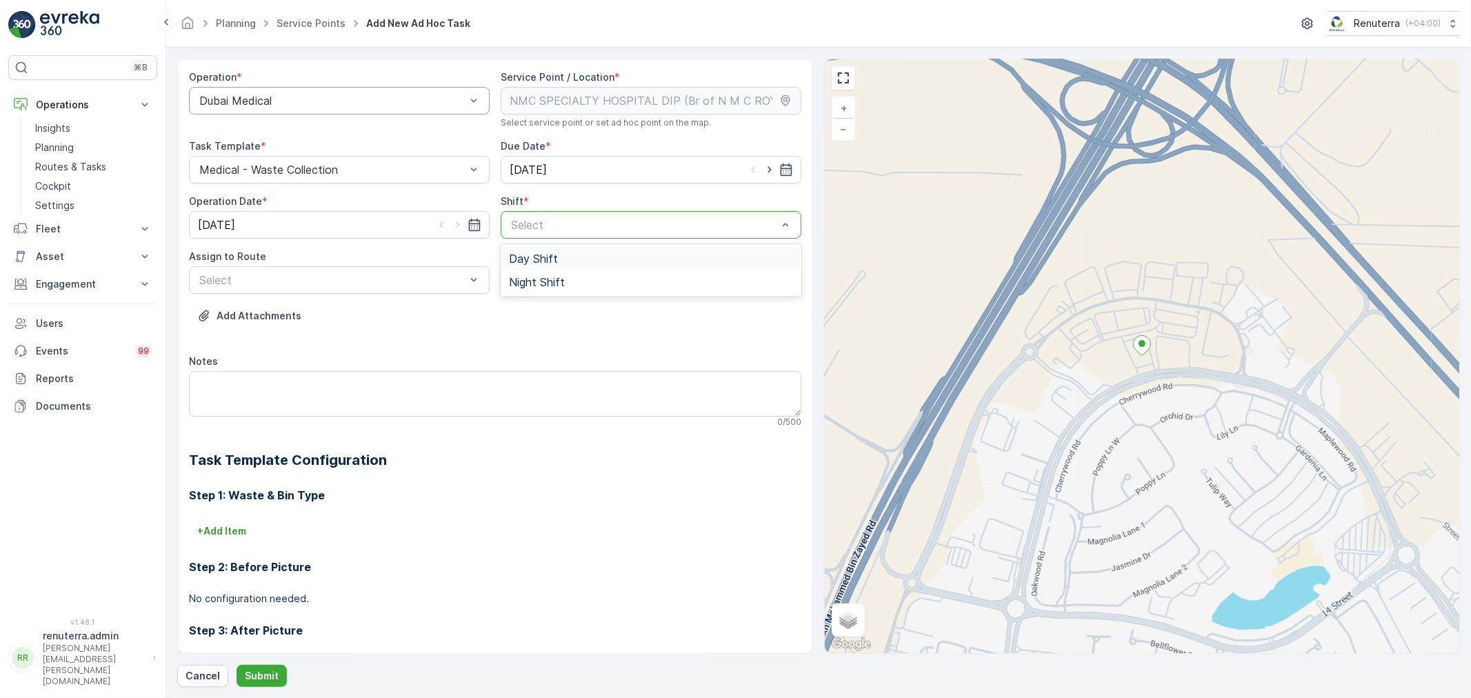
click at [524, 238] on div "Select" at bounding box center [651, 225] width 301 height 28
click at [529, 258] on span "Day Shift" at bounding box center [533, 258] width 49 height 12
click at [346, 280] on div at bounding box center [332, 280] width 269 height 12
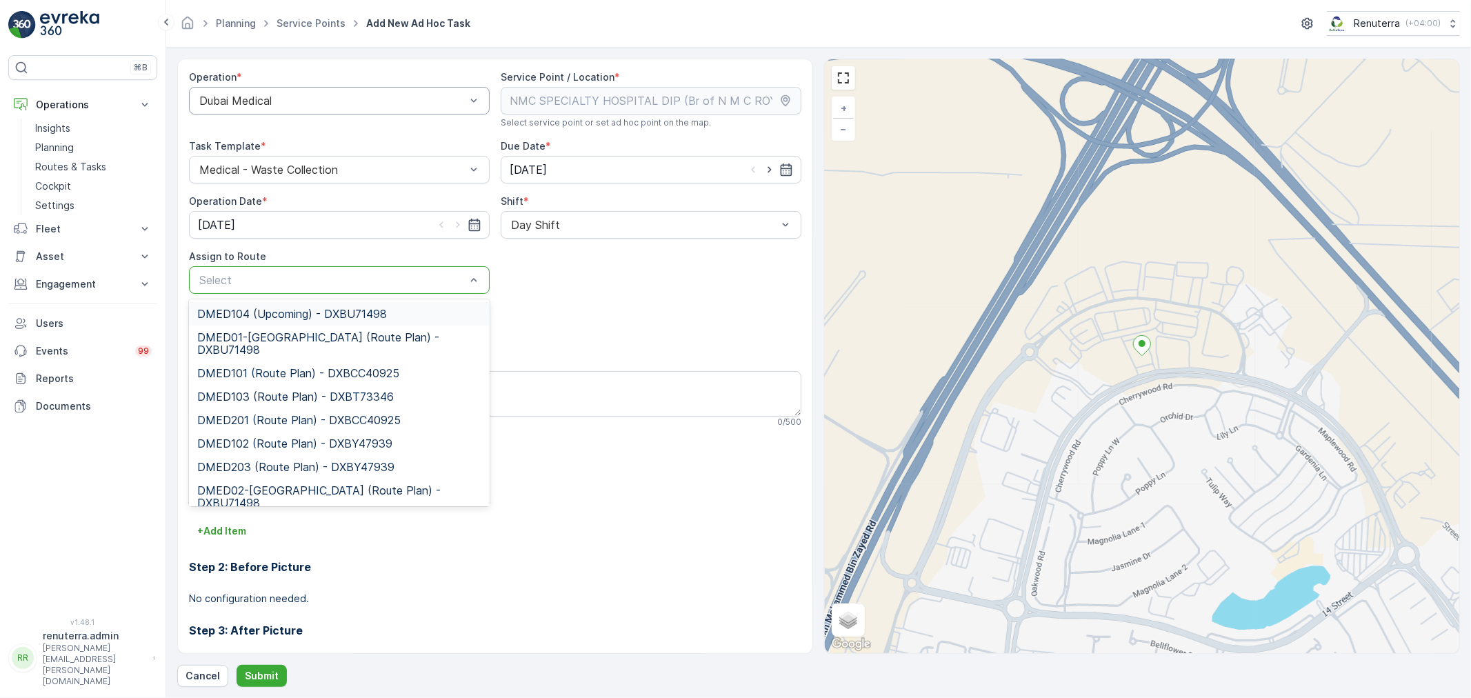
click at [319, 315] on span "DMED104 (Upcoming) - DXBU71498" at bounding box center [292, 314] width 190 height 12
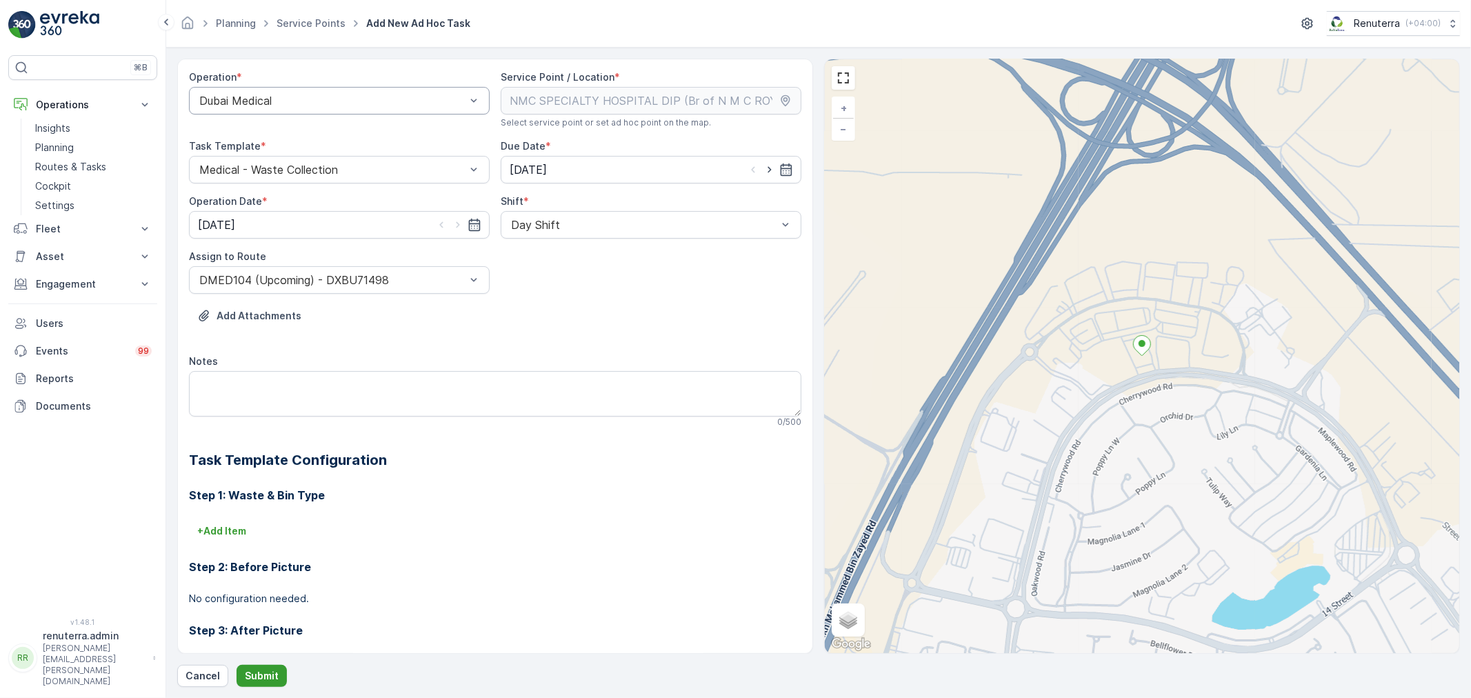
click at [264, 668] on button "Submit" at bounding box center [262, 676] width 50 height 22
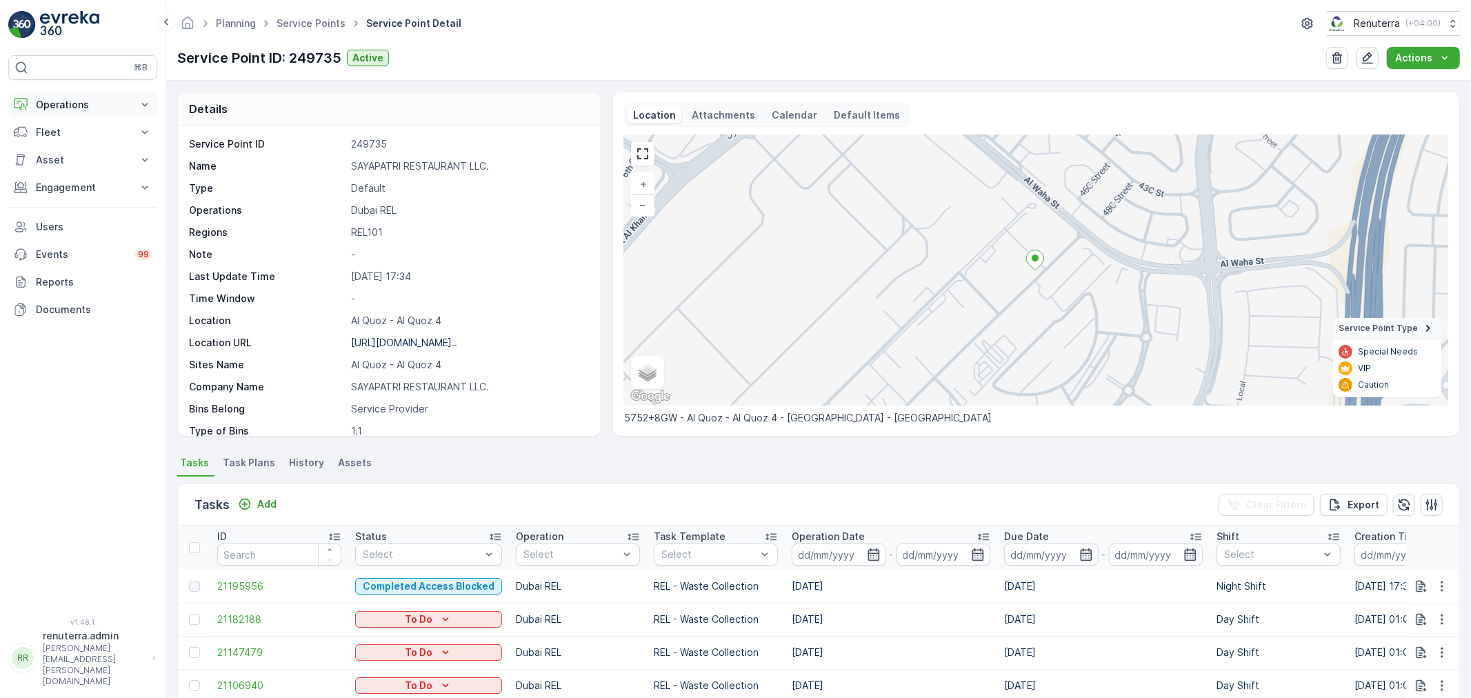
click at [93, 106] on p "Operations" at bounding box center [83, 105] width 94 height 14
click at [85, 159] on link "Routes & Tasks" at bounding box center [94, 166] width 128 height 19
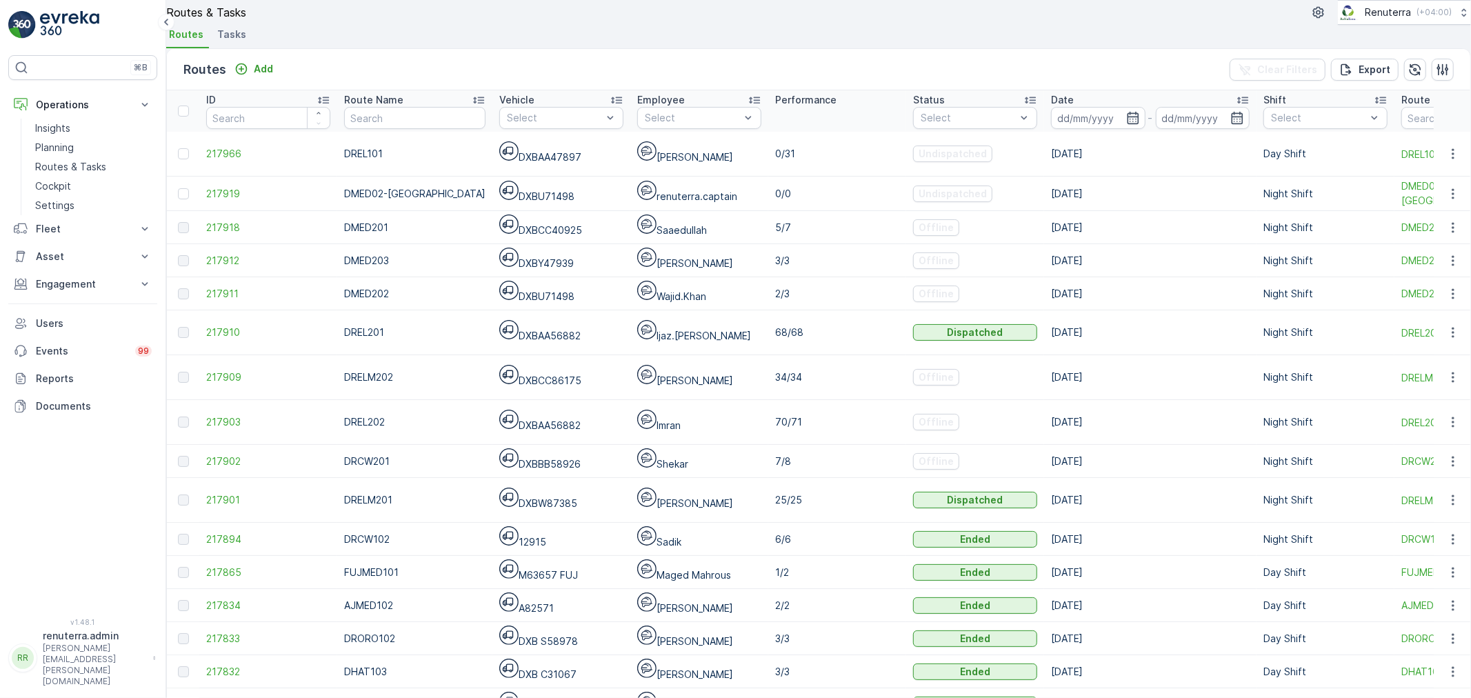
click at [232, 41] on span "Tasks" at bounding box center [231, 35] width 29 height 14
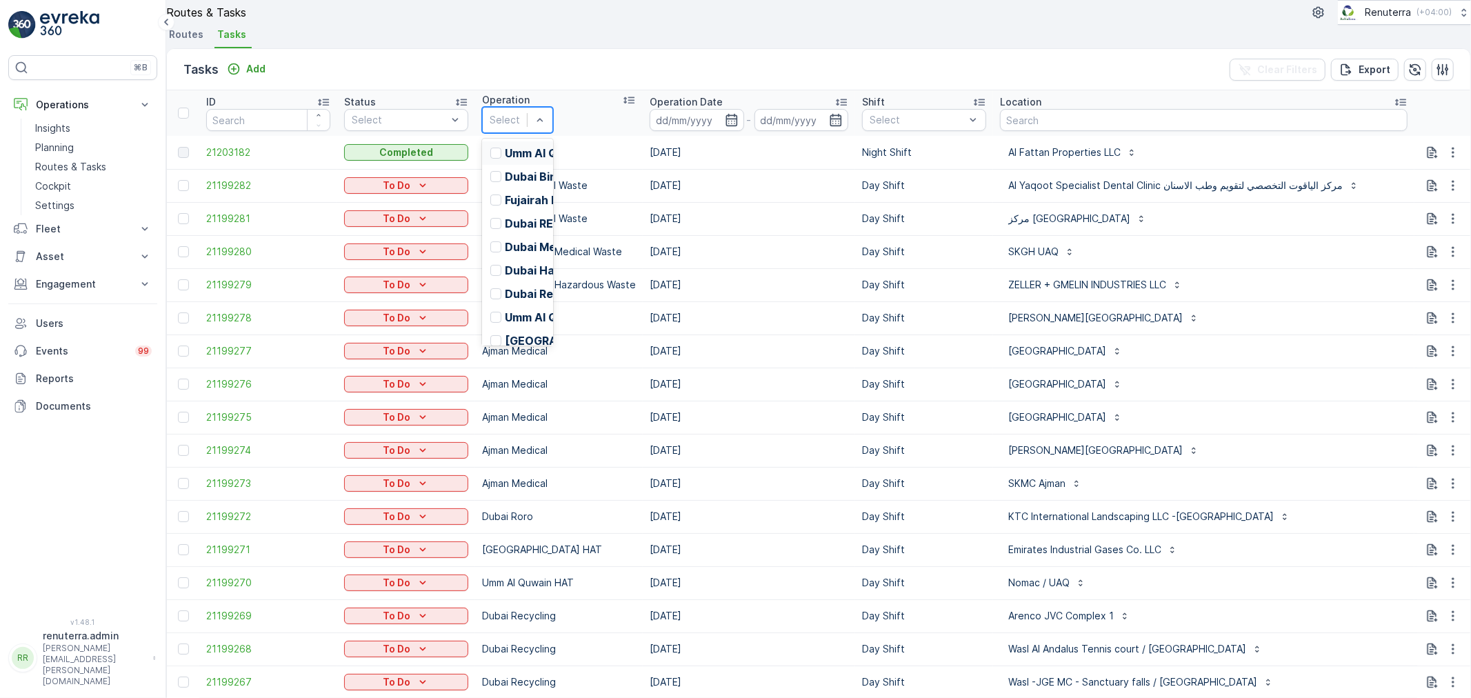
click at [520, 128] on div at bounding box center [505, 119] width 30 height 15
click at [557, 253] on p "Dubai Medical" at bounding box center [543, 247] width 77 height 12
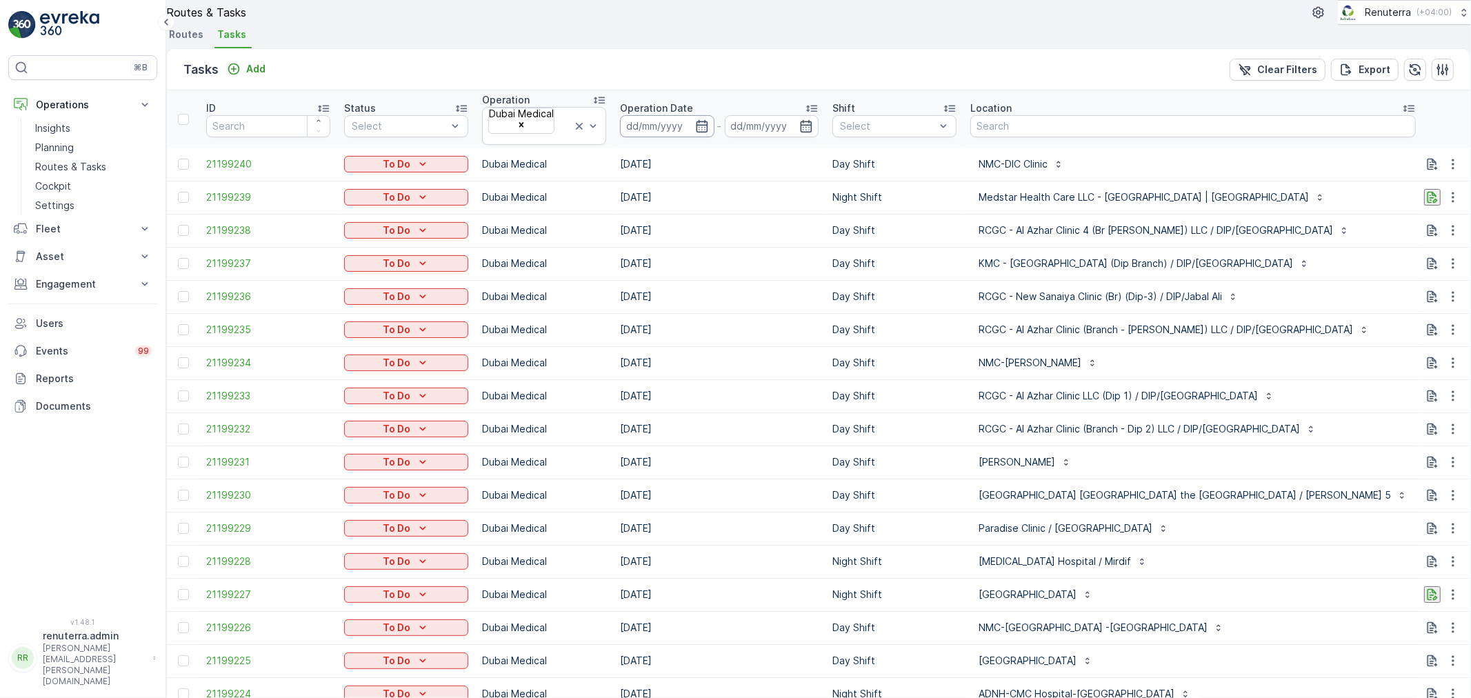
click at [715, 137] on input at bounding box center [667, 126] width 95 height 22
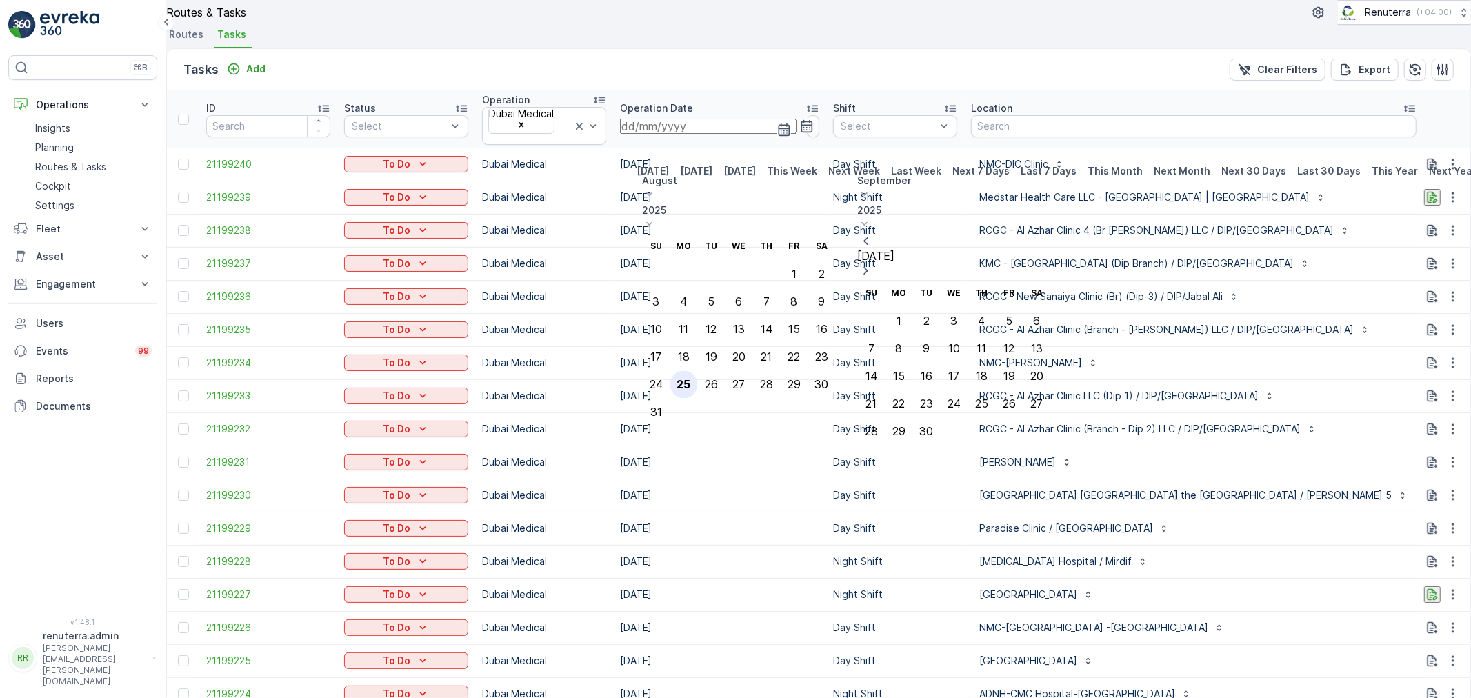
click at [691, 379] on div "25" at bounding box center [684, 385] width 14 height 12
type input "[DATE]"
click at [691, 379] on div "25" at bounding box center [684, 385] width 14 height 12
type input "[DATE]"
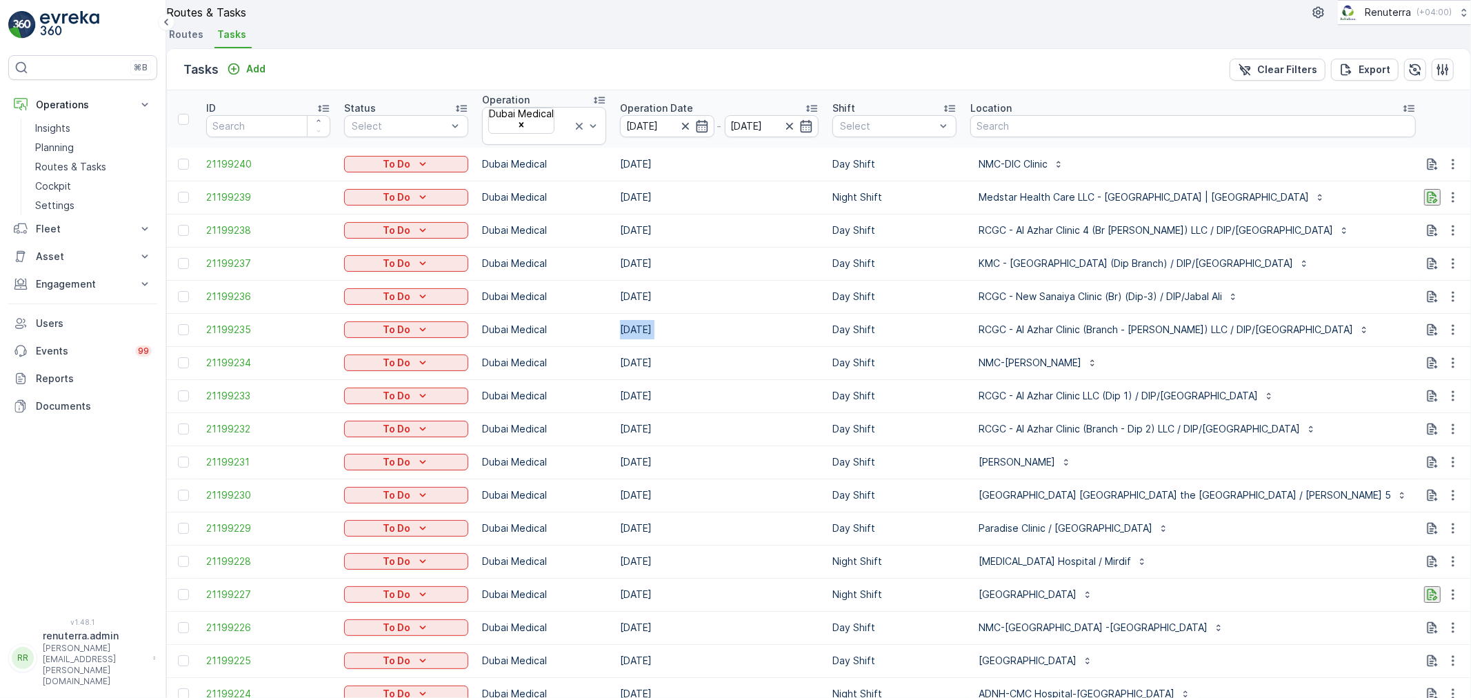
click at [778, 346] on td "[DATE]" at bounding box center [719, 329] width 212 height 33
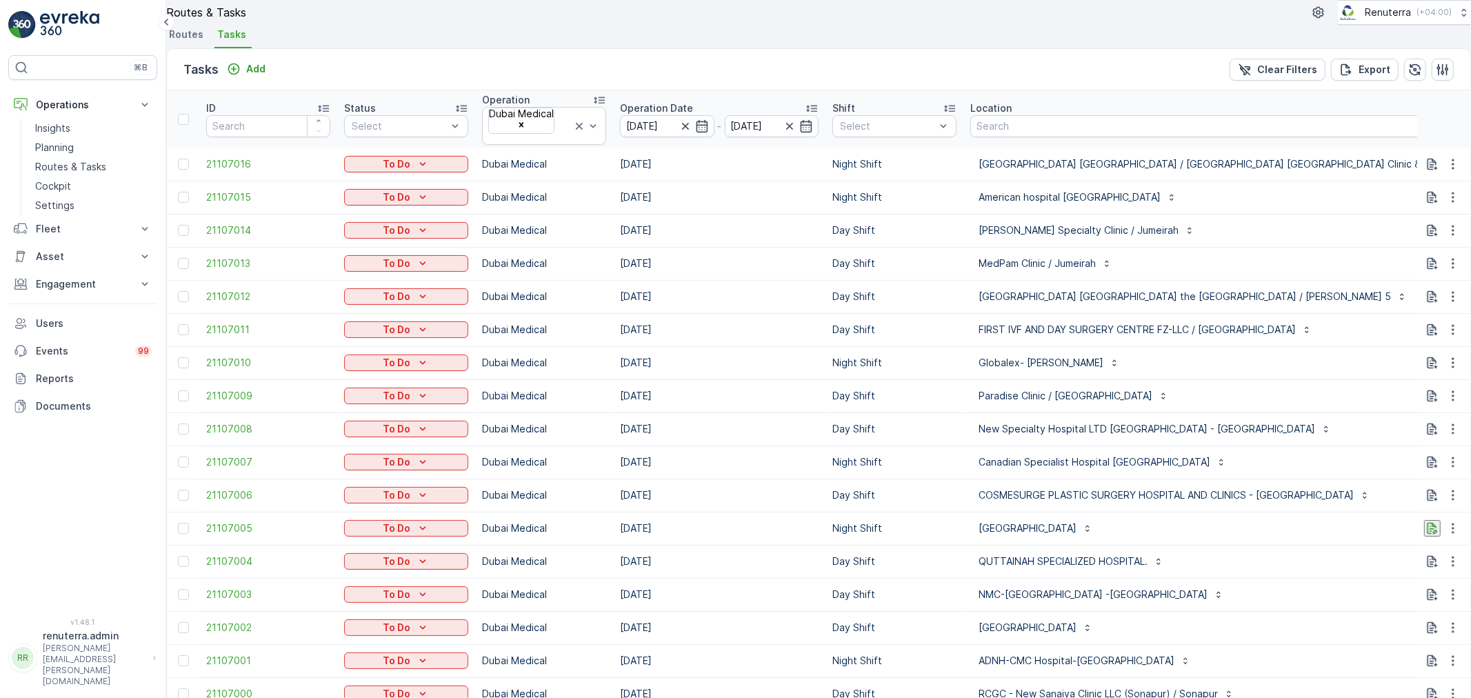
click at [864, 148] on th "Shift Select" at bounding box center [895, 118] width 138 height 57
click at [886, 233] on p "Night Shift" at bounding box center [884, 227] width 59 height 12
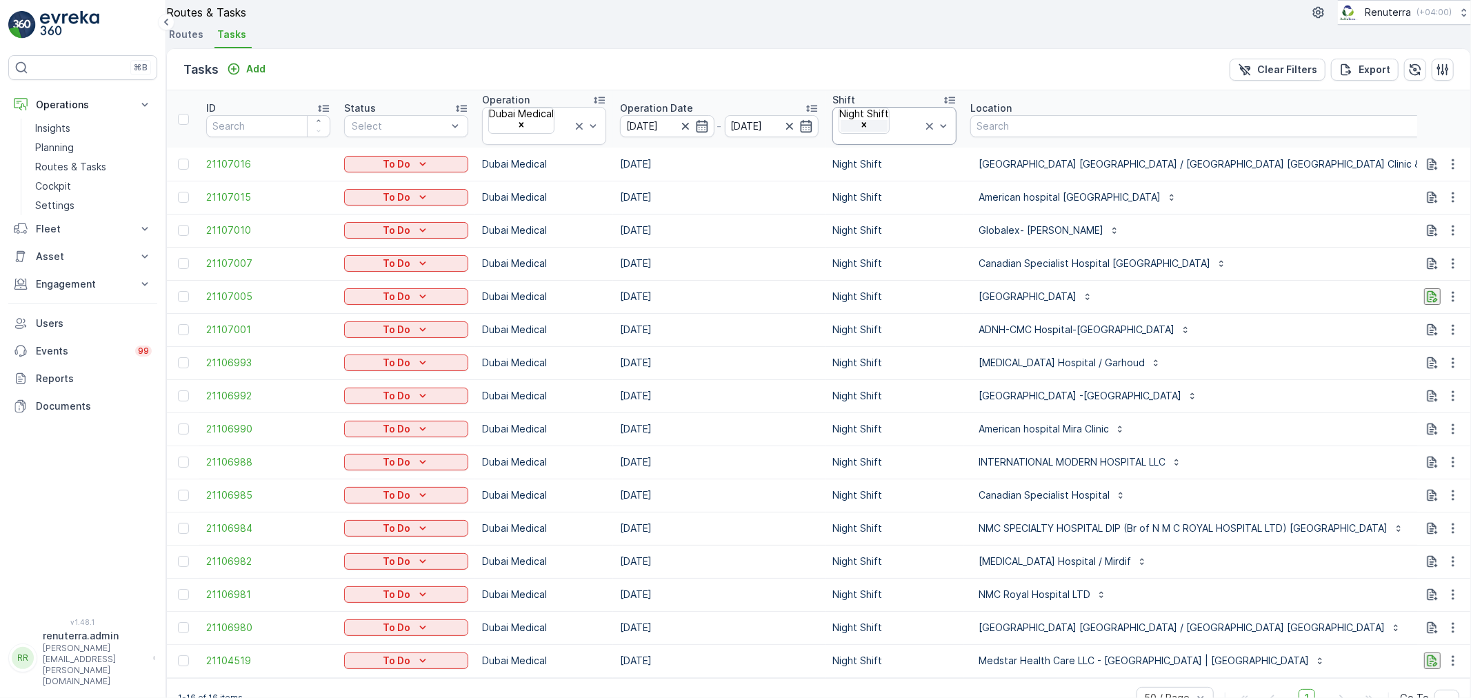
click at [869, 130] on icon "Remove Night Shift" at bounding box center [865, 125] width 10 height 10
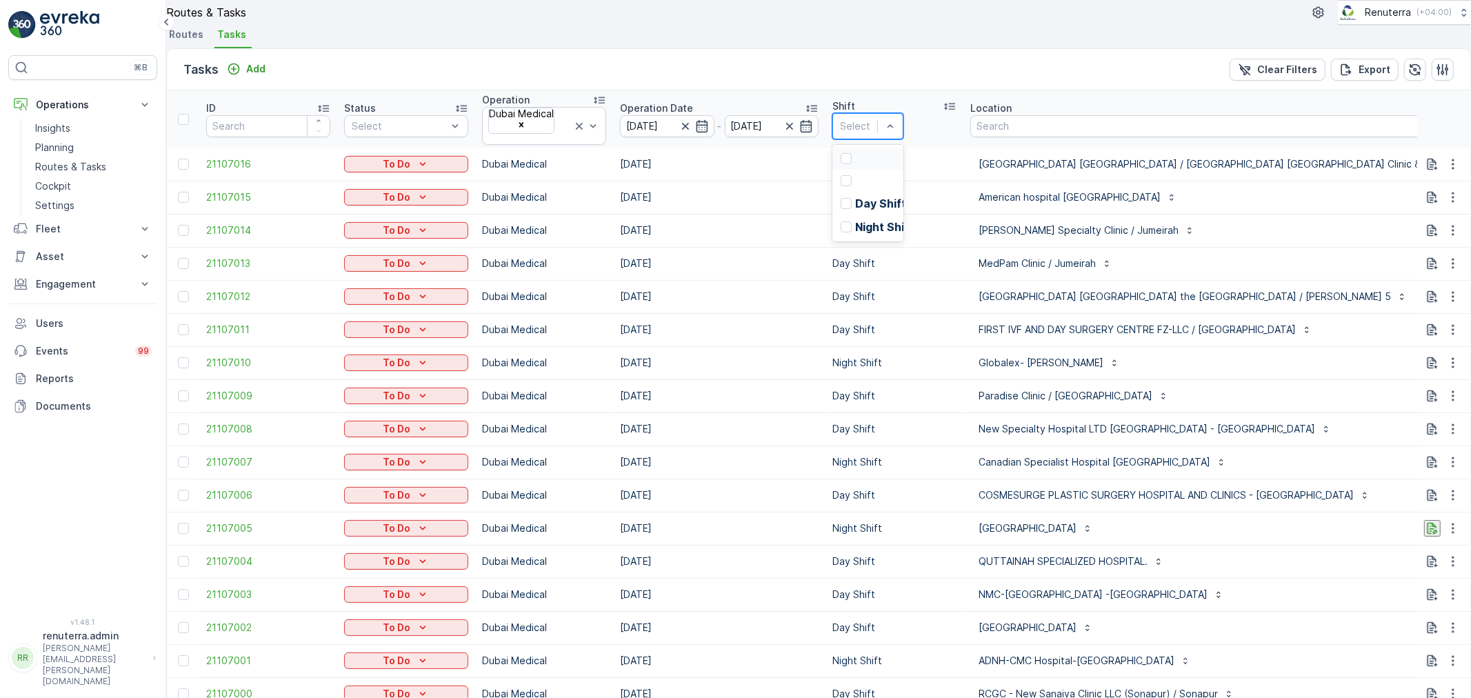
click at [871, 134] on div at bounding box center [855, 126] width 30 height 15
click at [898, 210] on p "Day Shift" at bounding box center [880, 203] width 51 height 12
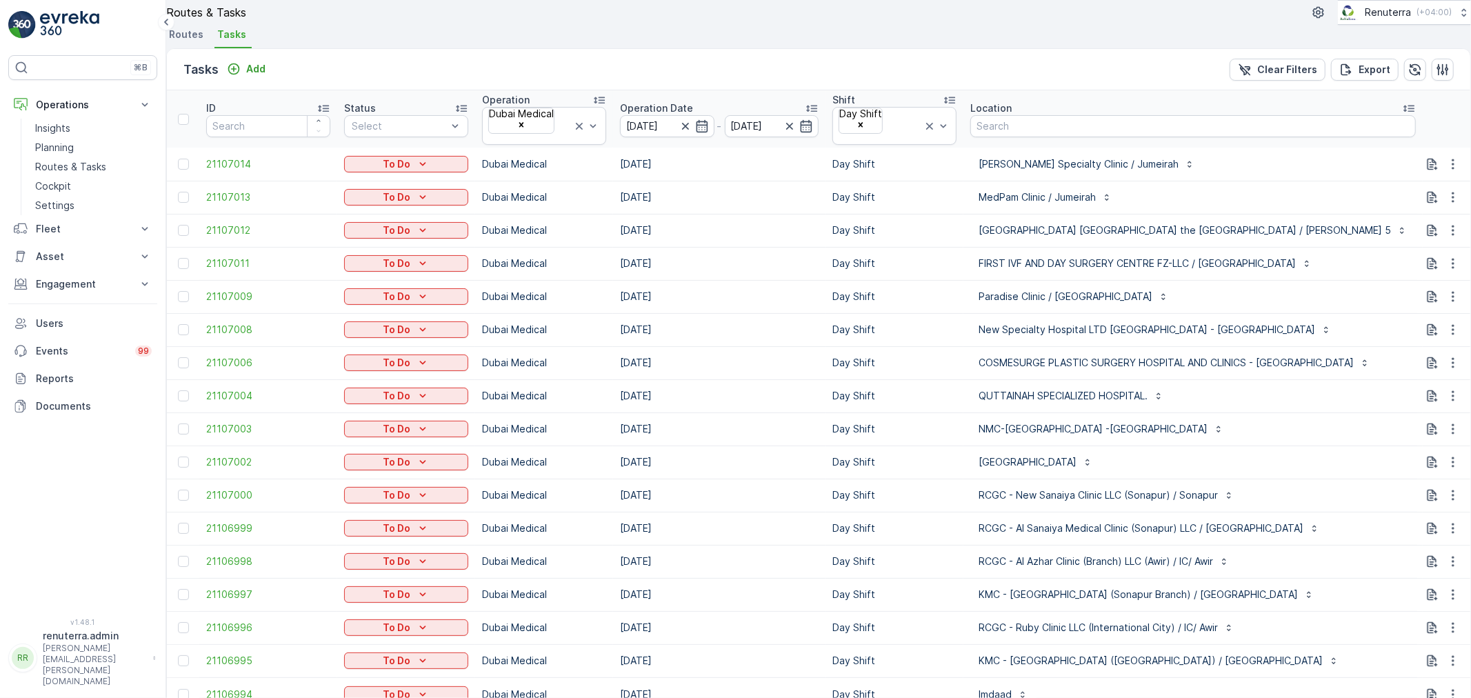
click at [720, 280] on td "[DATE]" at bounding box center [719, 263] width 212 height 33
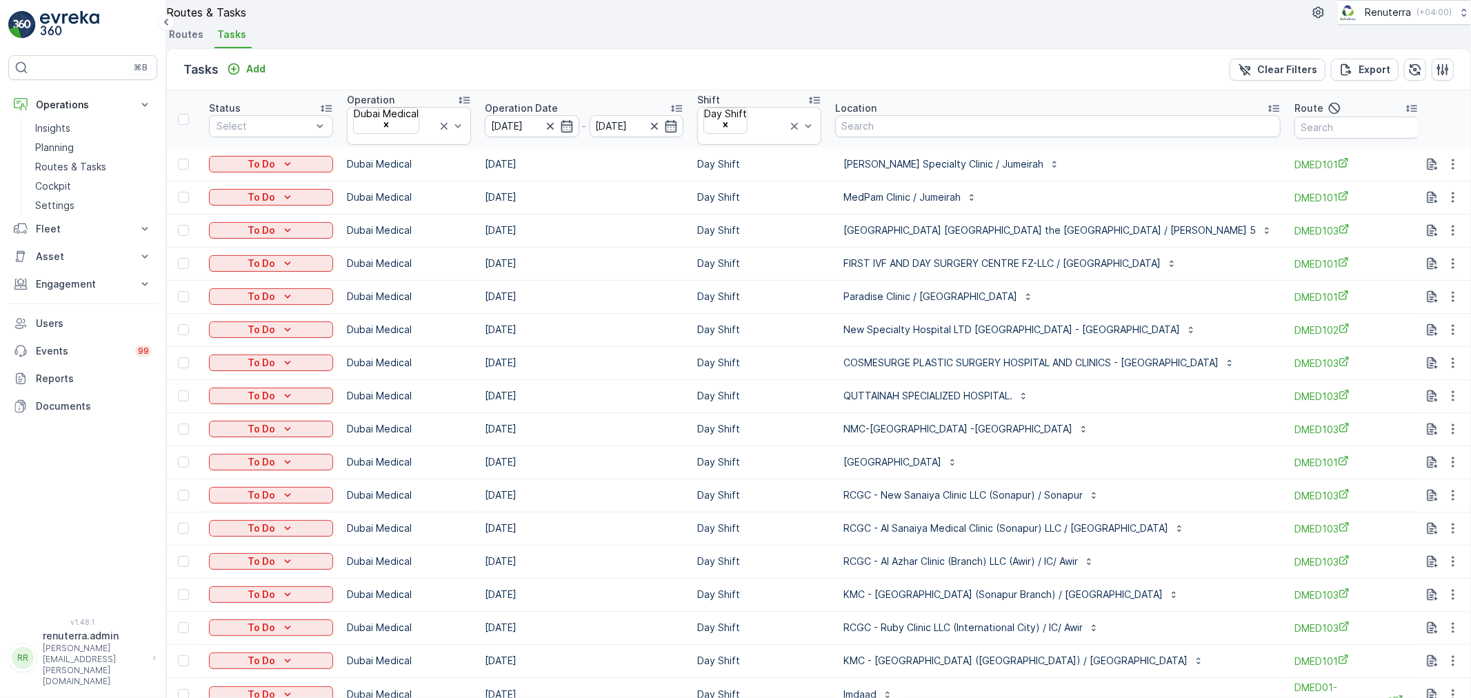
scroll to position [0, 184]
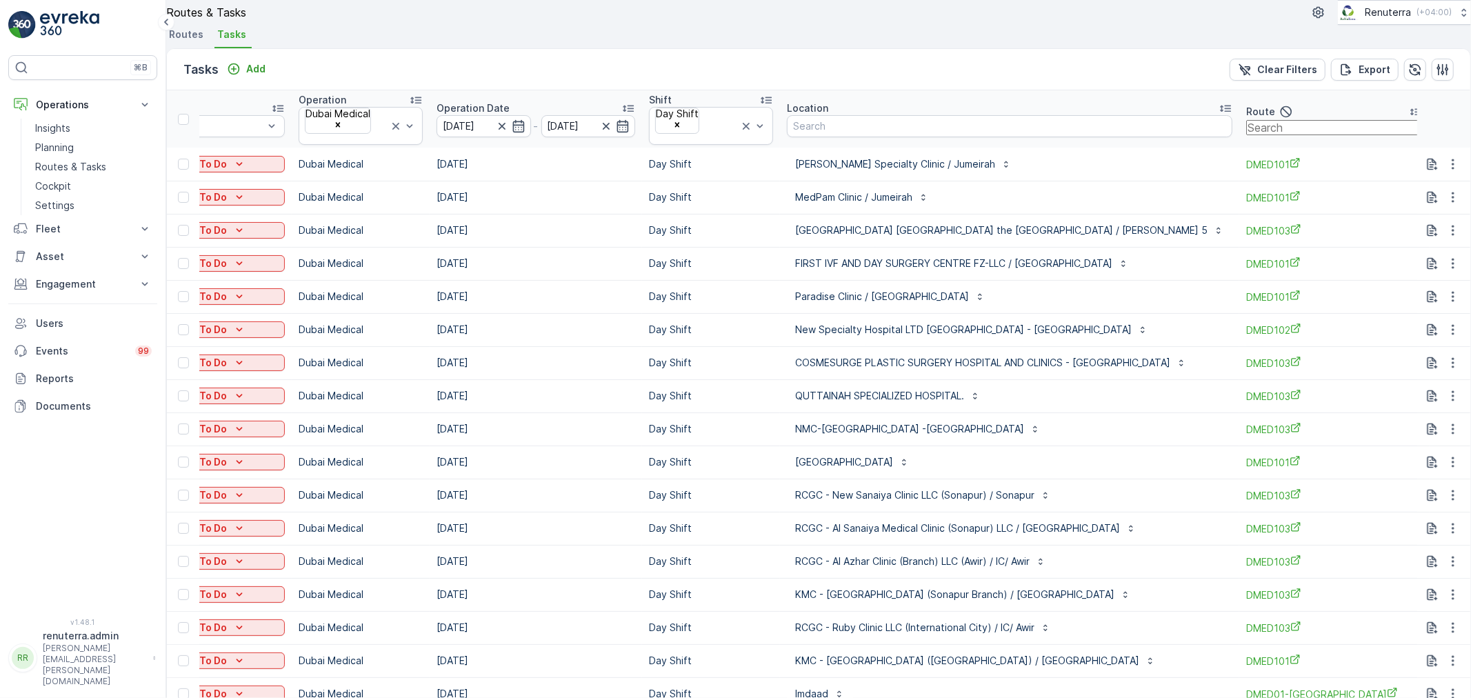
click at [1253, 135] on input "text" at bounding box center [1335, 127] width 177 height 15
type input "101"
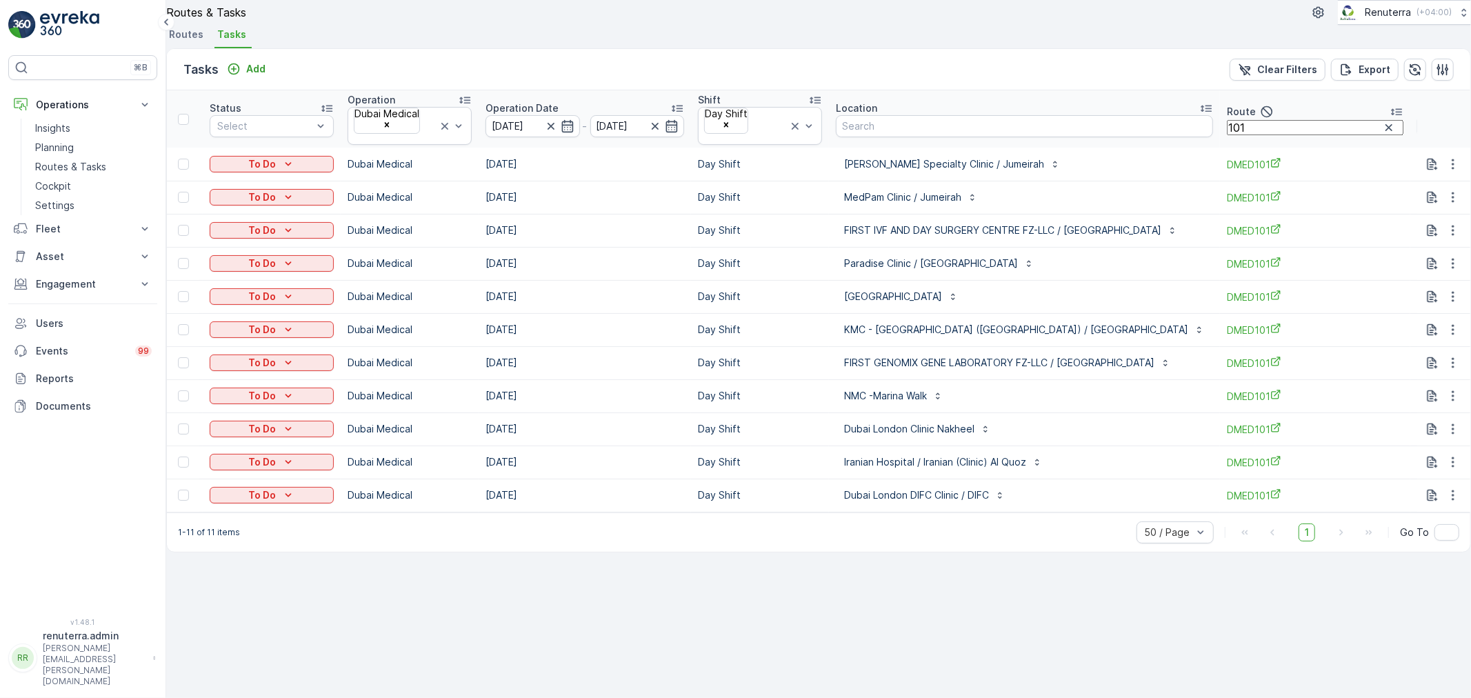
scroll to position [0, 217]
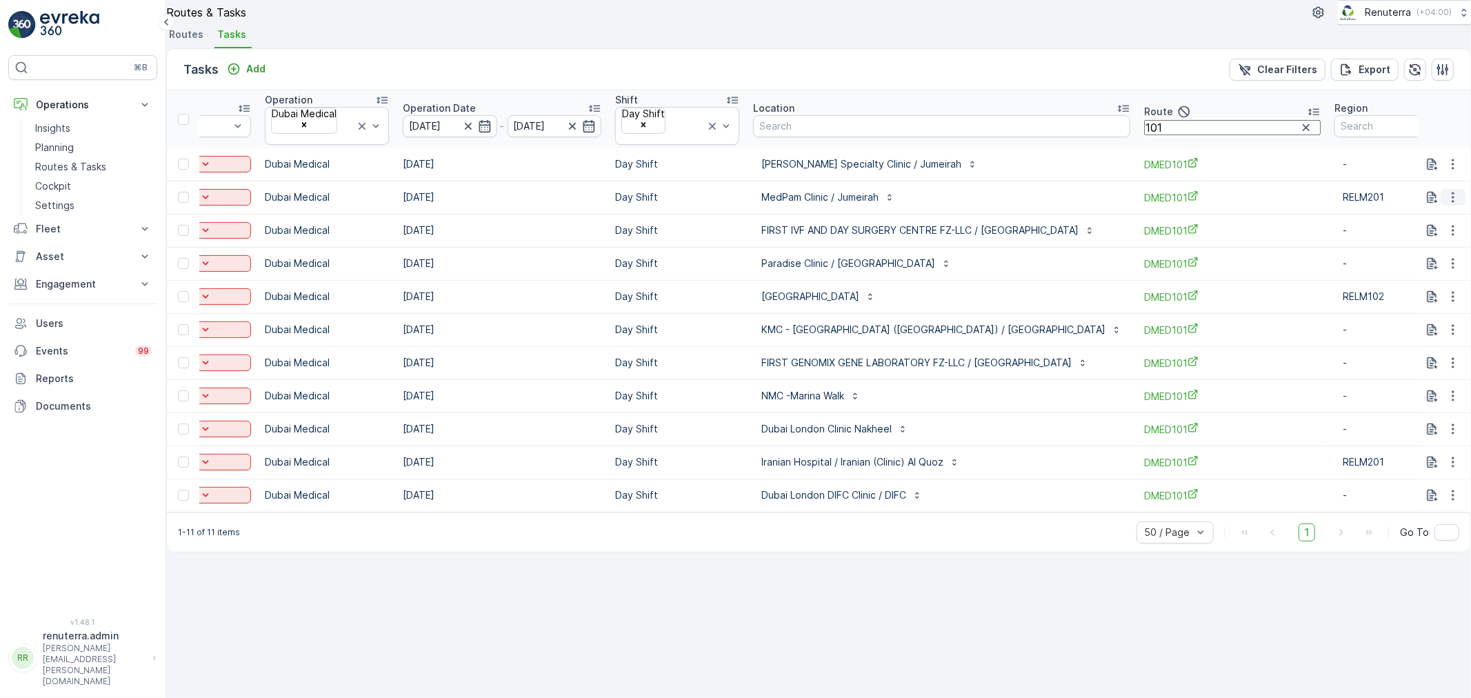
click at [1447, 204] on icon "button" at bounding box center [1454, 197] width 14 height 14
click at [1410, 325] on div "Delete" at bounding box center [1399, 327] width 34 height 12
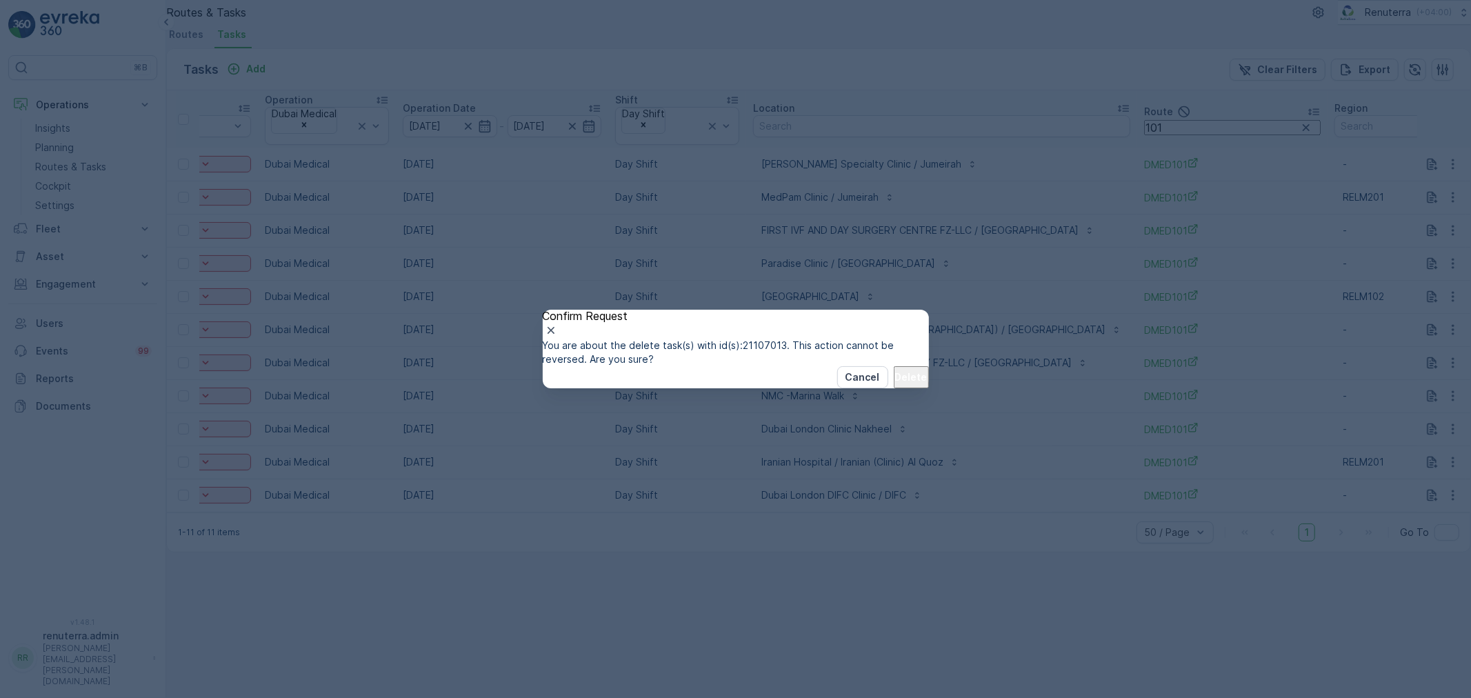
click at [901, 384] on p "Delete" at bounding box center [911, 377] width 32 height 14
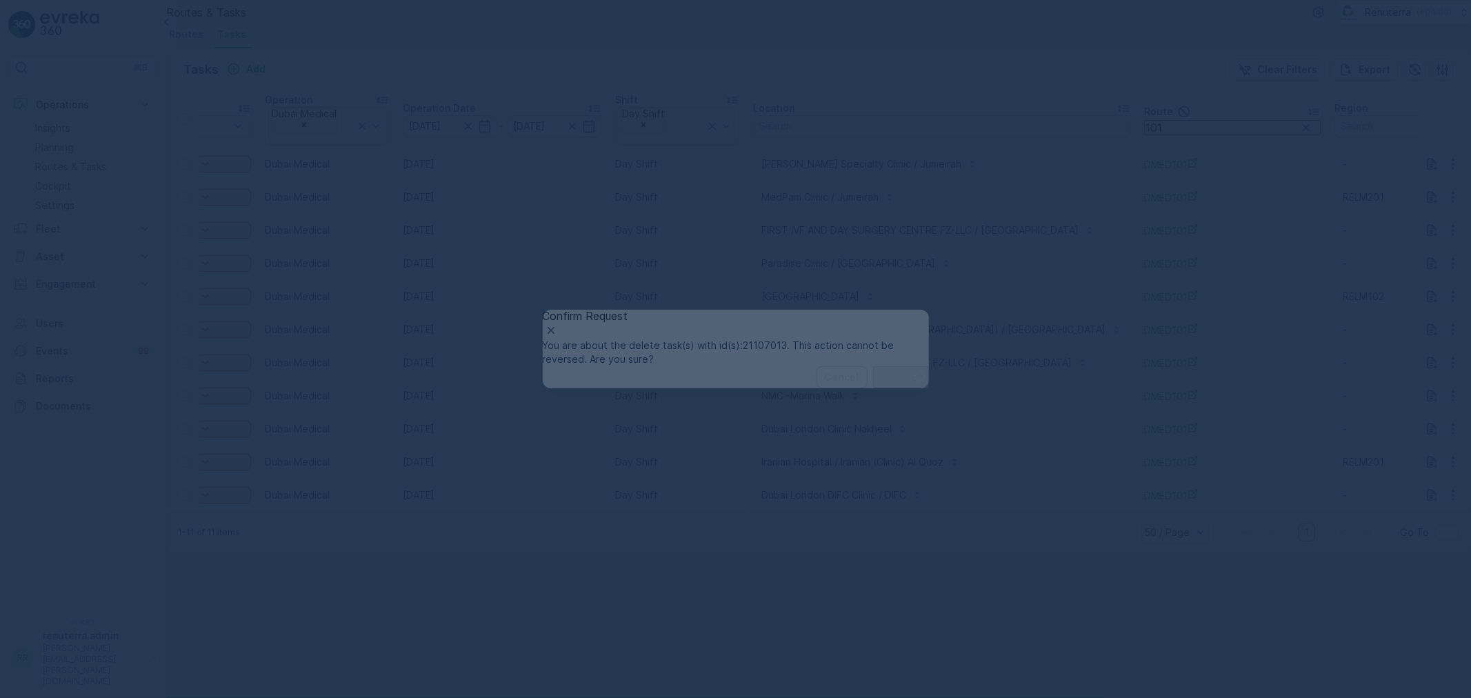
scroll to position [0, 46]
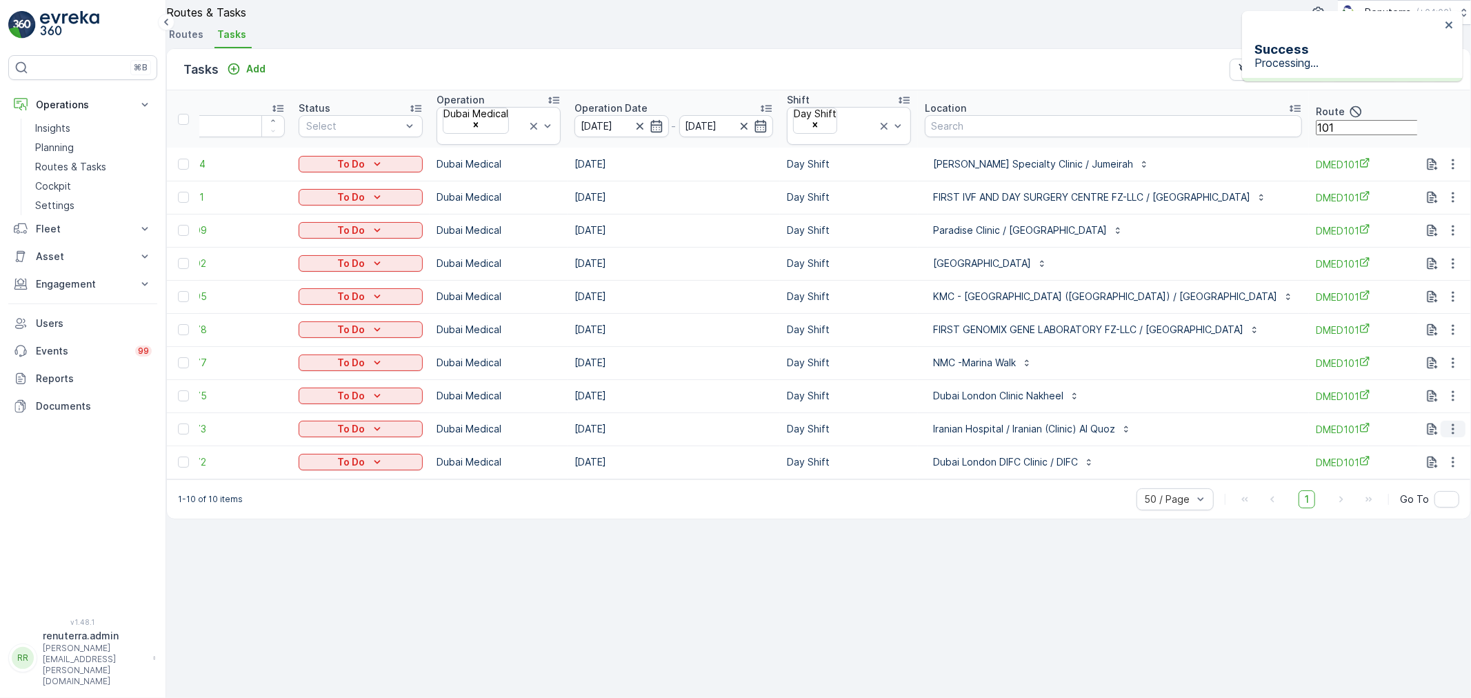
click at [1447, 436] on icon "button" at bounding box center [1454, 429] width 14 height 14
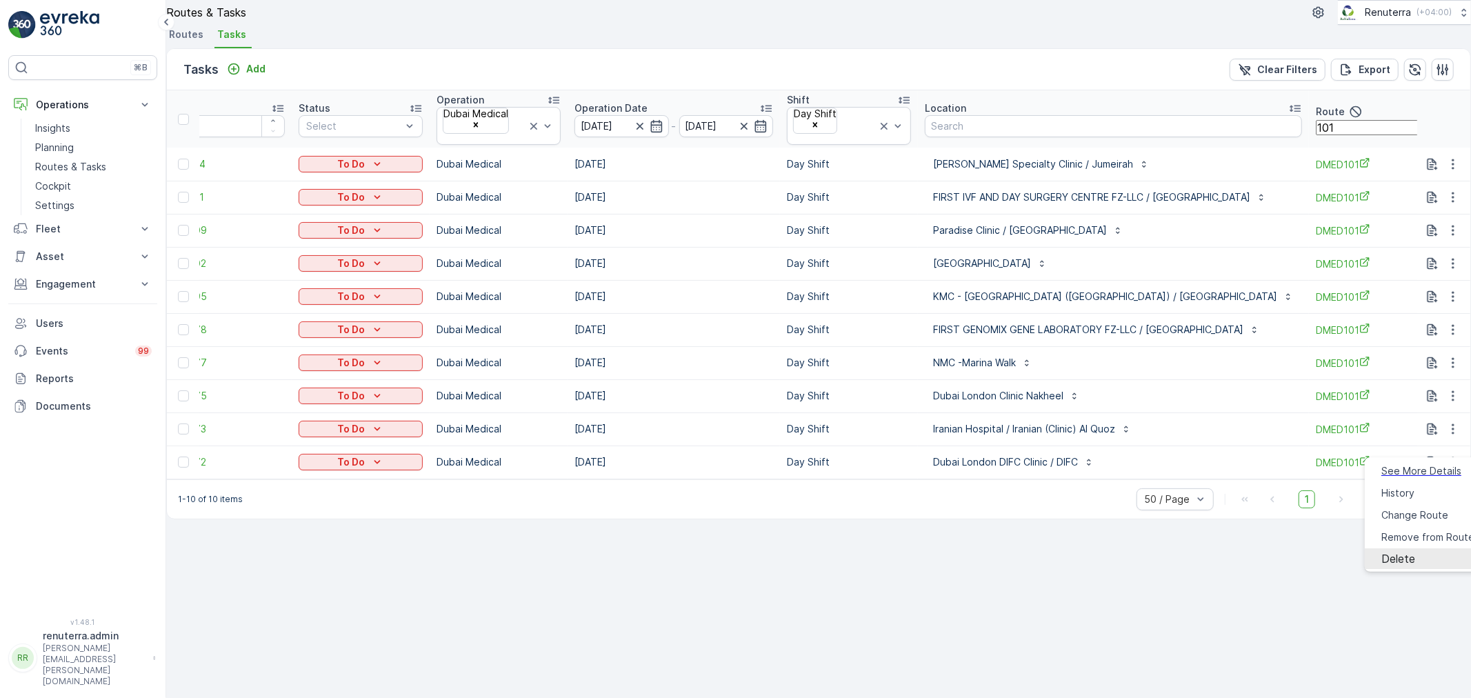
click at [1396, 553] on span "Delete" at bounding box center [1399, 559] width 34 height 12
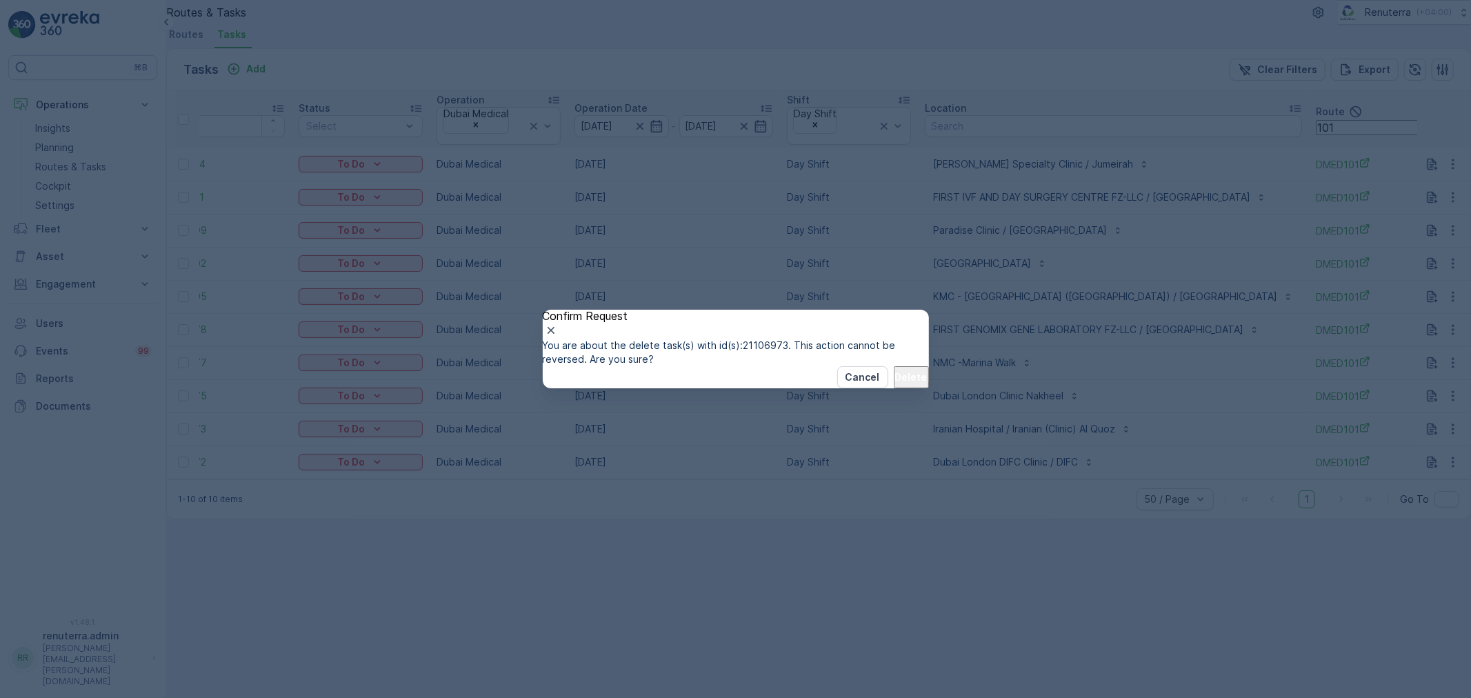
click at [895, 384] on p "Delete" at bounding box center [911, 377] width 32 height 14
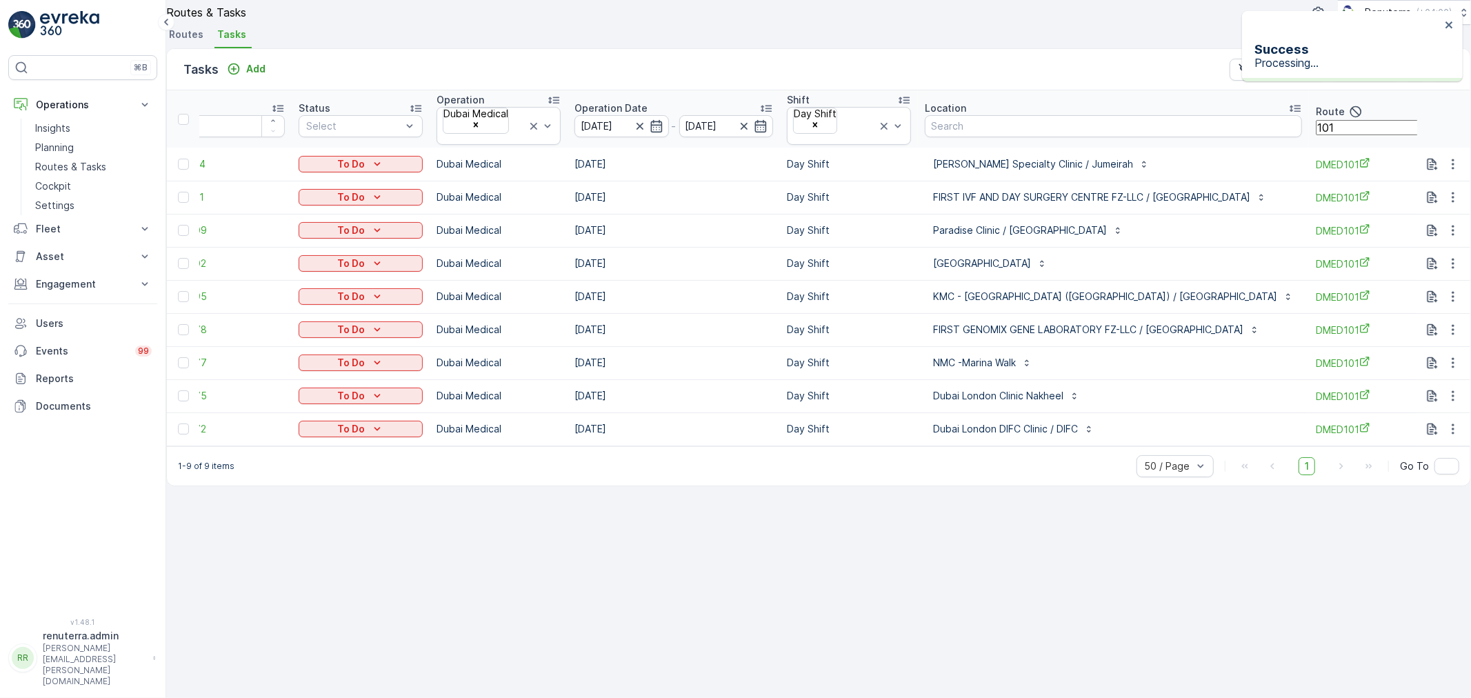
click at [1371, 135] on input "101" at bounding box center [1404, 127] width 177 height 15
type input "103"
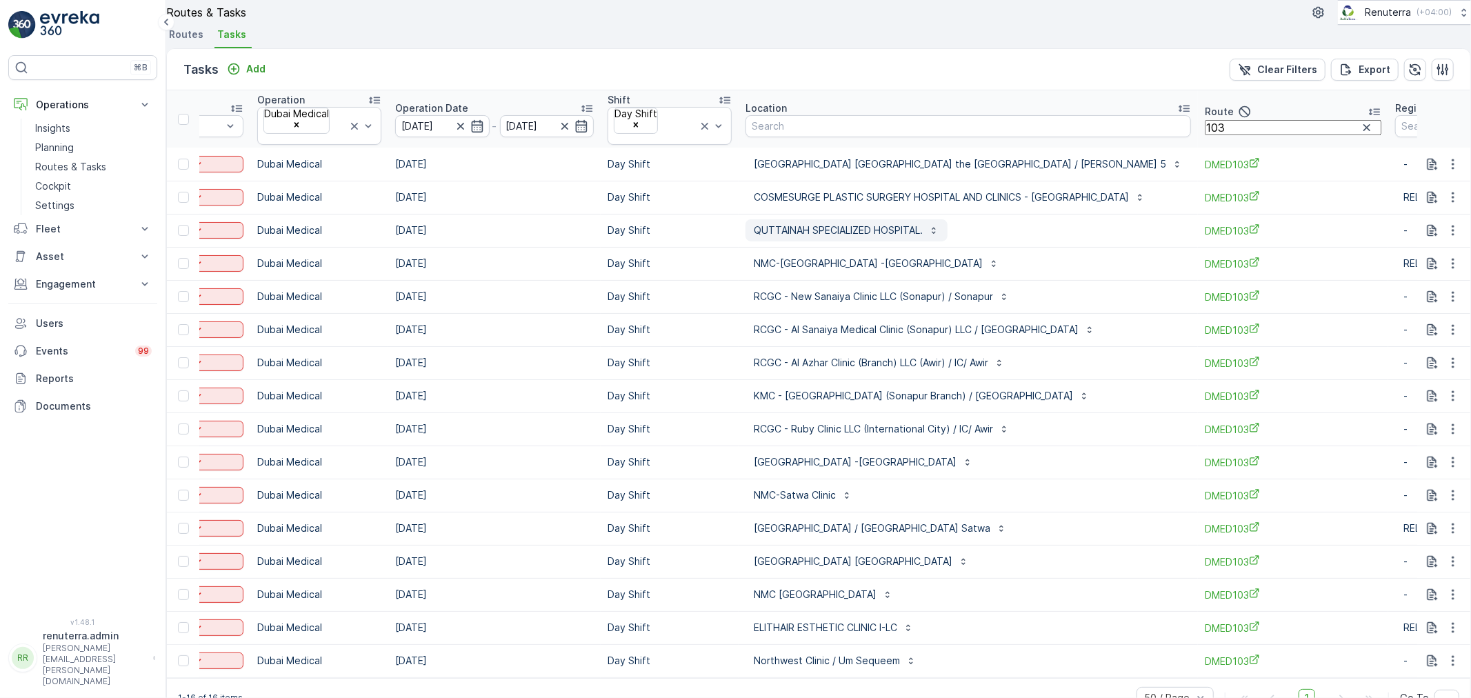
scroll to position [57, 0]
drag, startPoint x: 1175, startPoint y: 95, endPoint x: 1180, endPoint y: 83, distance: 12.7
click at [1205, 120] on input "103" at bounding box center [1293, 127] width 177 height 15
type input "104"
